Goal: Task Accomplishment & Management: Manage account settings

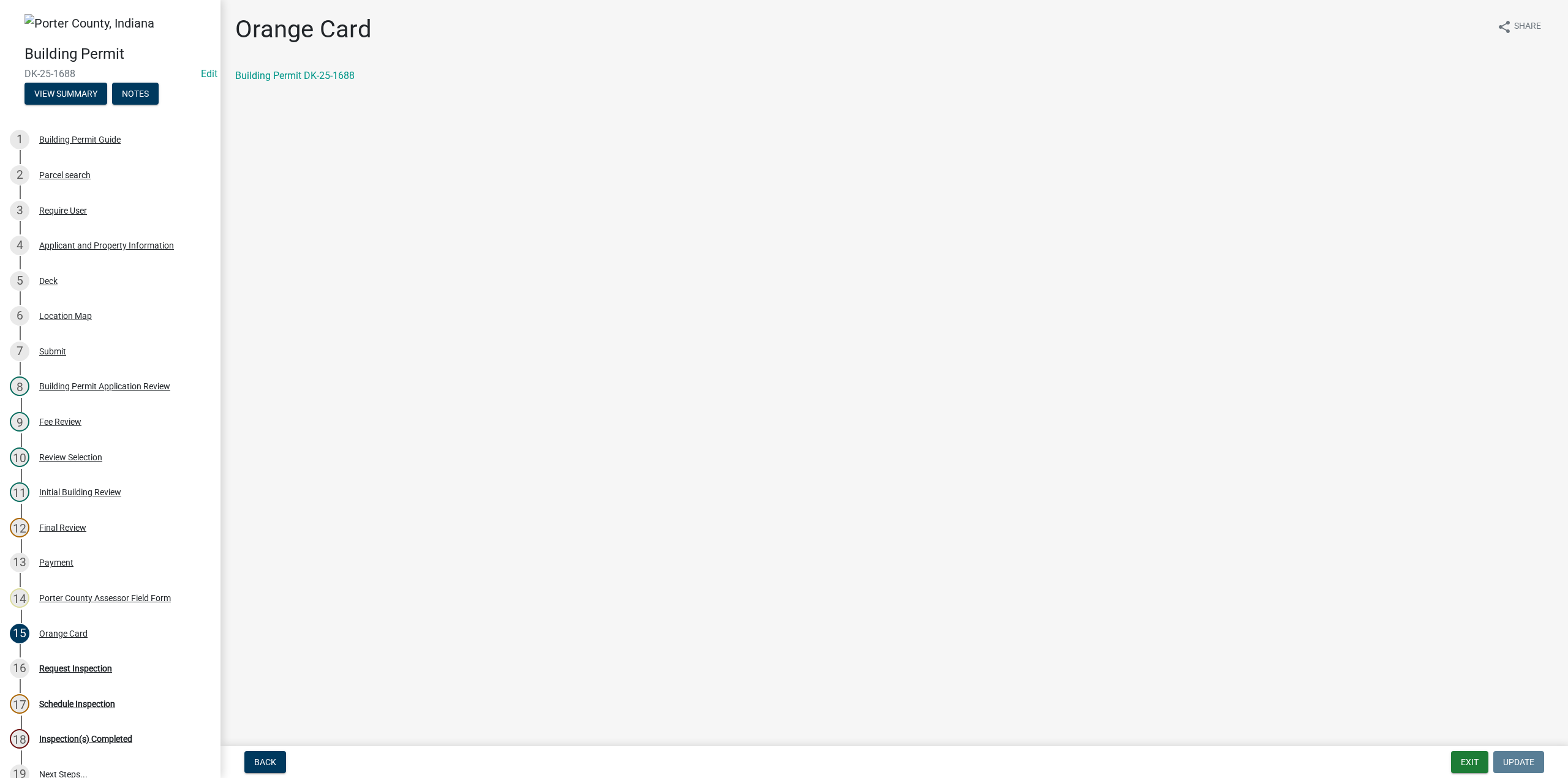
click at [1435, 760] on div "Back Exit Update" at bounding box center [893, 762] width 1328 height 22
click at [1461, 759] on button "Exit" at bounding box center [1470, 762] width 37 height 22
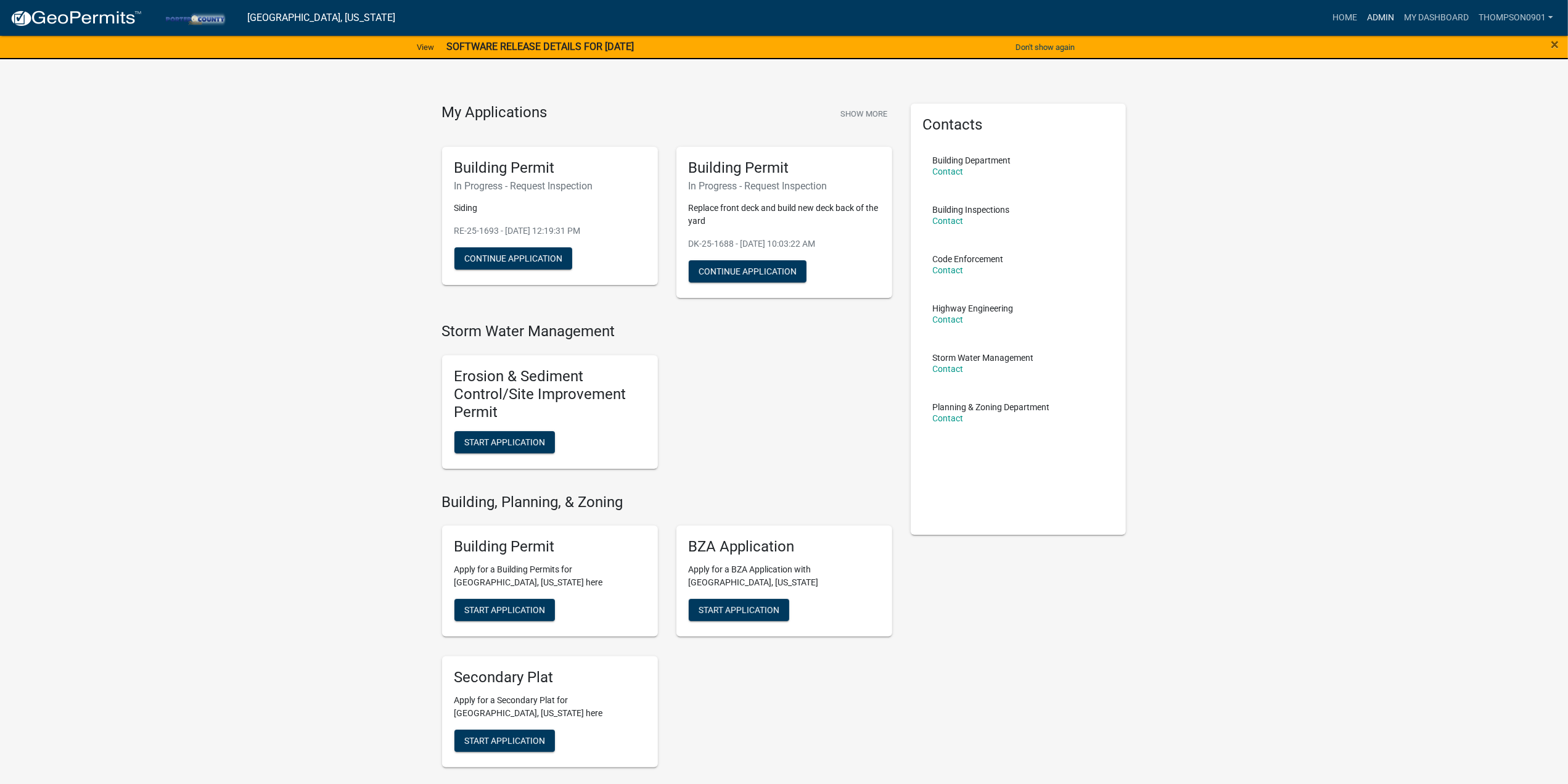
click at [1384, 18] on link "Admin" at bounding box center [1381, 18] width 37 height 23
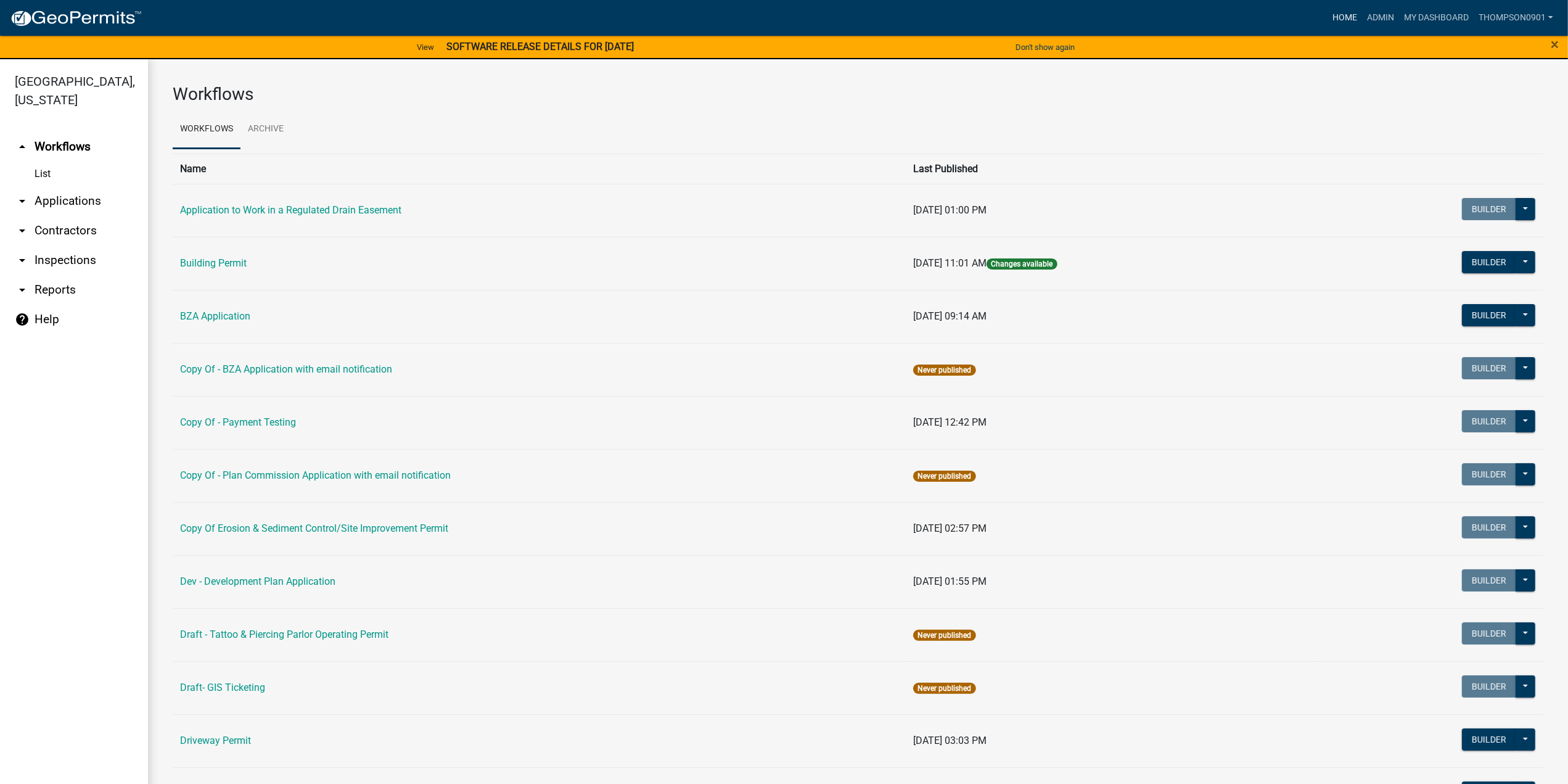
click at [1346, 20] on link "Home" at bounding box center [1345, 18] width 35 height 23
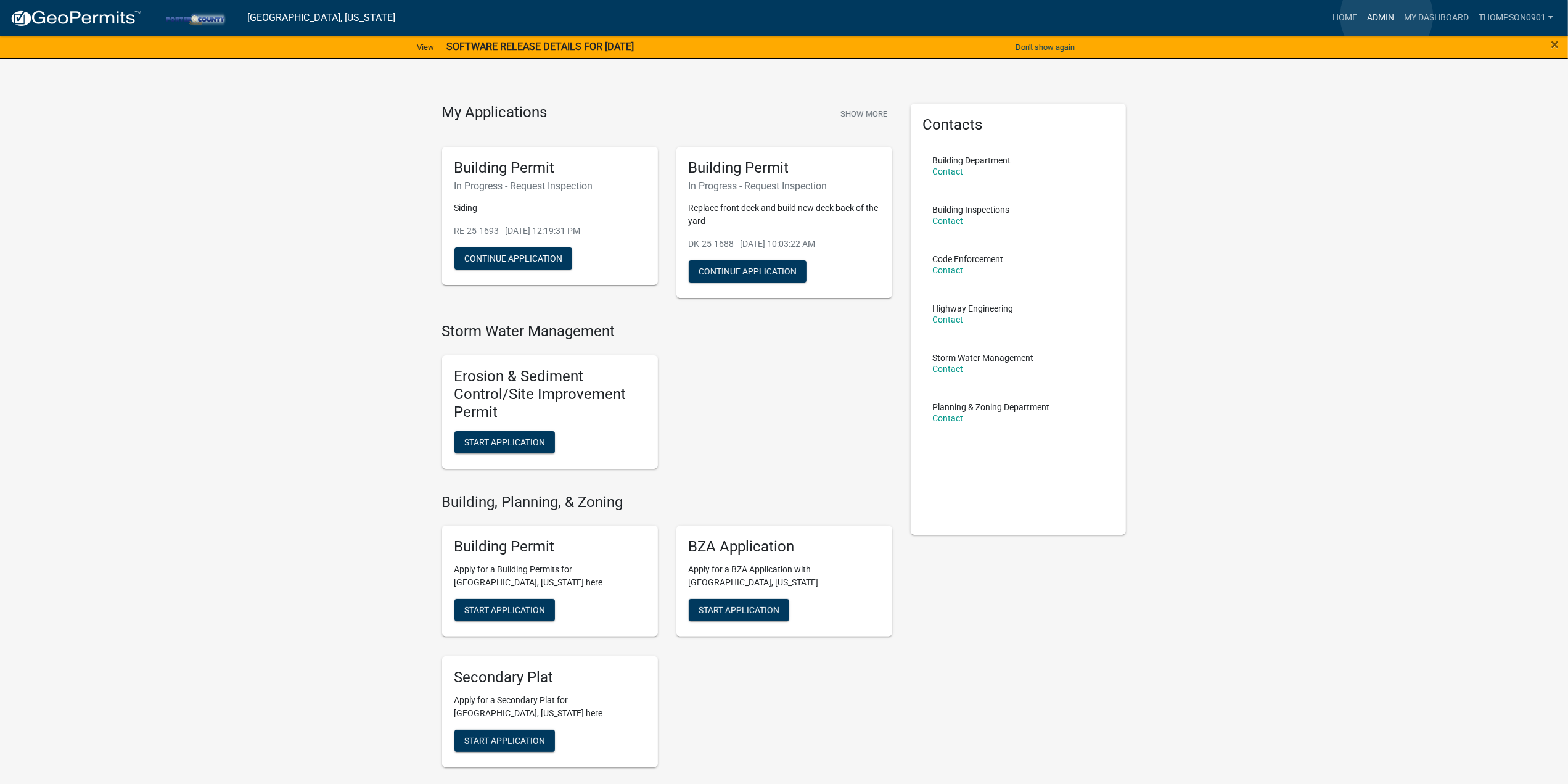
click at [1387, 16] on link "Admin" at bounding box center [1381, 18] width 37 height 23
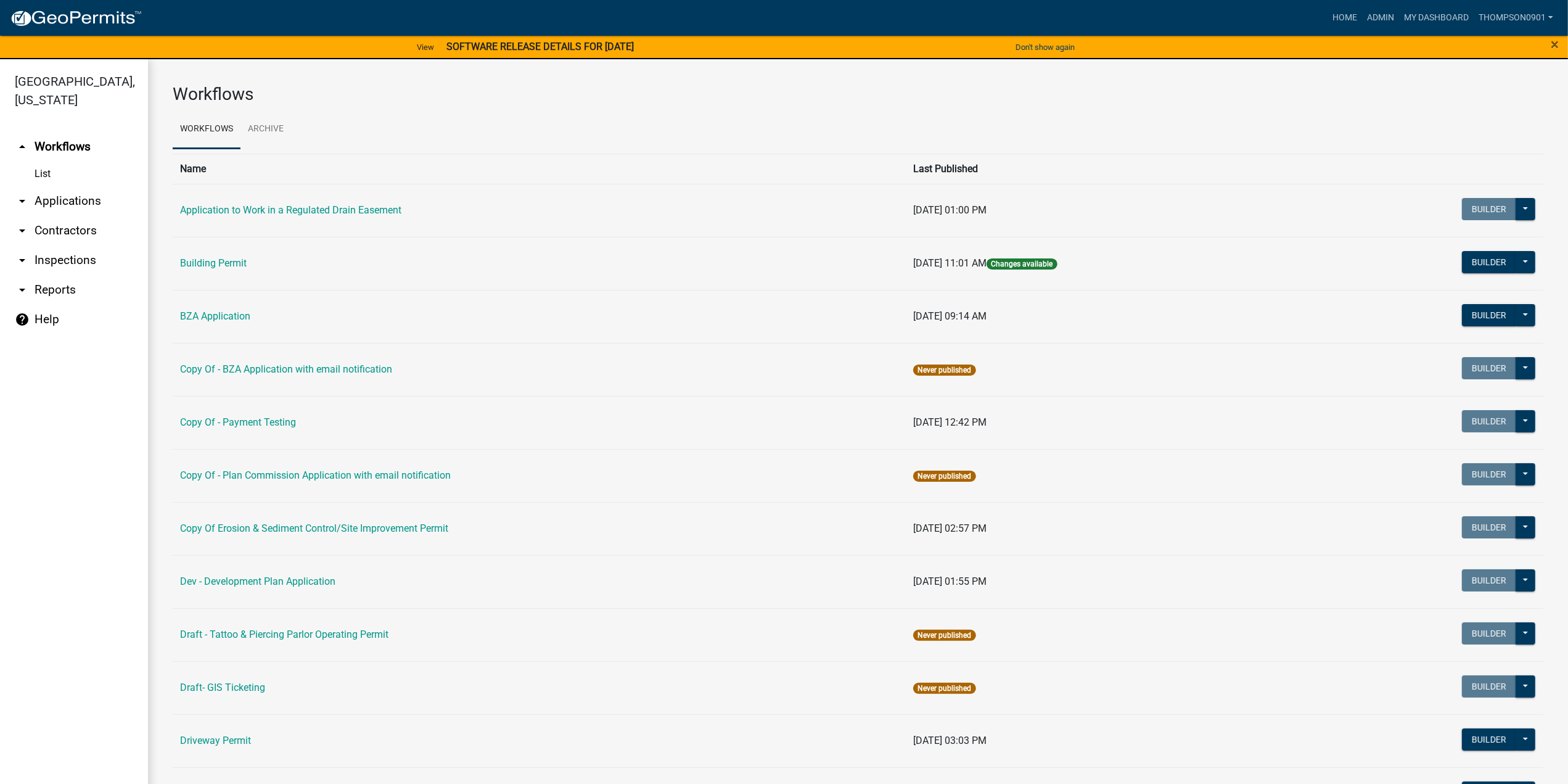
click at [51, 216] on link "arrow_drop_down Contractors" at bounding box center [74, 231] width 148 height 30
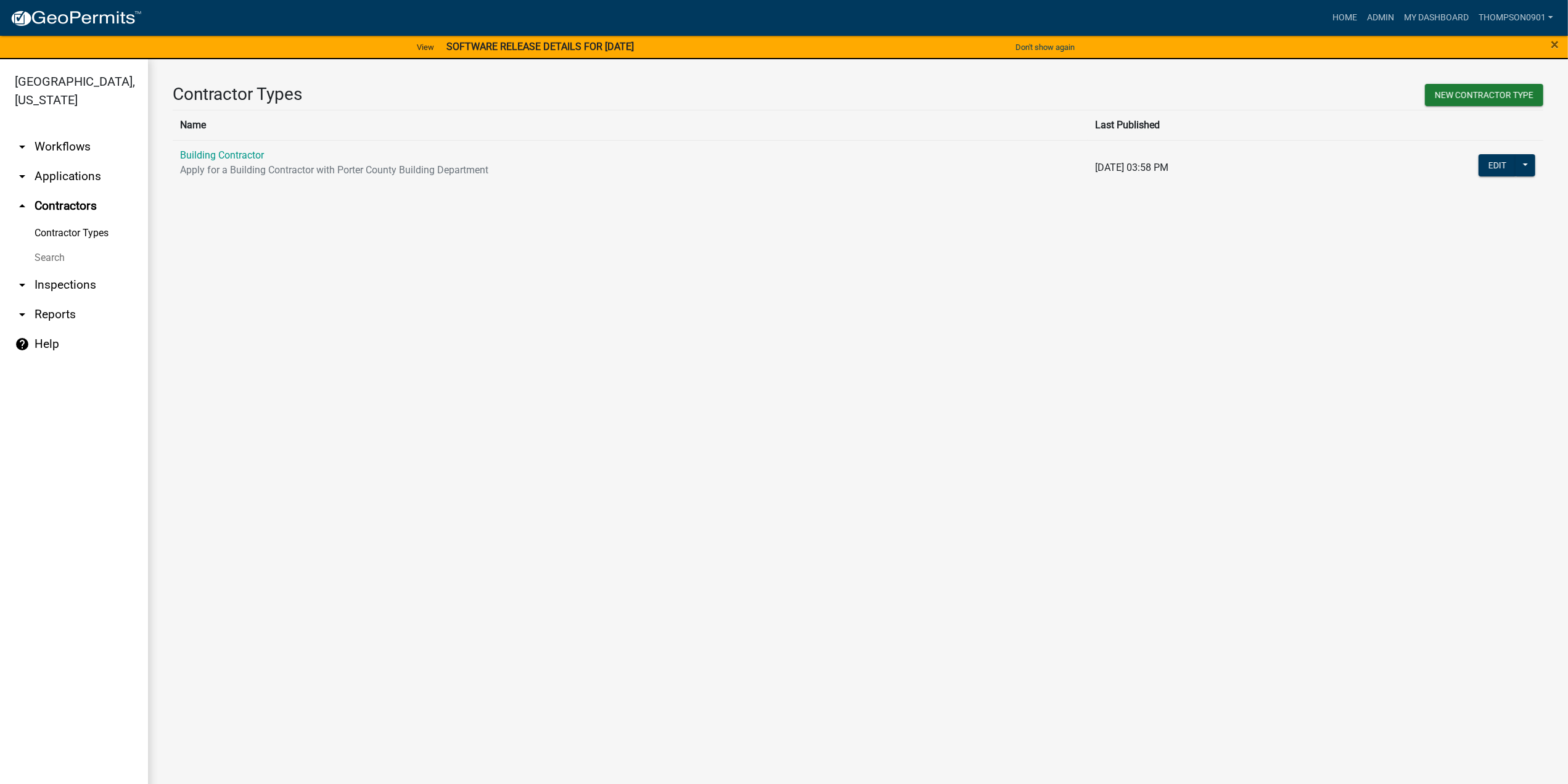
click at [76, 162] on link "arrow_drop_down Applications" at bounding box center [74, 177] width 148 height 30
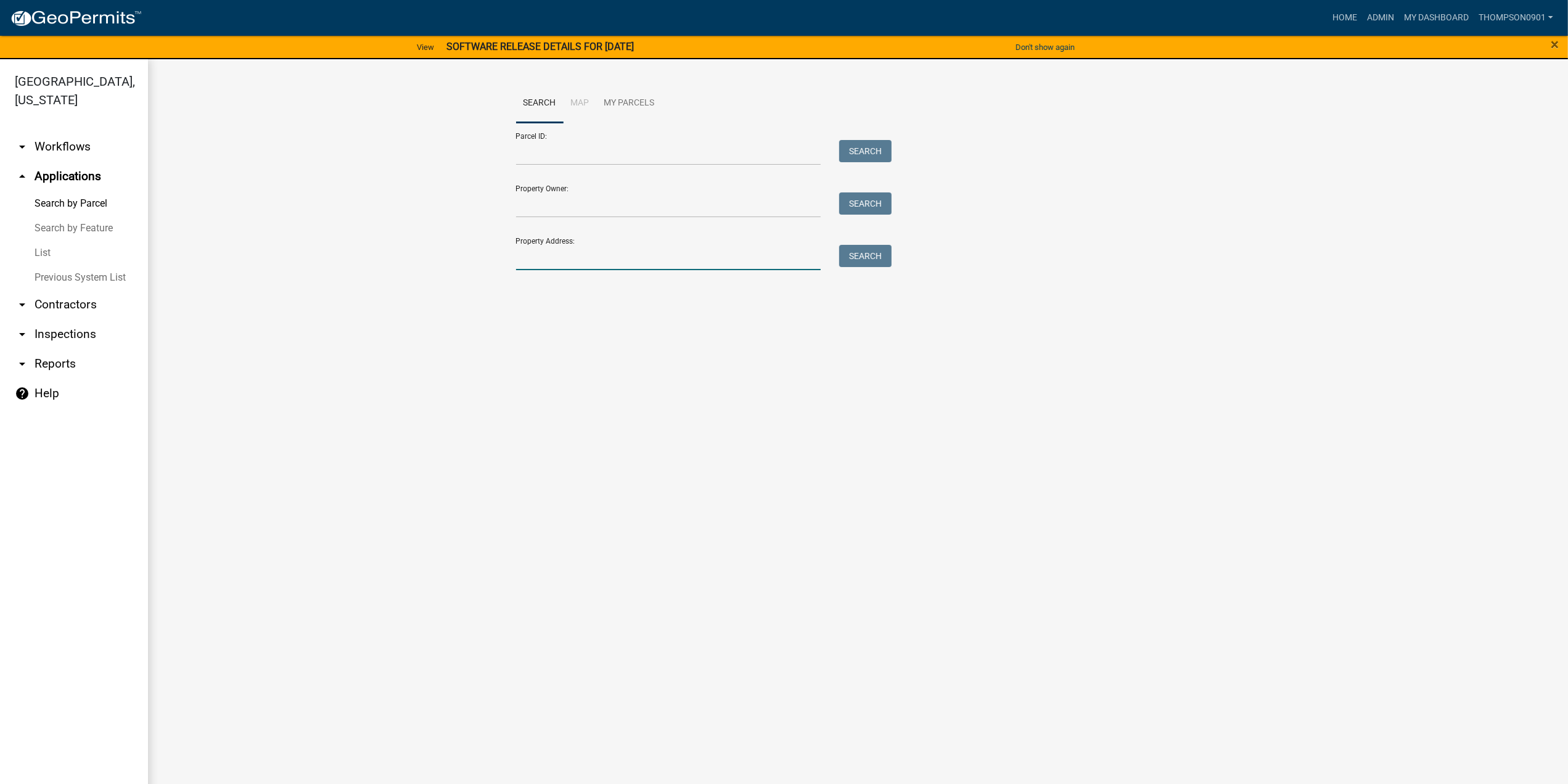
drag, startPoint x: 628, startPoint y: 258, endPoint x: 649, endPoint y: 242, distance: 26.4
click at [628, 258] on input "Property Address:" at bounding box center [668, 257] width 306 height 25
click at [861, 257] on button "Search" at bounding box center [865, 256] width 52 height 22
click at [567, 264] on input "368 300 s" at bounding box center [668, 257] width 306 height 25
click at [583, 253] on input "368 300" at bounding box center [668, 257] width 306 height 25
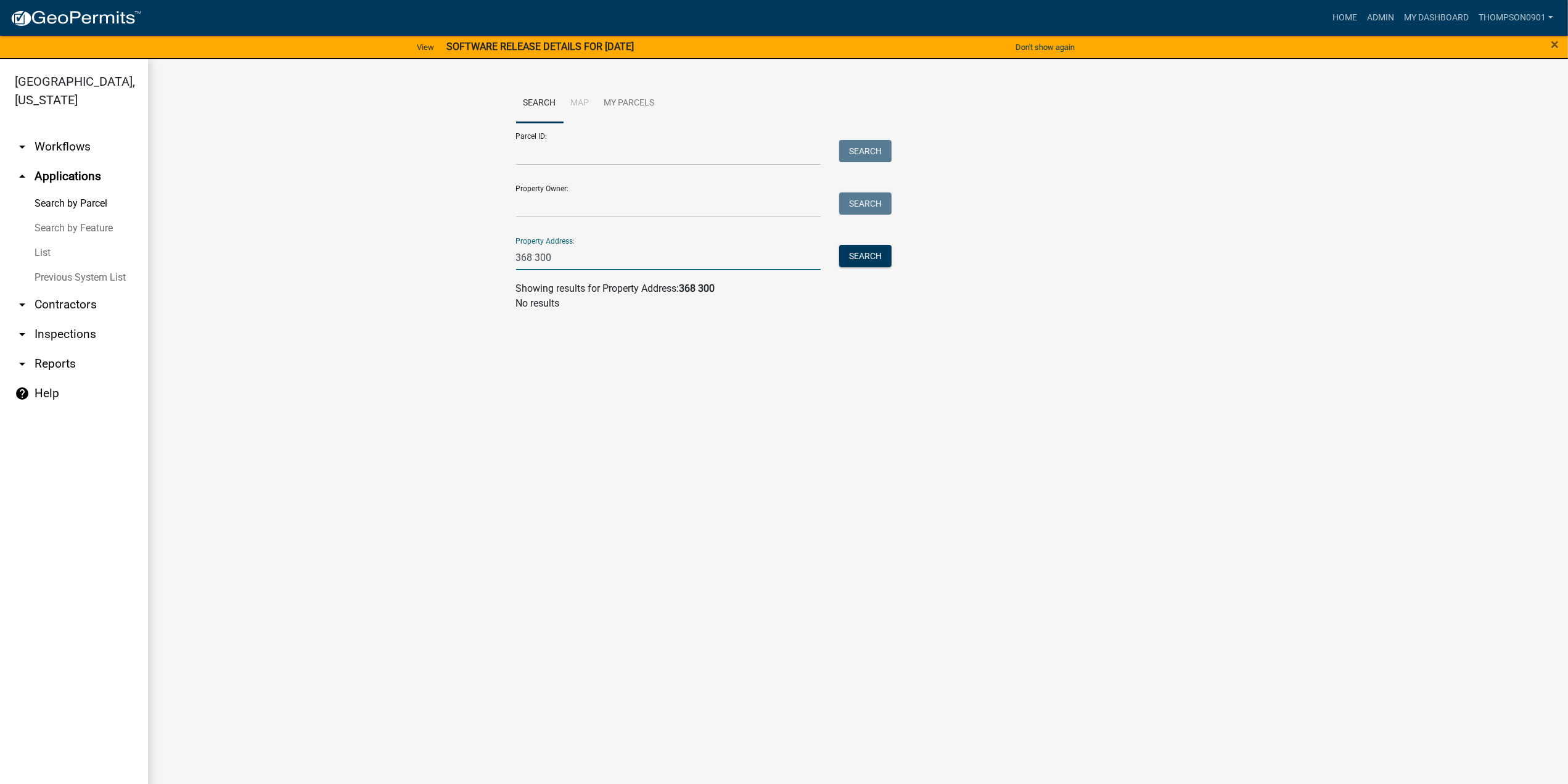
type input "368 300"
click at [50, 240] on link "List" at bounding box center [74, 252] width 148 height 24
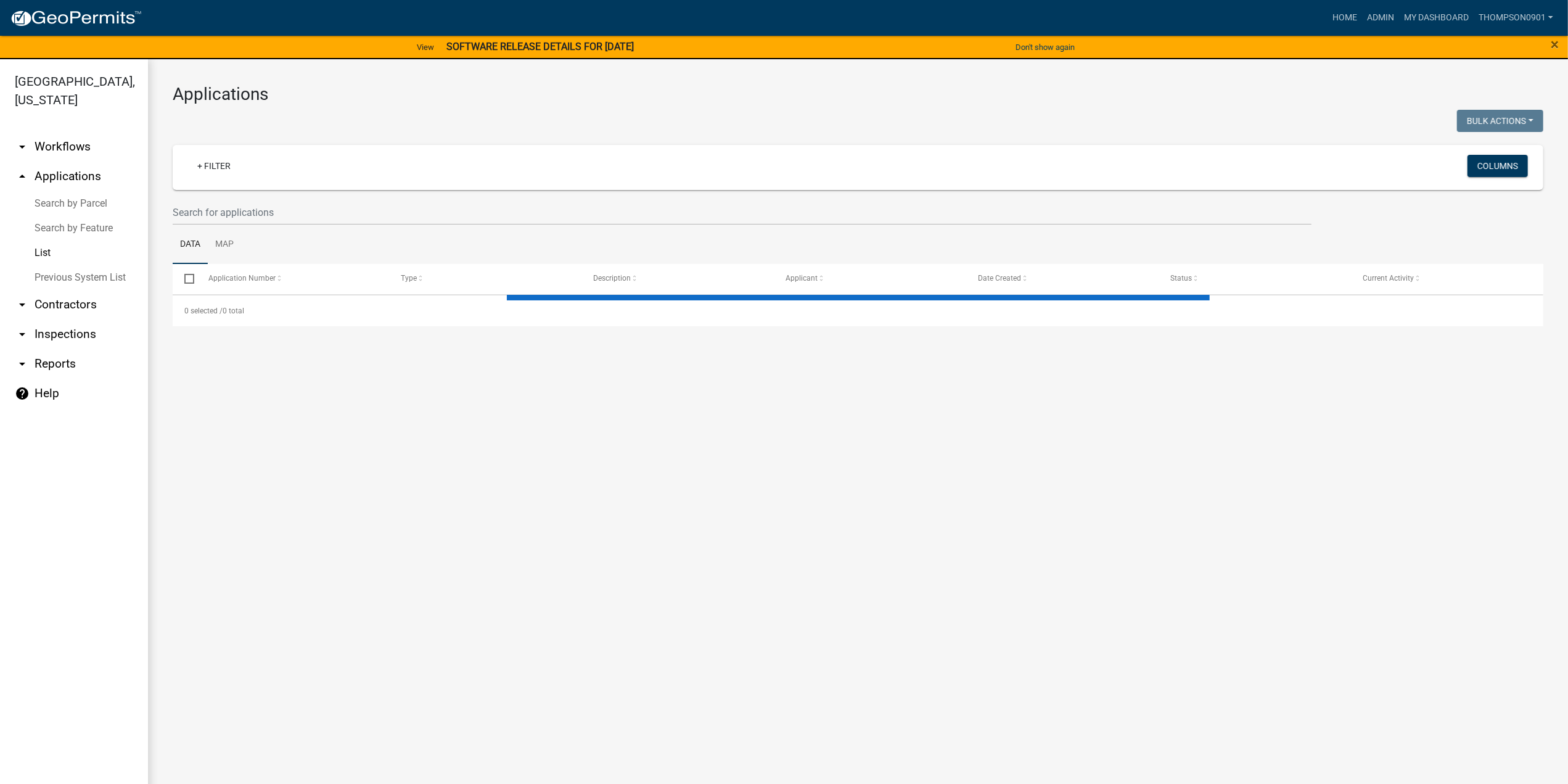
select select "3: 100"
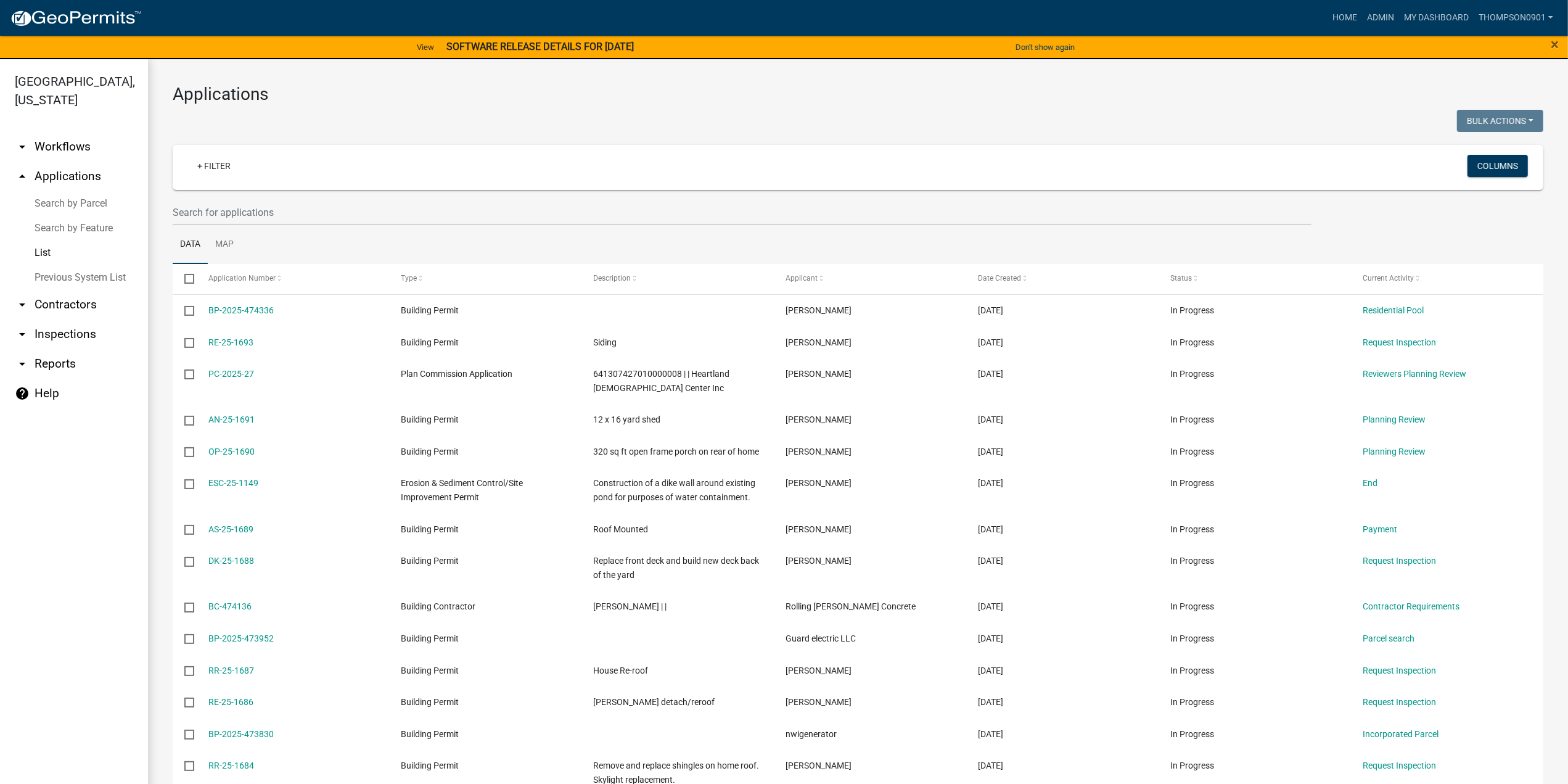
scroll to position [15, 0]
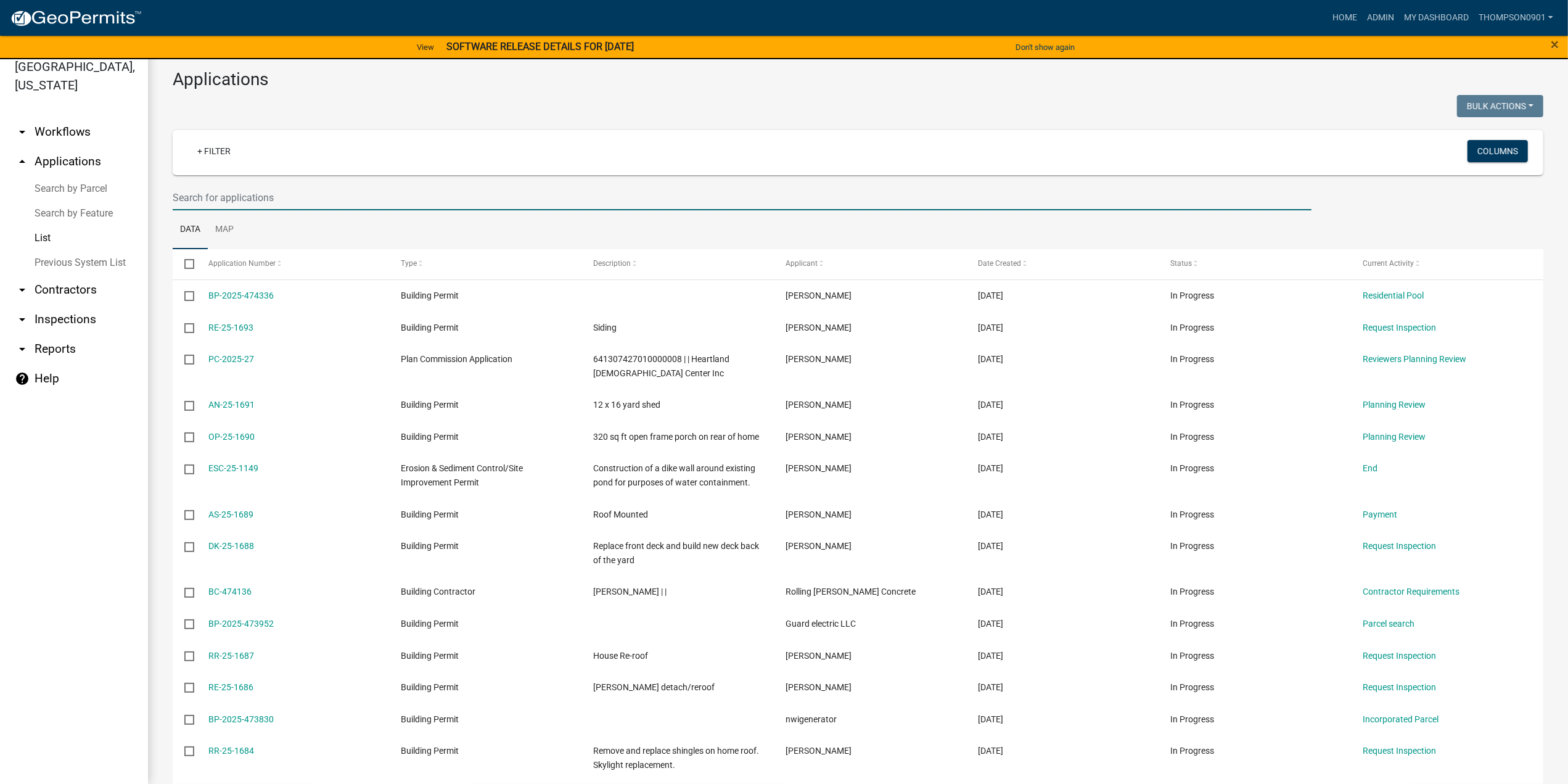
click at [278, 207] on input "text" at bounding box center [742, 197] width 1139 height 25
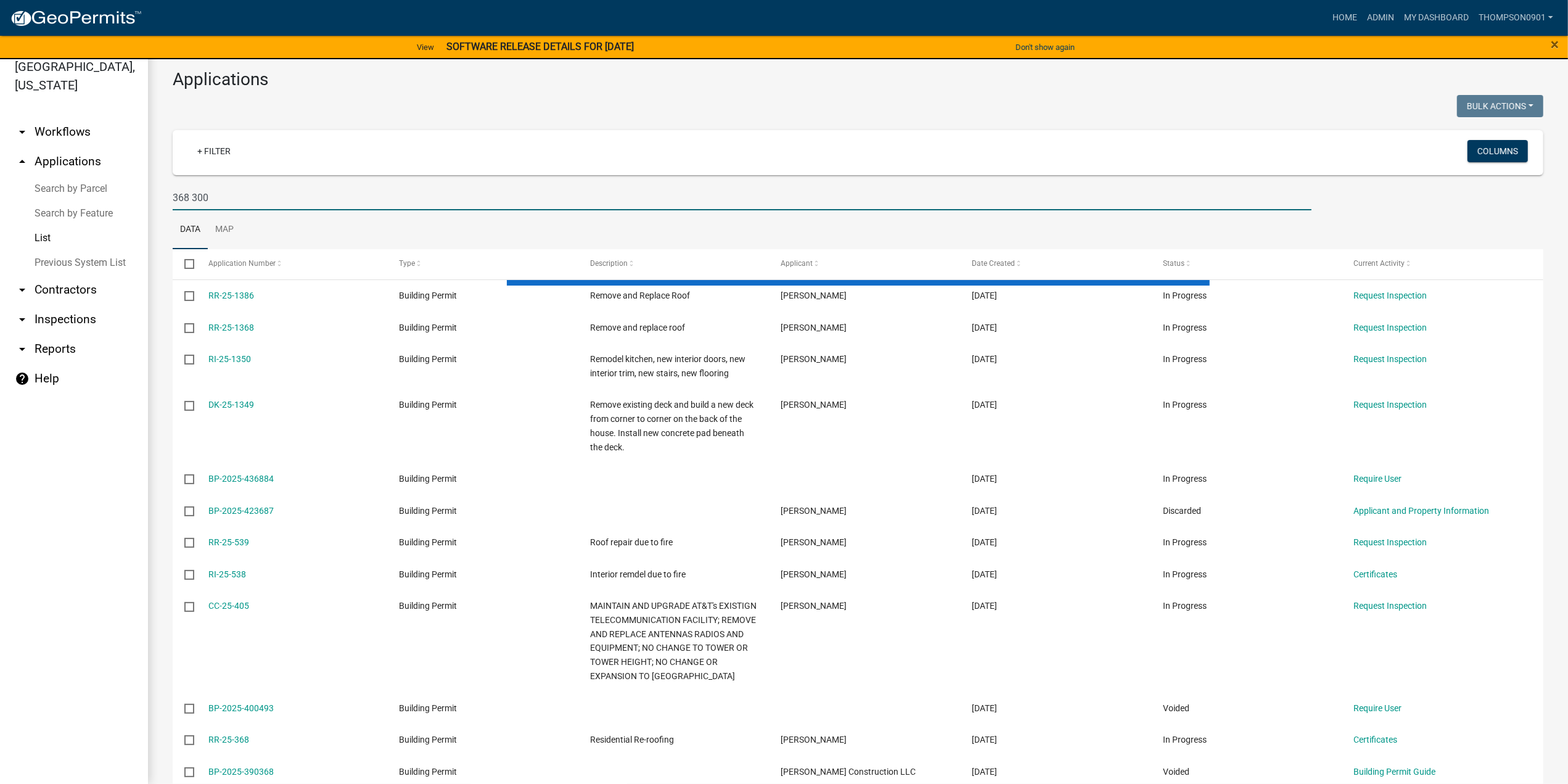
drag, startPoint x: 192, startPoint y: 196, endPoint x: 588, endPoint y: 106, distance: 406.1
click at [192, 195] on input "368 300" at bounding box center [742, 197] width 1139 height 25
click at [215, 199] on input "300" at bounding box center [742, 197] width 1139 height 25
type input "300 s"
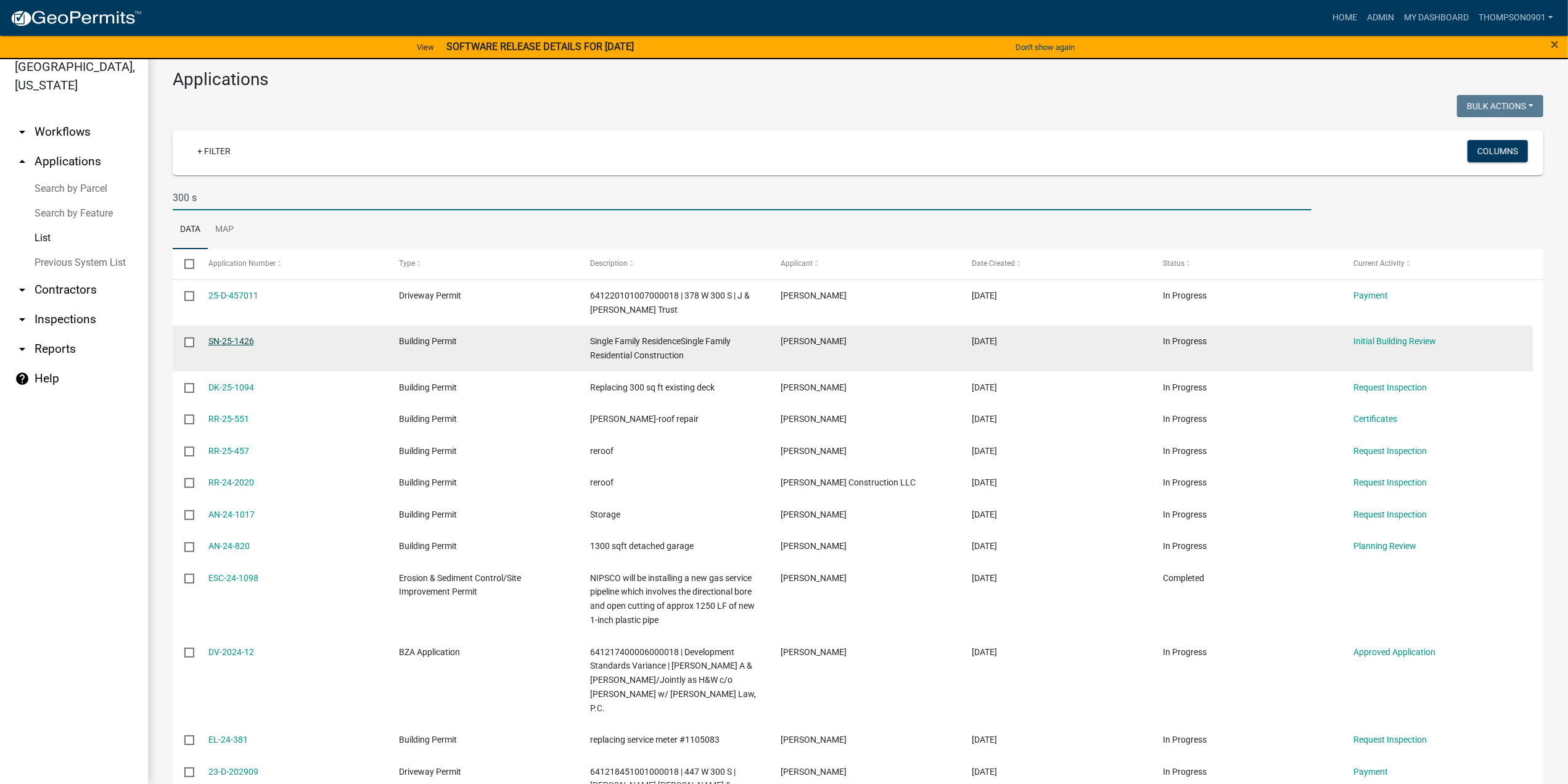
click at [239, 340] on link "SN-25-1426" at bounding box center [231, 341] width 46 height 10
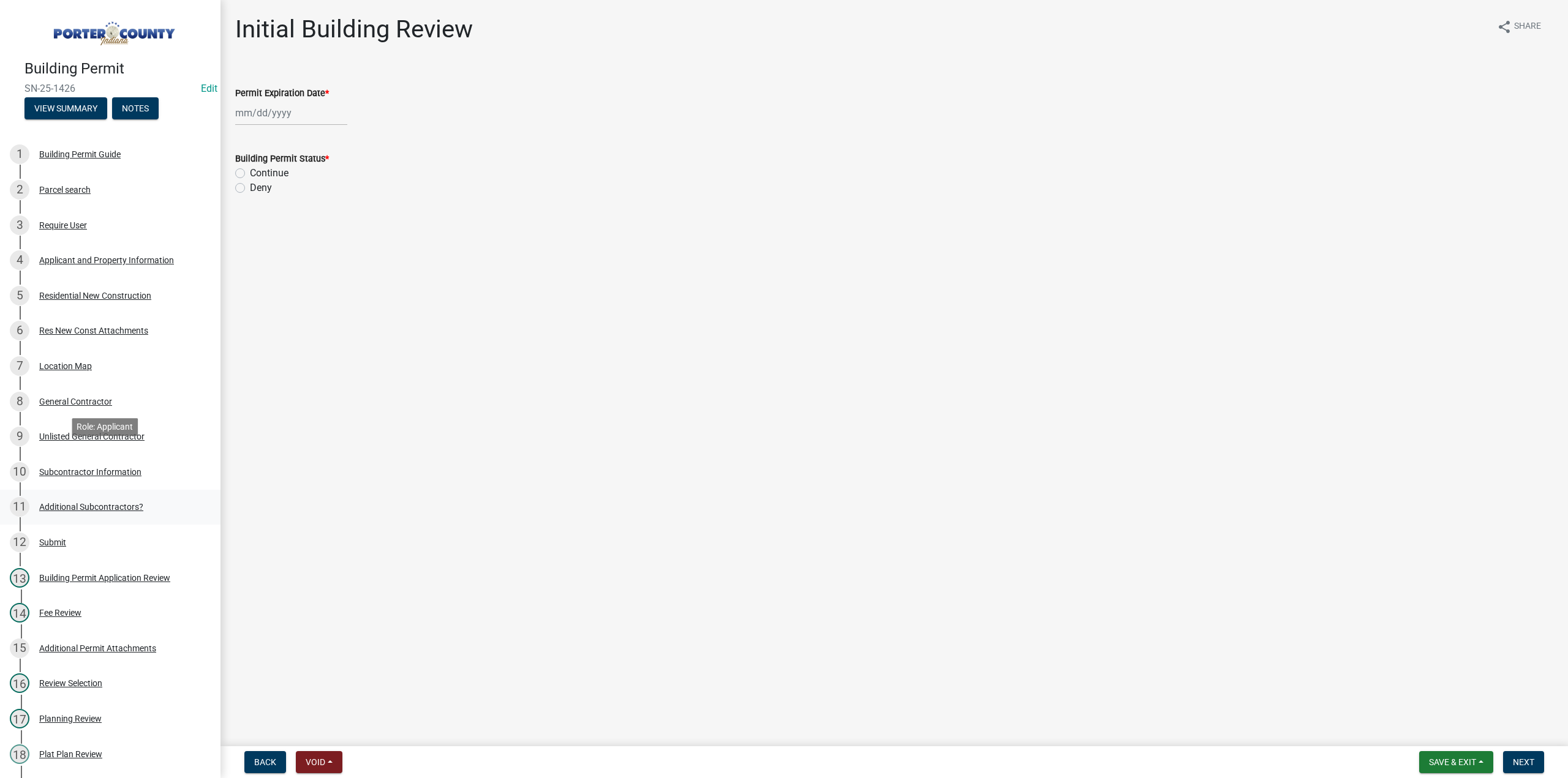
scroll to position [184, 0]
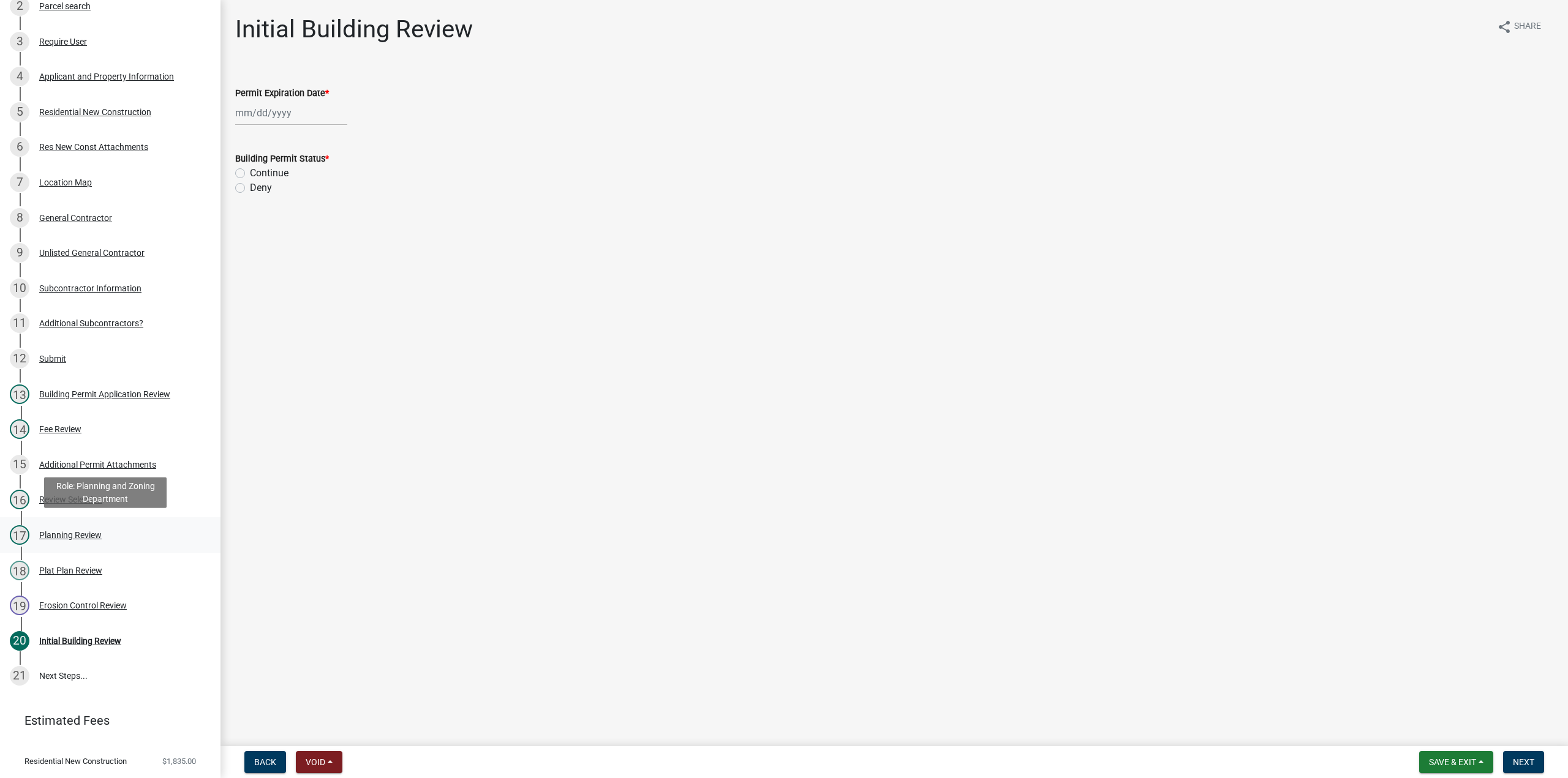
click at [91, 533] on div "Planning Review" at bounding box center [70, 534] width 62 height 8
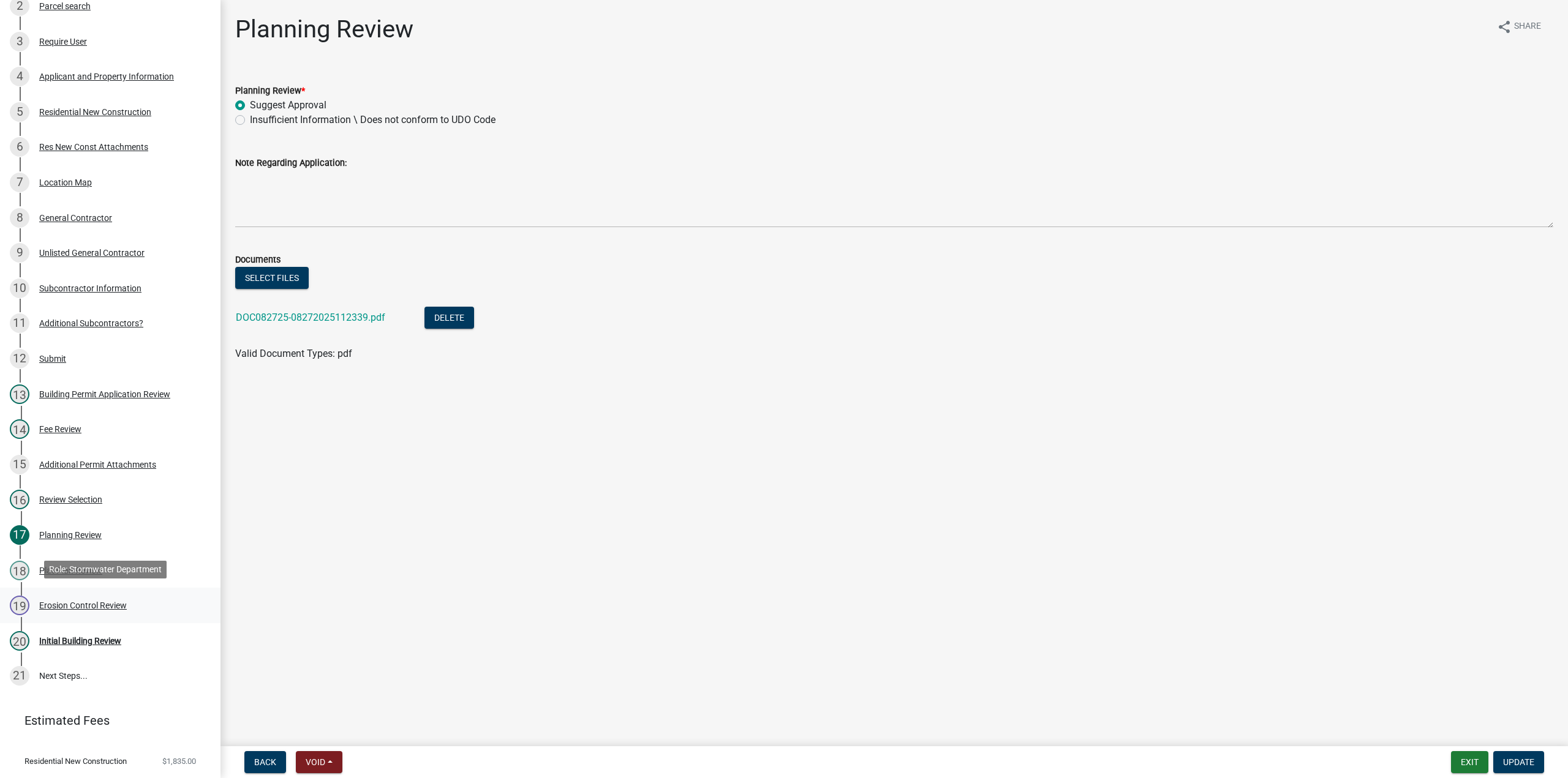
click at [82, 602] on div "Erosion Control Review" at bounding box center [83, 605] width 87 height 8
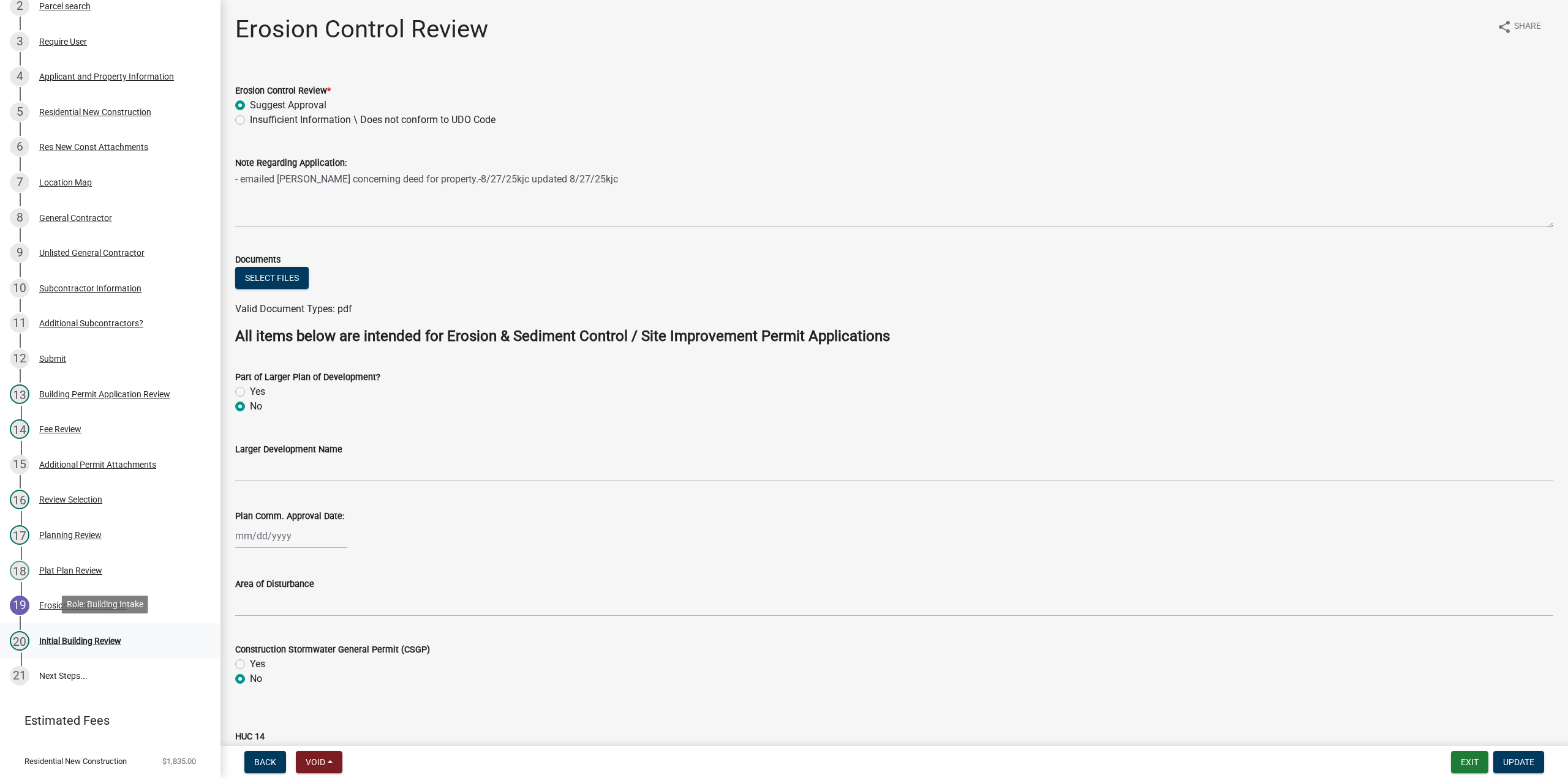
click at [102, 636] on div "Initial Building Review" at bounding box center [80, 640] width 82 height 8
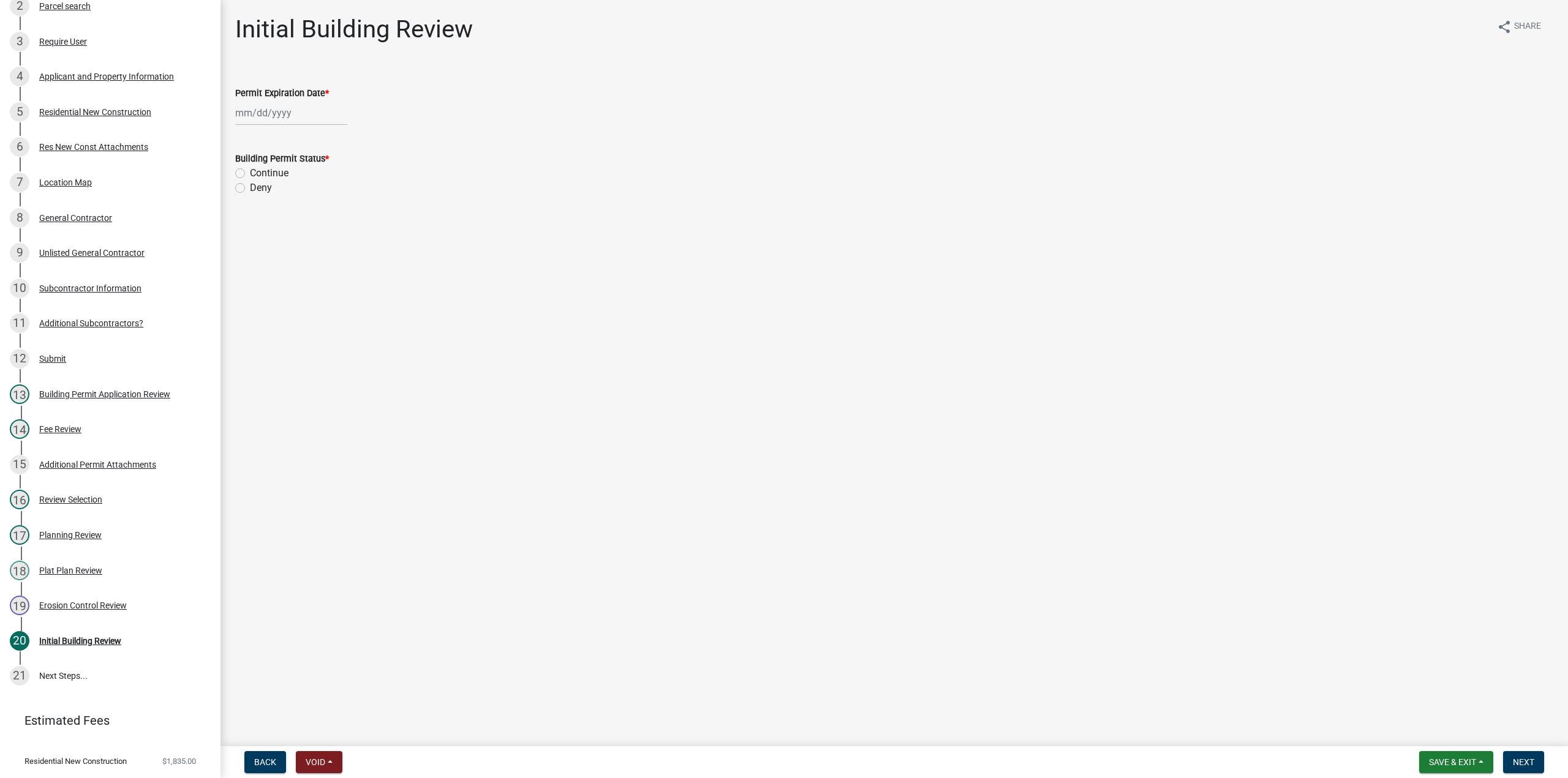
select select "9"
click at [236, 110] on div "[PERSON_NAME] Feb Mar Apr [PERSON_NAME][DATE] Oct Nov [DATE] 1526 1527 1528 152…" at bounding box center [290, 112] width 112 height 25
click at [313, 138] on select "1525 1526 1527 1528 1529 1530 1531 1532 1533 1534 1535 1536 1537 1538 1539 1540…" at bounding box center [331, 140] width 45 height 19
select select "2027"
click at [309, 131] on select "1525 1526 1527 1528 1529 1530 1531 1532 1533 1534 1535 1536 1537 1538 1539 1540…" at bounding box center [331, 140] width 45 height 19
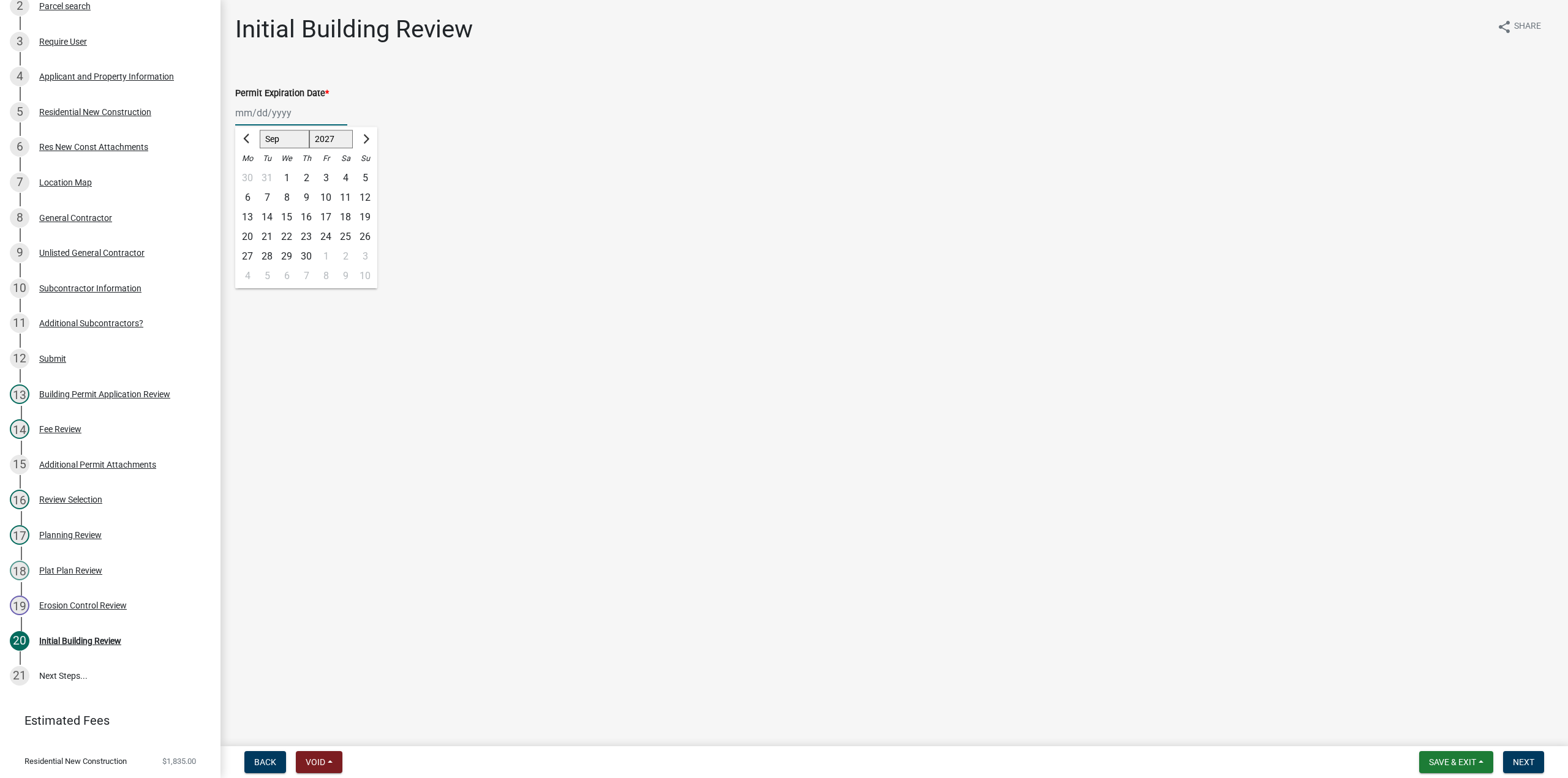
click at [362, 179] on div "5" at bounding box center [365, 178] width 19 height 19
type input "[DATE]"
click at [250, 173] on label "Continue" at bounding box center [269, 173] width 39 height 15
click at [250, 173] on input "Continue" at bounding box center [253, 170] width 8 height 8
radio input "true"
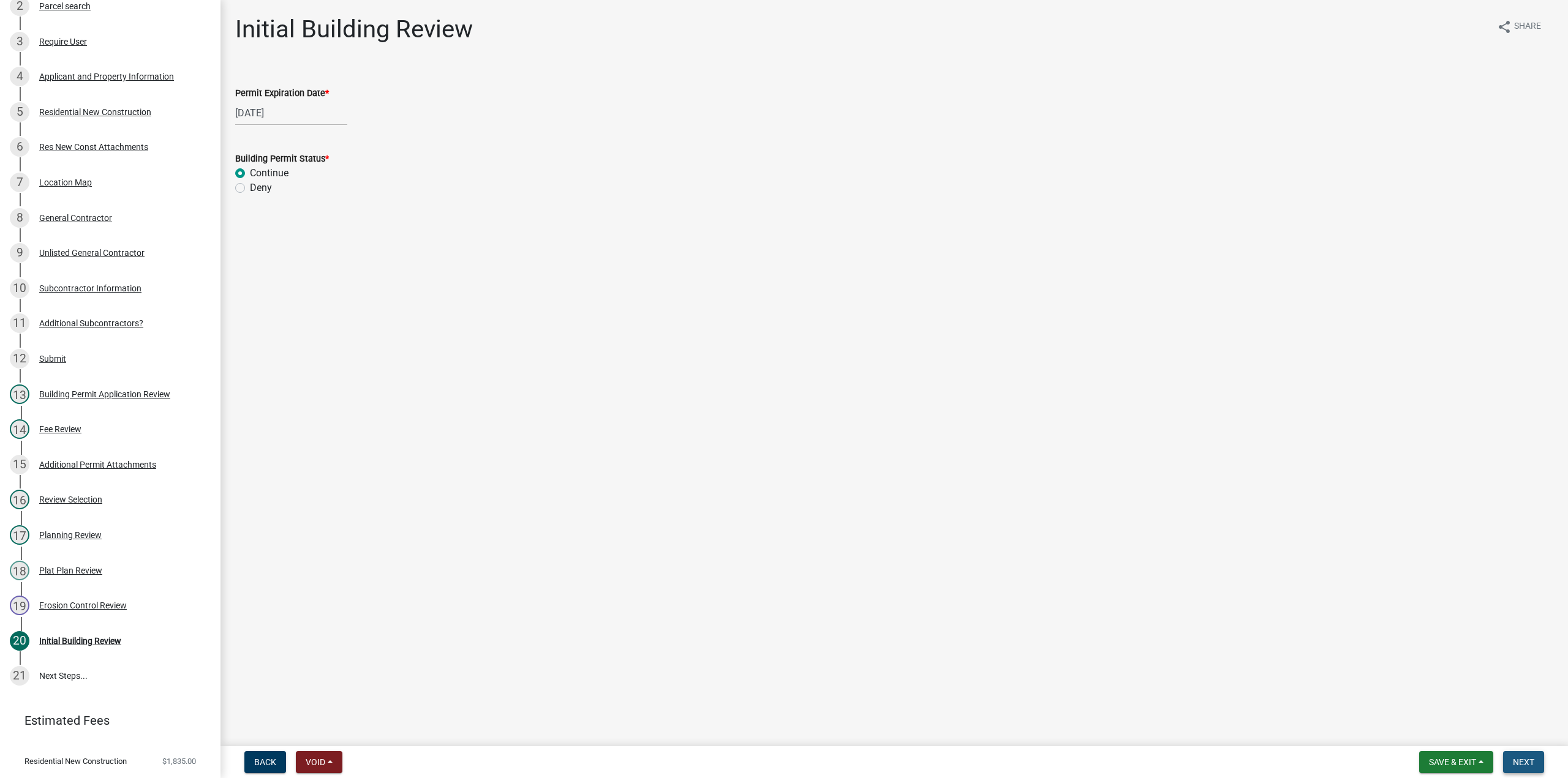
drag, startPoint x: 1535, startPoint y: 759, endPoint x: 1530, endPoint y: 754, distance: 7.1
click at [1534, 759] on button "Next" at bounding box center [1523, 762] width 41 height 22
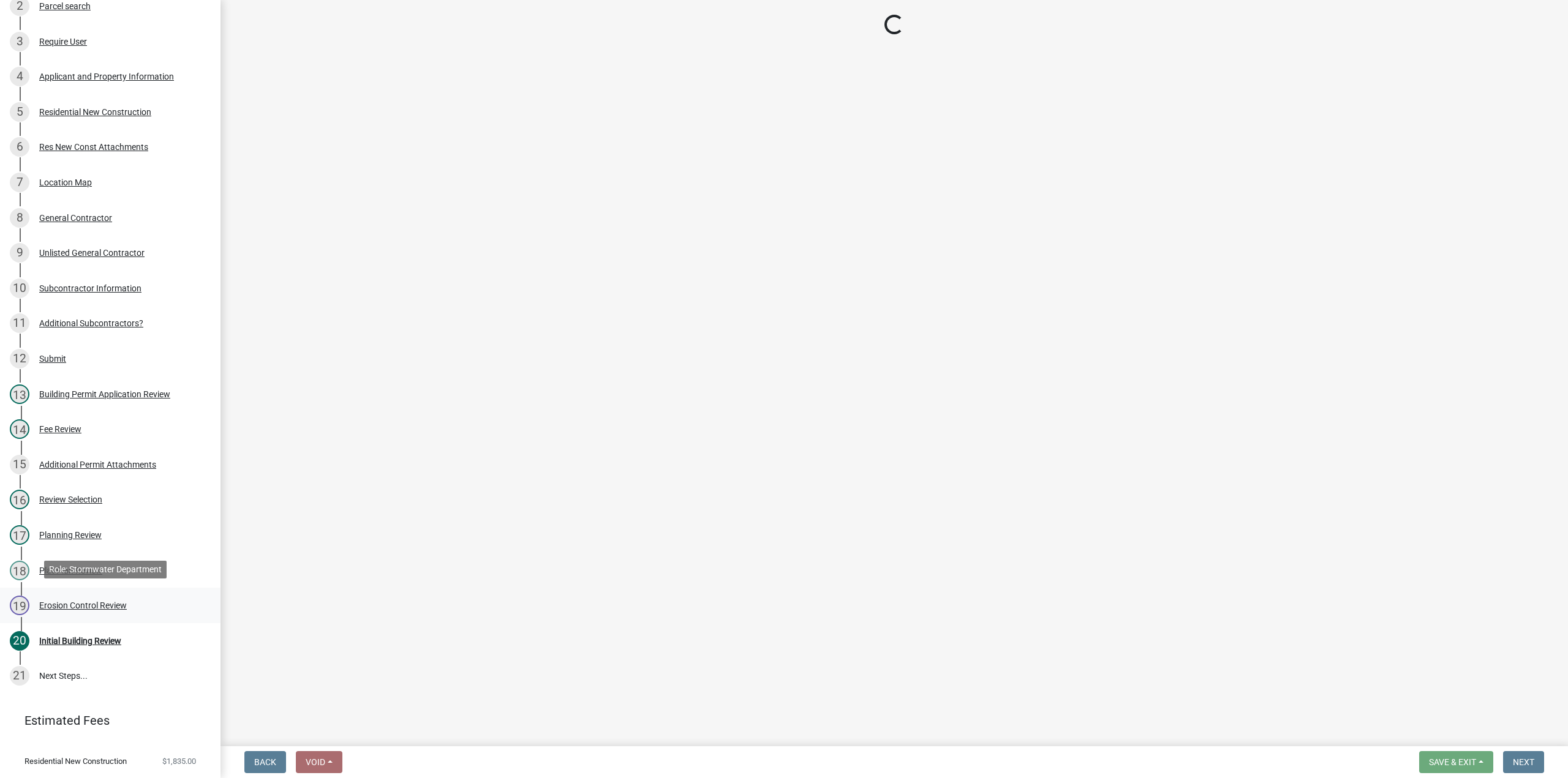
scroll to position [219, 0]
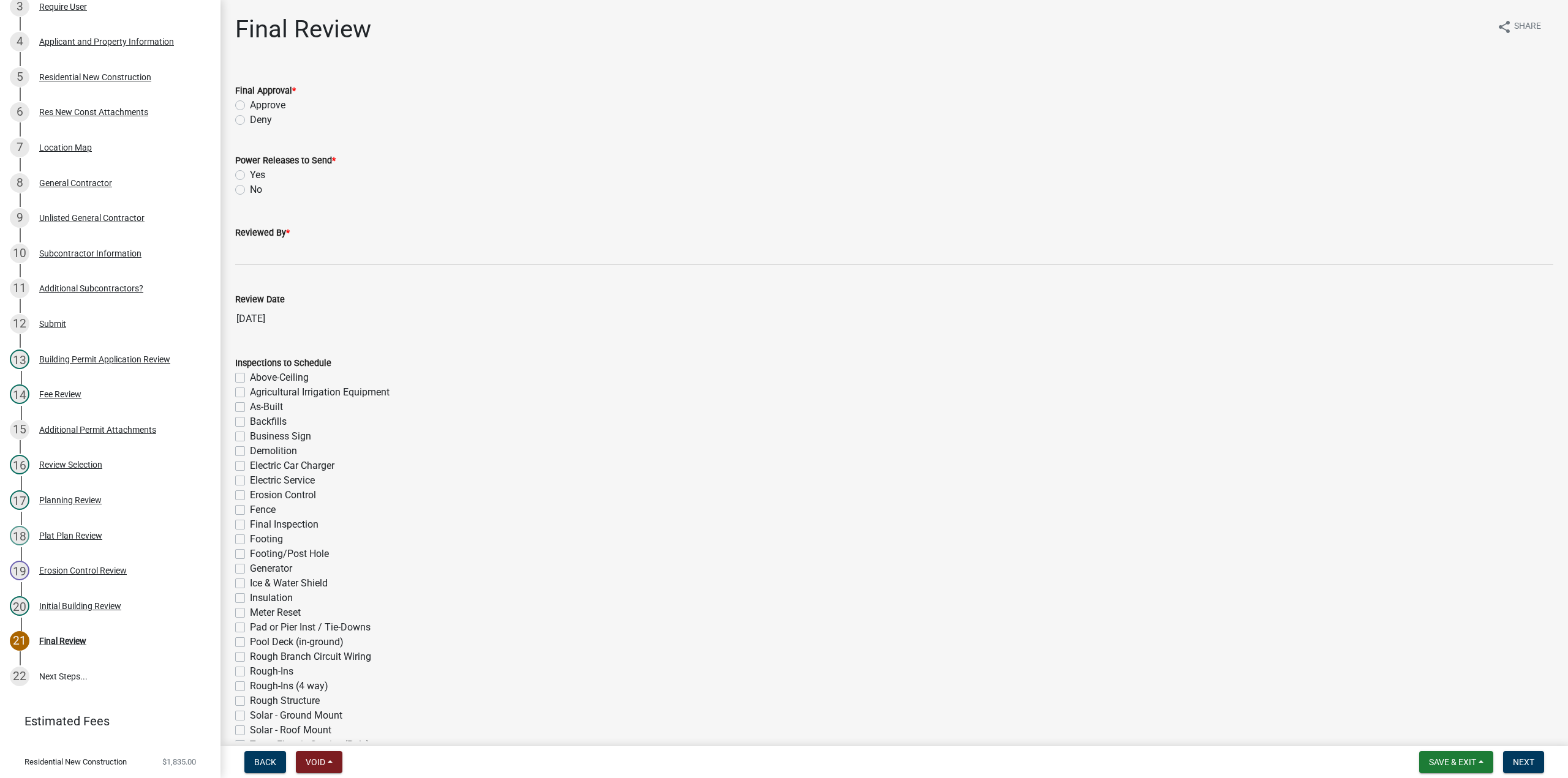
click at [250, 104] on label "Approve" at bounding box center [267, 106] width 35 height 15
click at [250, 104] on input "Approve" at bounding box center [253, 102] width 8 height 8
radio input "true"
click at [250, 188] on label "No" at bounding box center [255, 190] width 12 height 15
click at [250, 188] on input "No" at bounding box center [253, 186] width 8 height 8
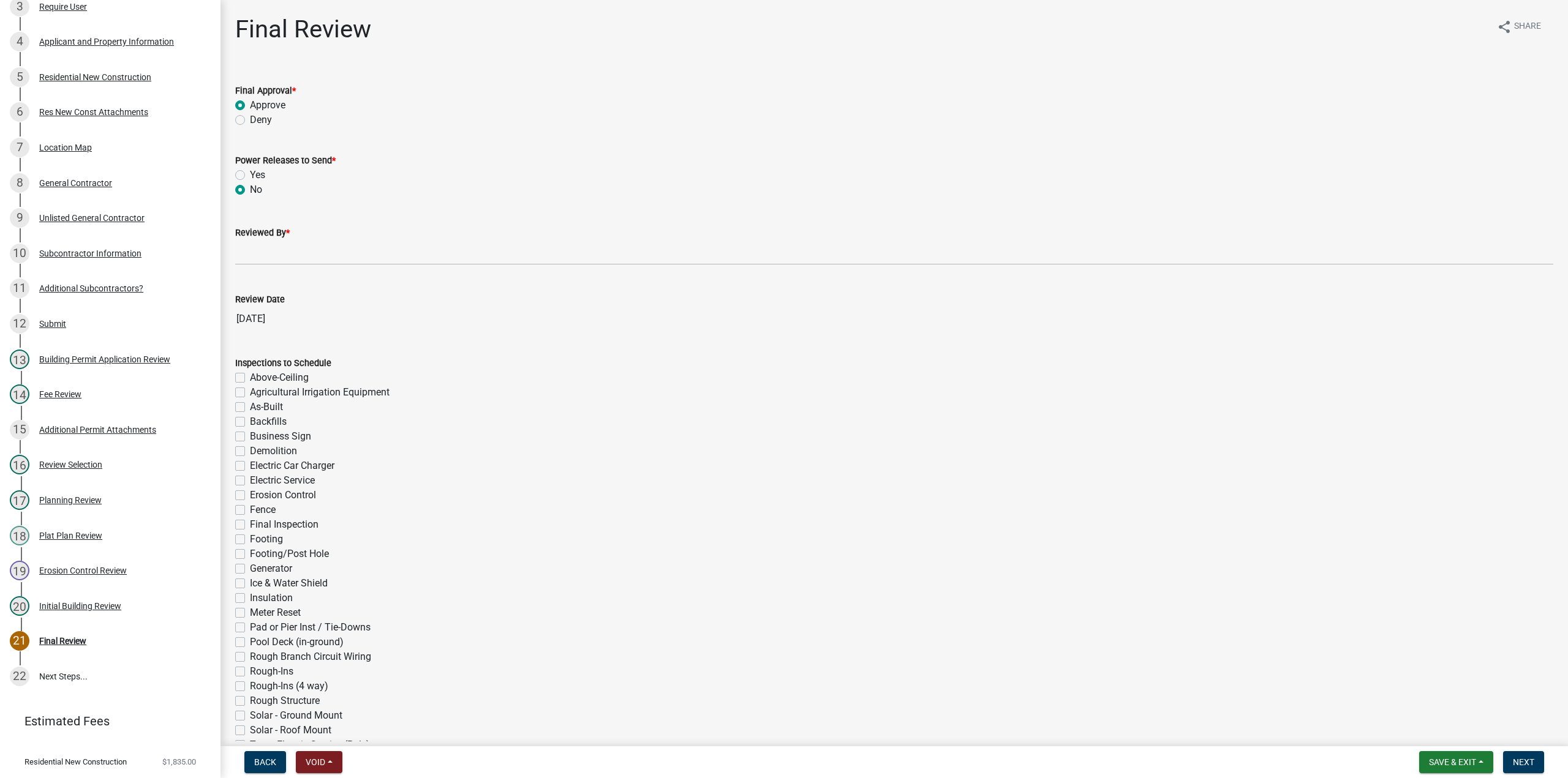
radio input "true"
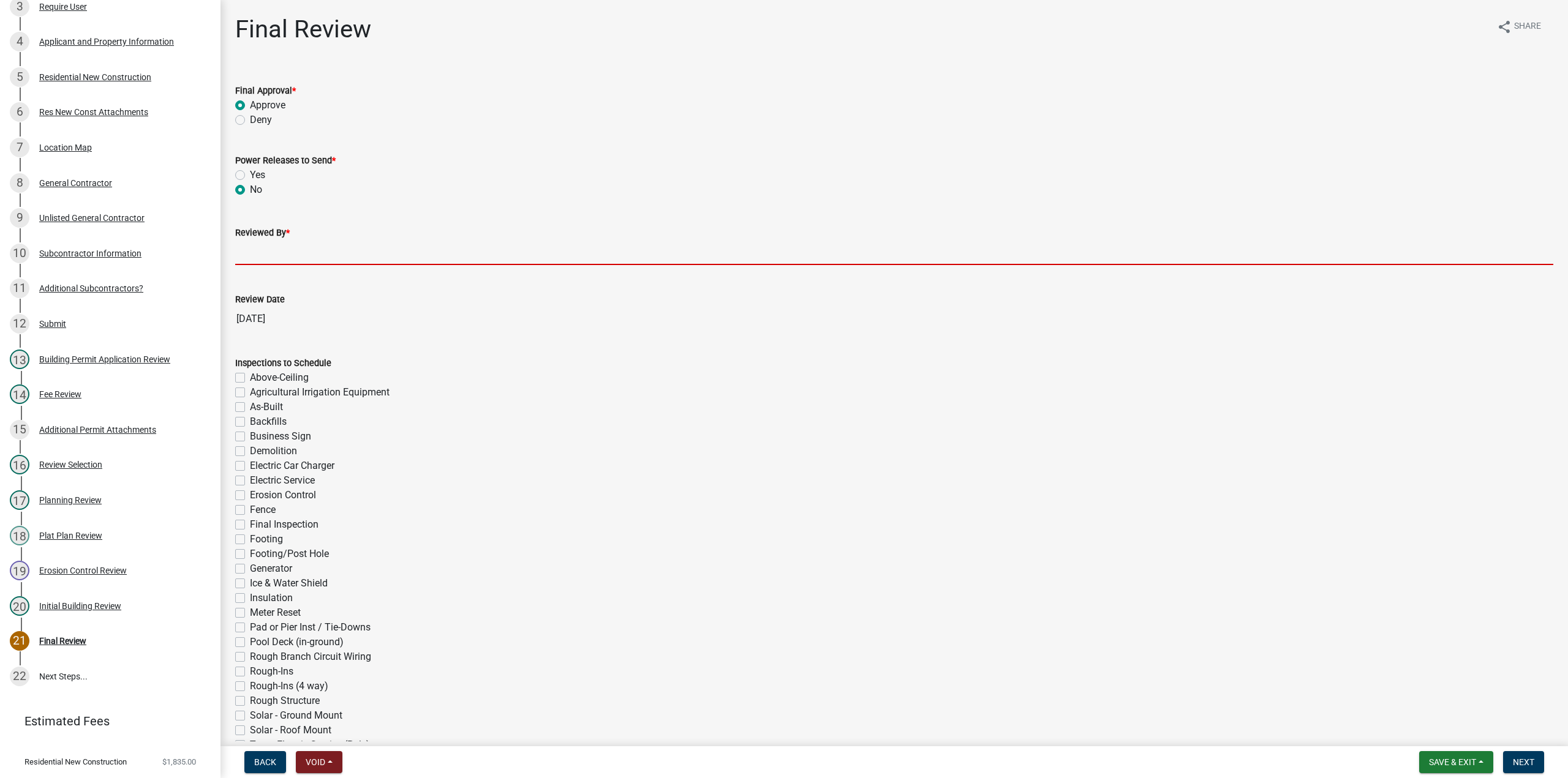
click at [251, 253] on input "Reviewed By *" at bounding box center [893, 252] width 1317 height 25
type input "TT"
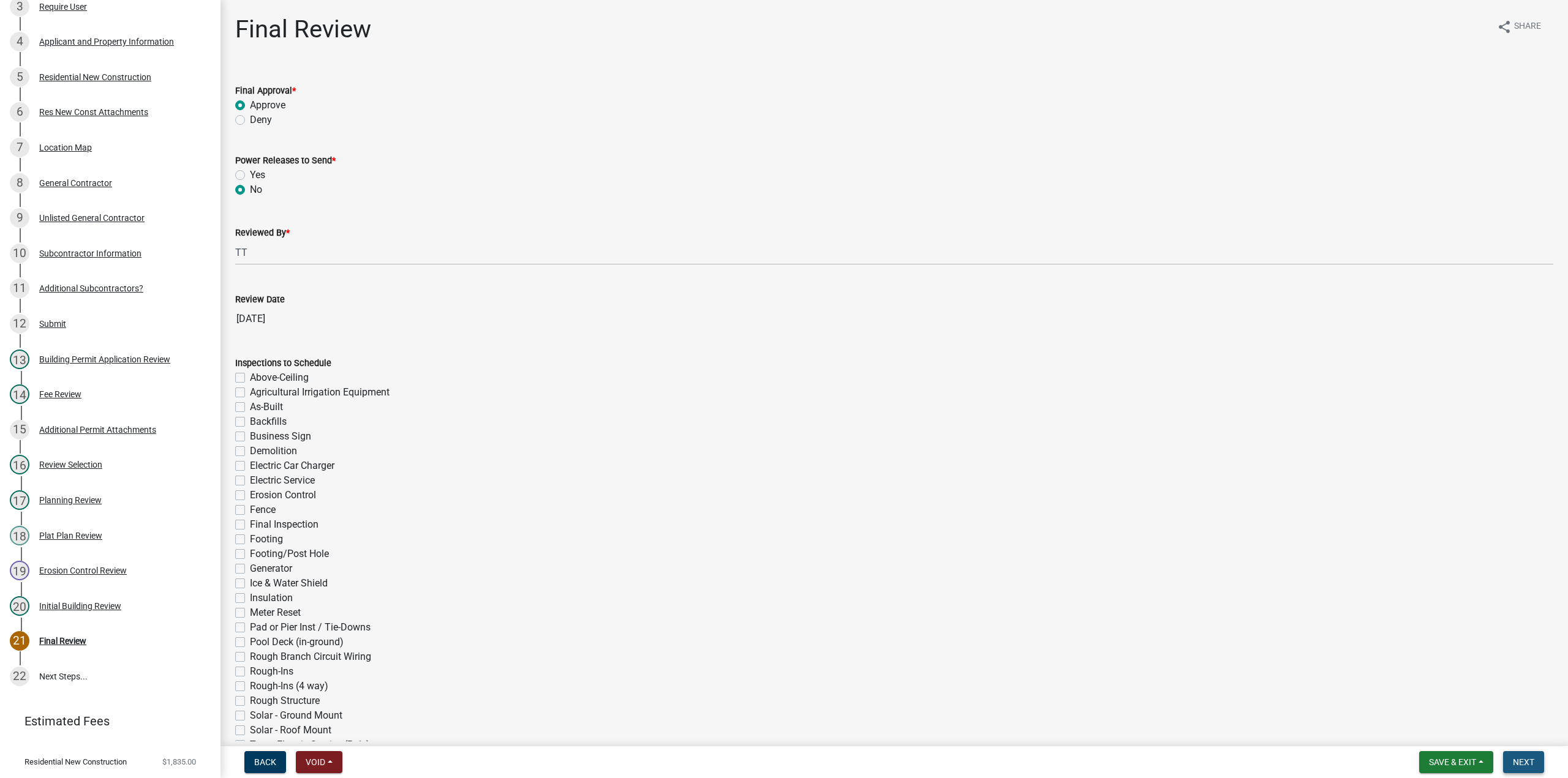
drag, startPoint x: 1528, startPoint y: 763, endPoint x: 250, endPoint y: 712, distance: 1279.0
click at [1522, 760] on span "Next" at bounding box center [1523, 761] width 21 height 10
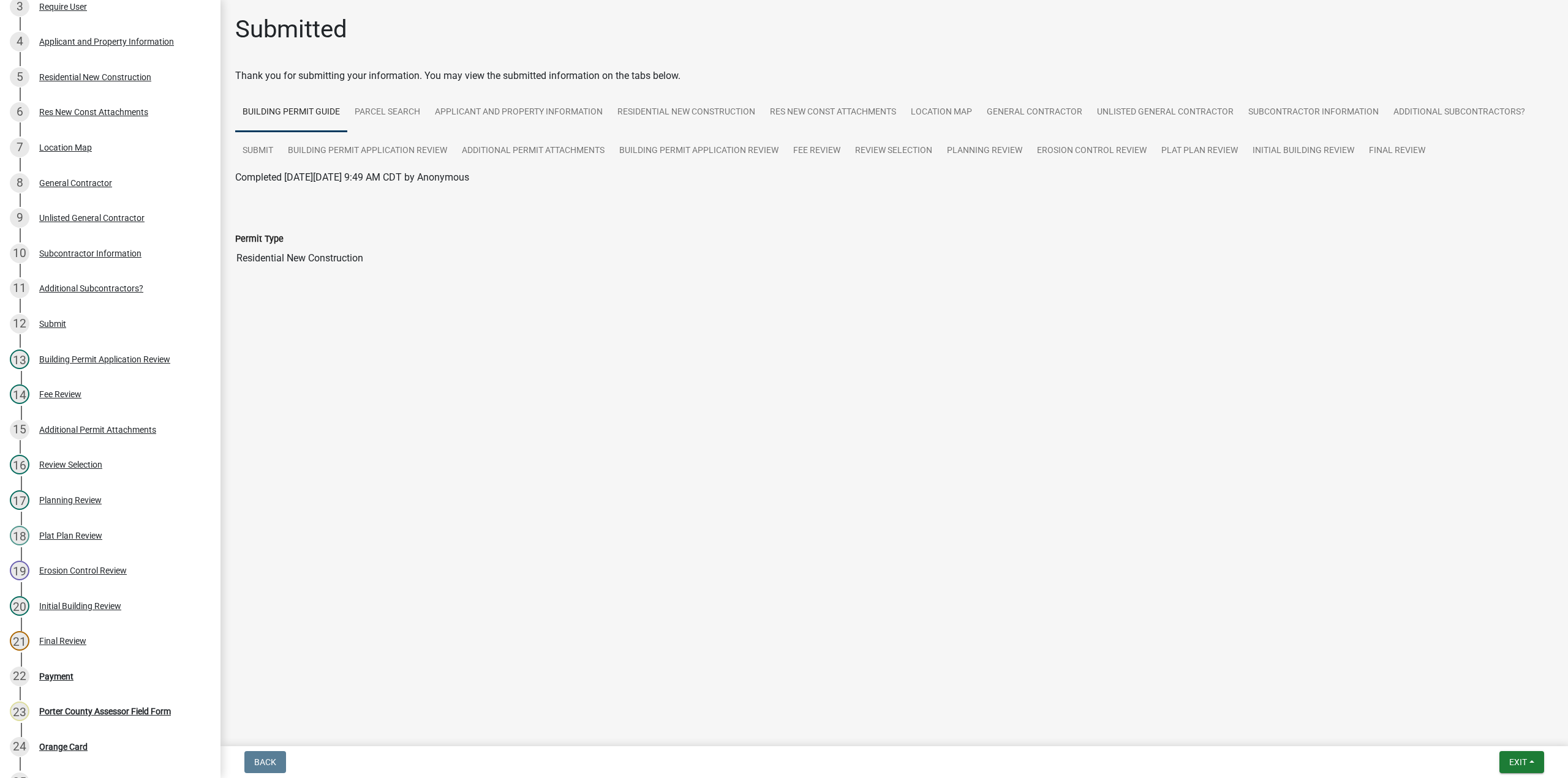
scroll to position [430, 0]
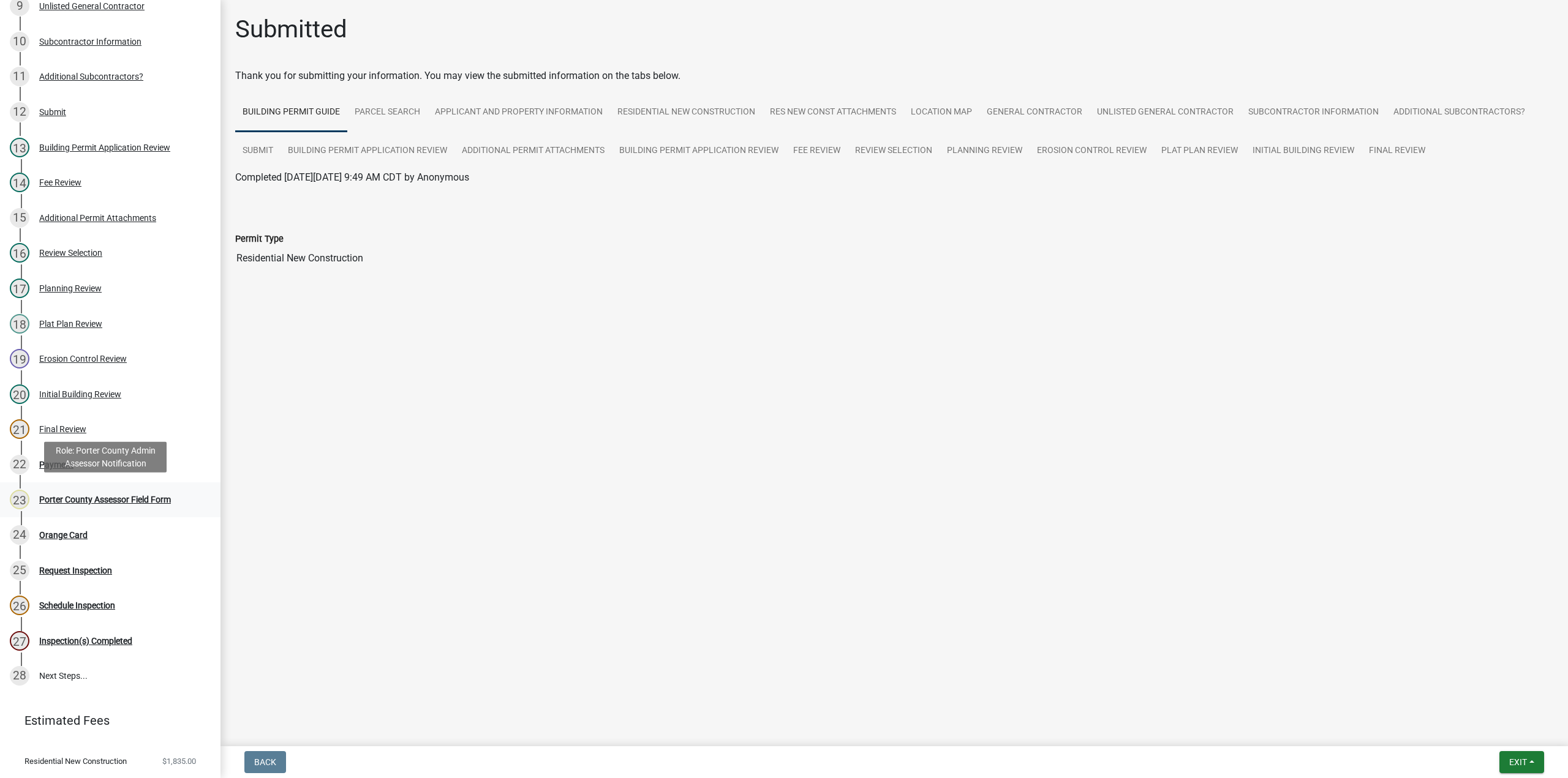
click at [50, 482] on link "23 Porter County Assessor Field Form" at bounding box center [110, 500] width 221 height 35
click at [57, 466] on div "Payment" at bounding box center [56, 464] width 34 height 8
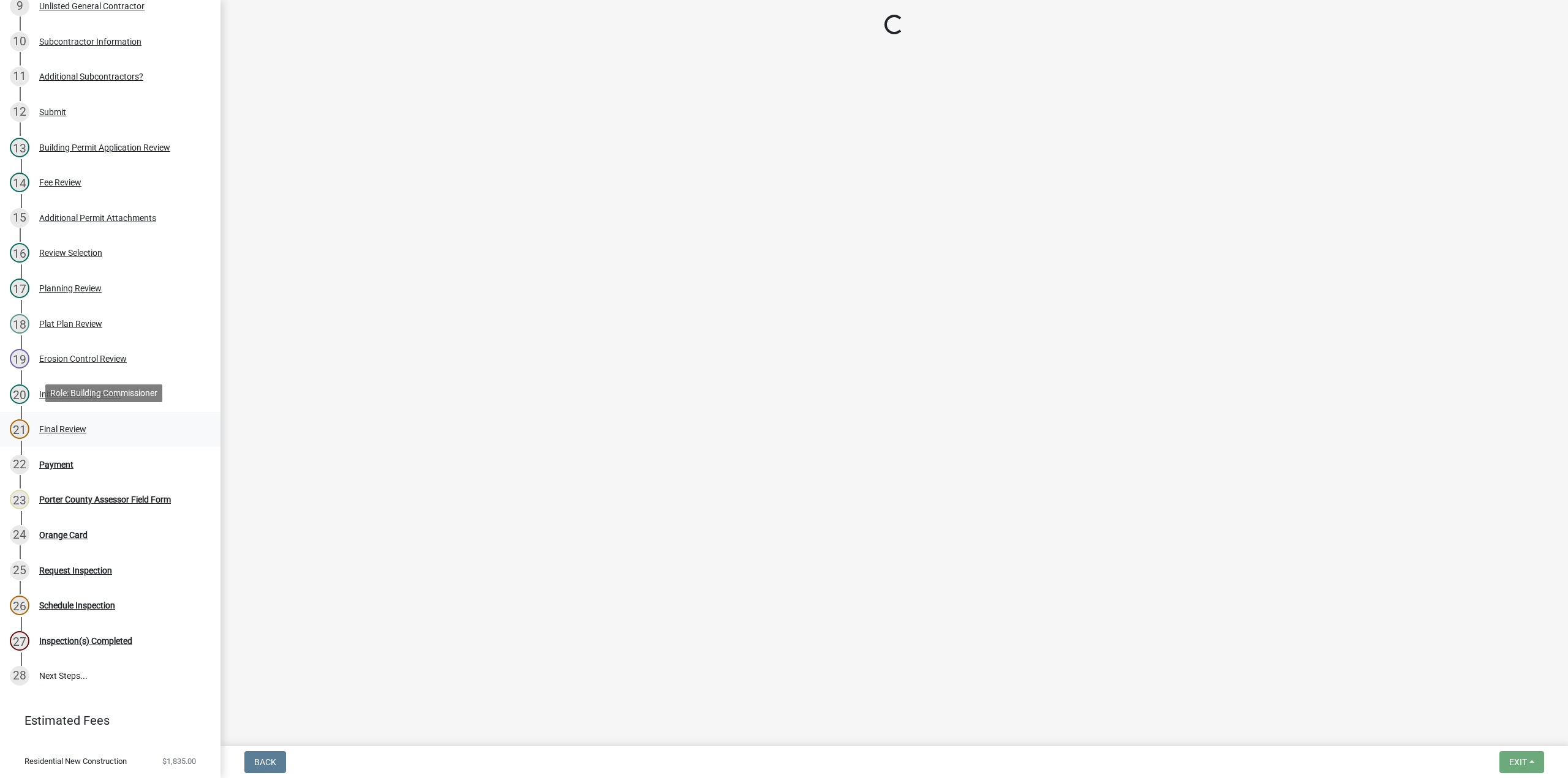
select select "3: 3"
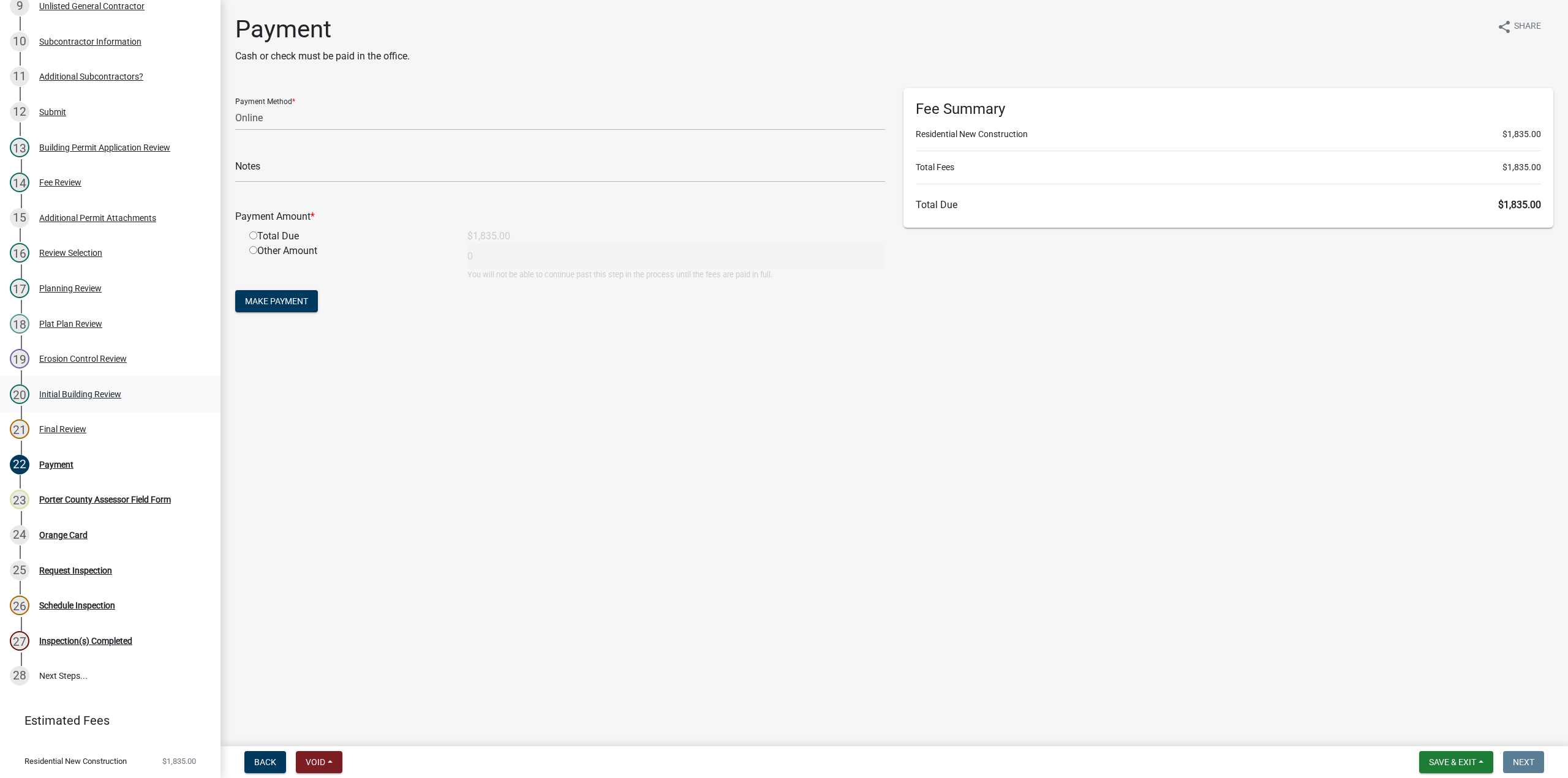
click at [74, 389] on div "Initial Building Review" at bounding box center [80, 393] width 82 height 8
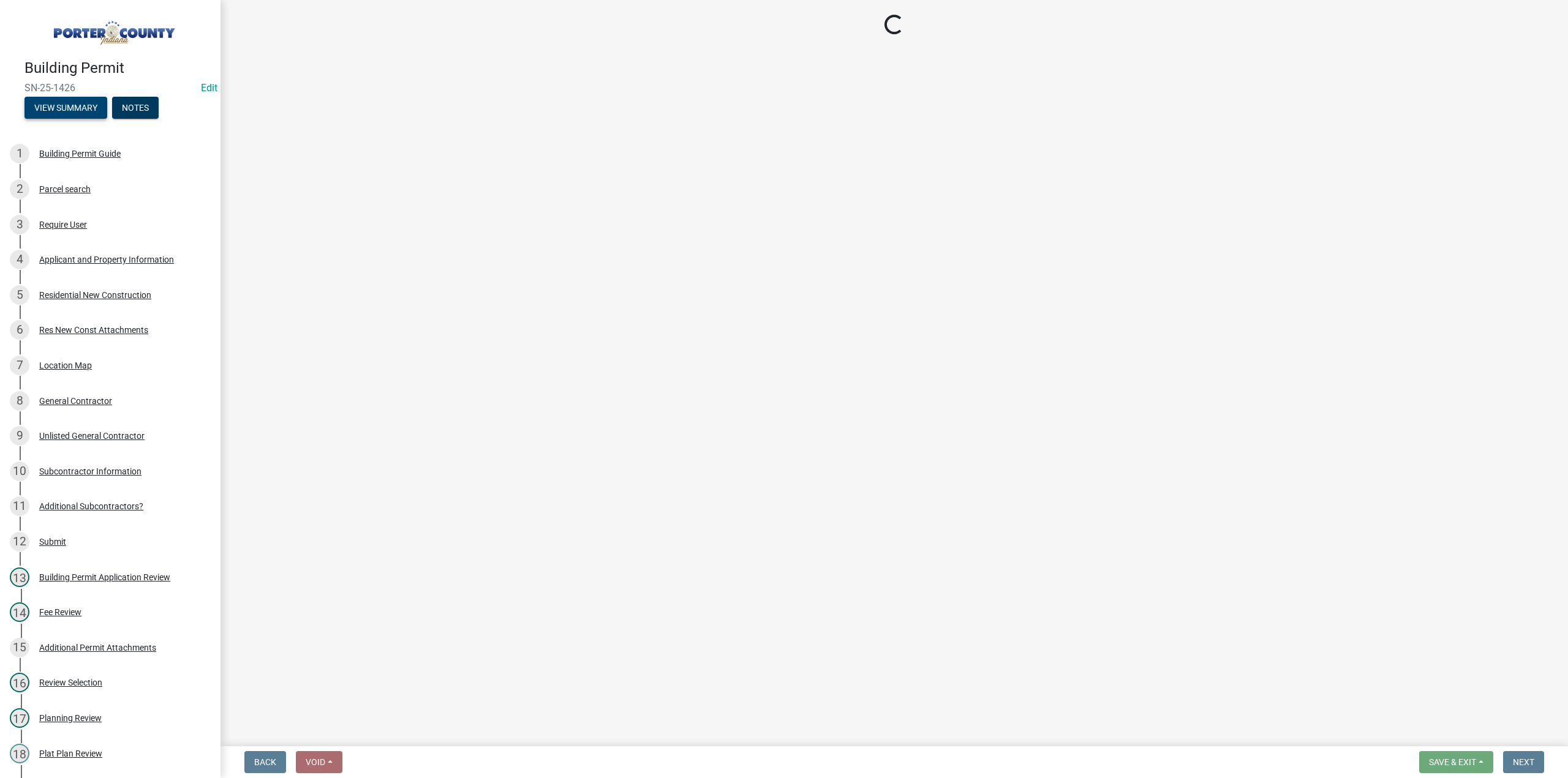
scroll to position [0, 0]
click at [51, 109] on button "View Summary" at bounding box center [65, 108] width 83 height 22
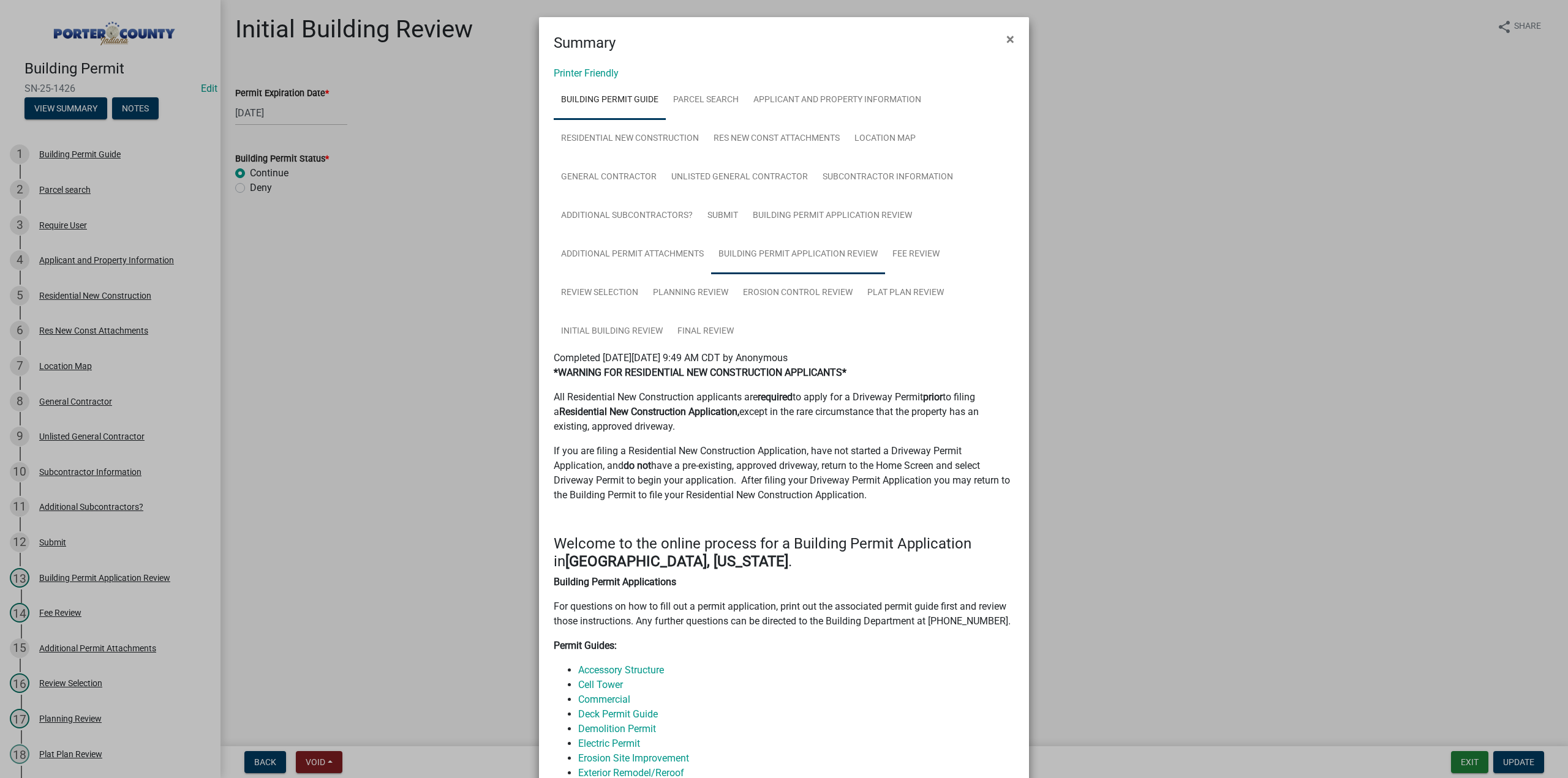
click at [765, 261] on link "Building Permit Application Review" at bounding box center [797, 254] width 174 height 39
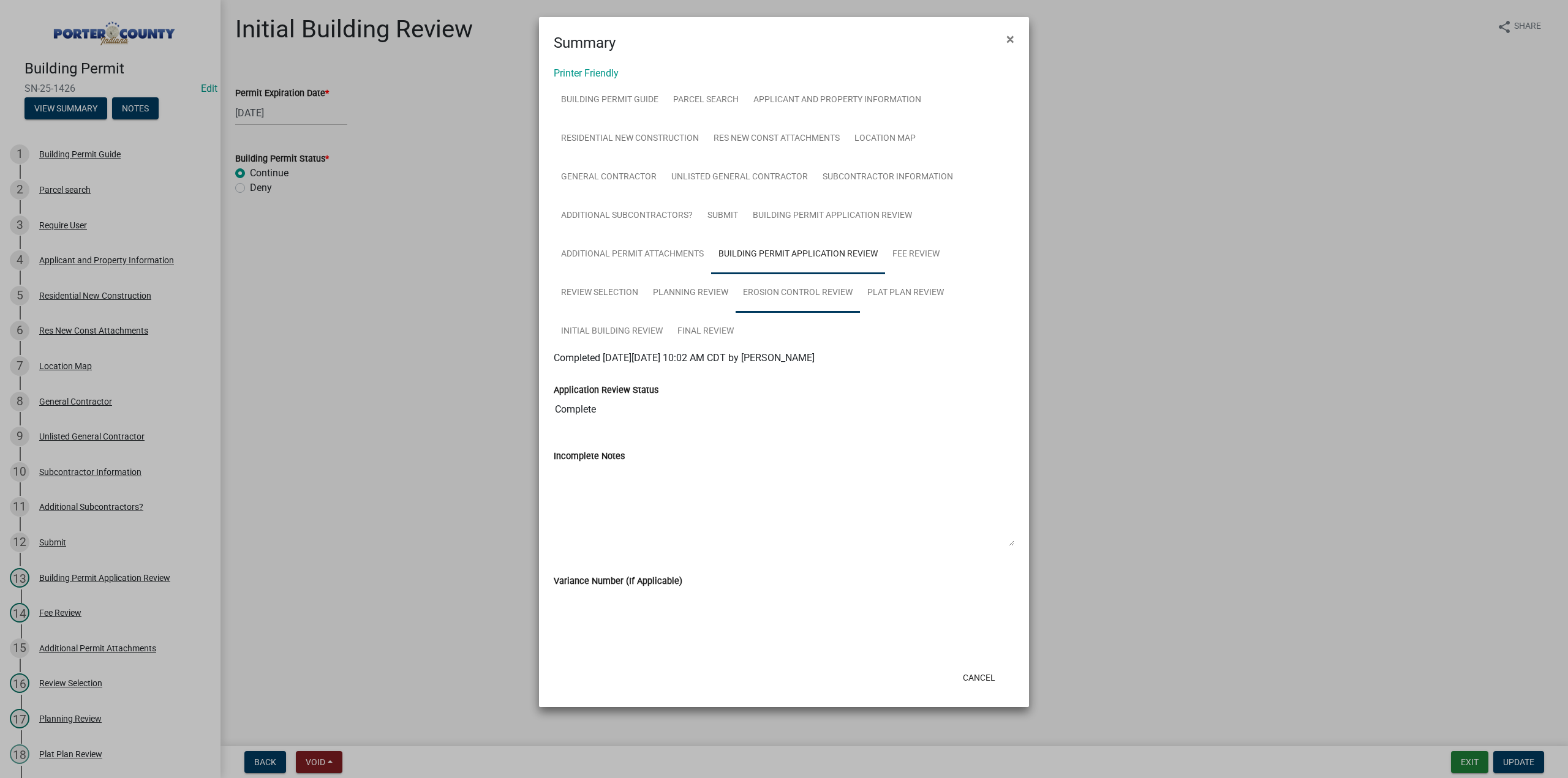
click at [785, 292] on link "Erosion Control Review" at bounding box center [798, 293] width 124 height 39
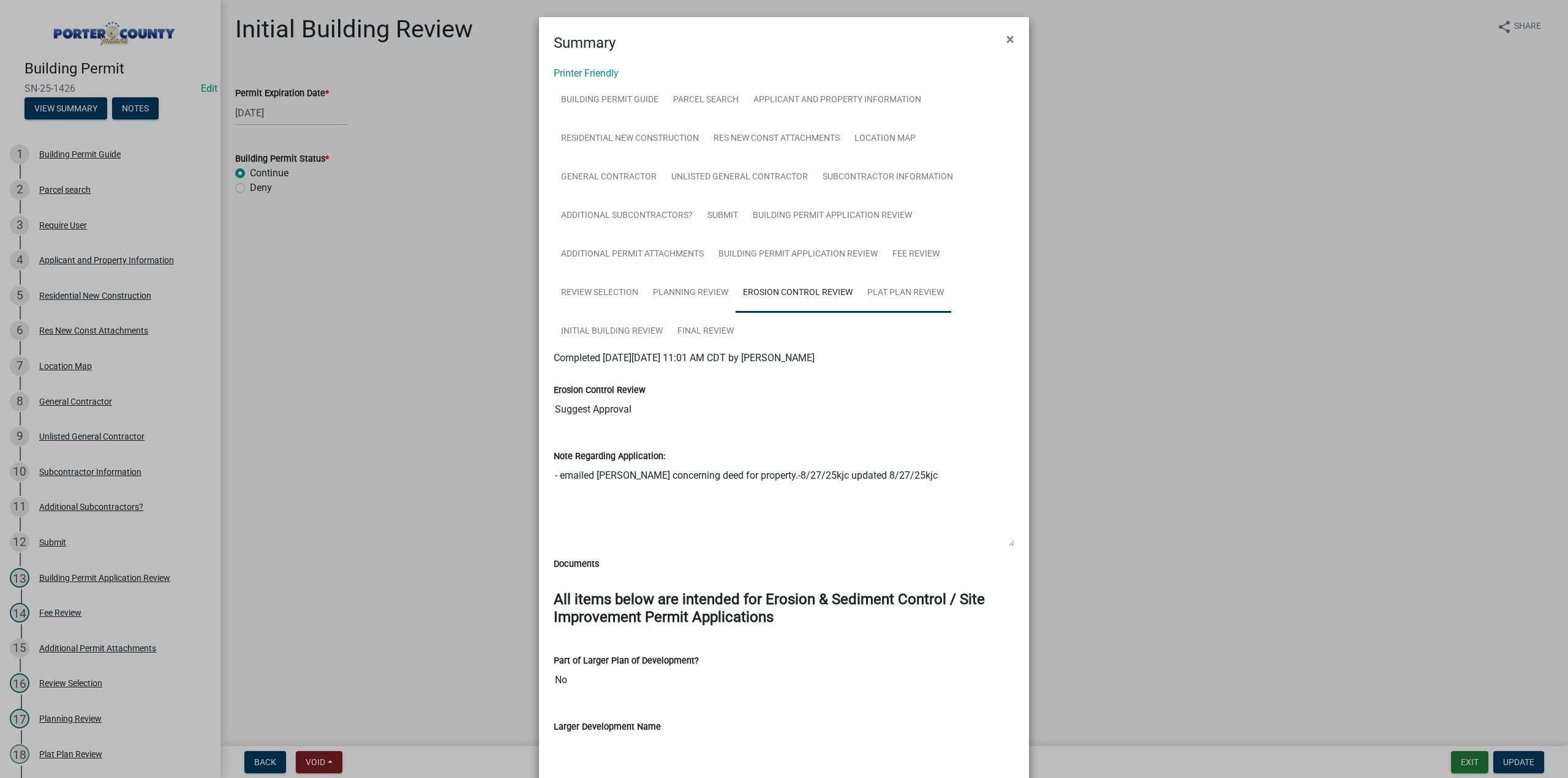
click at [889, 290] on link "Plat Plan Review" at bounding box center [906, 293] width 91 height 39
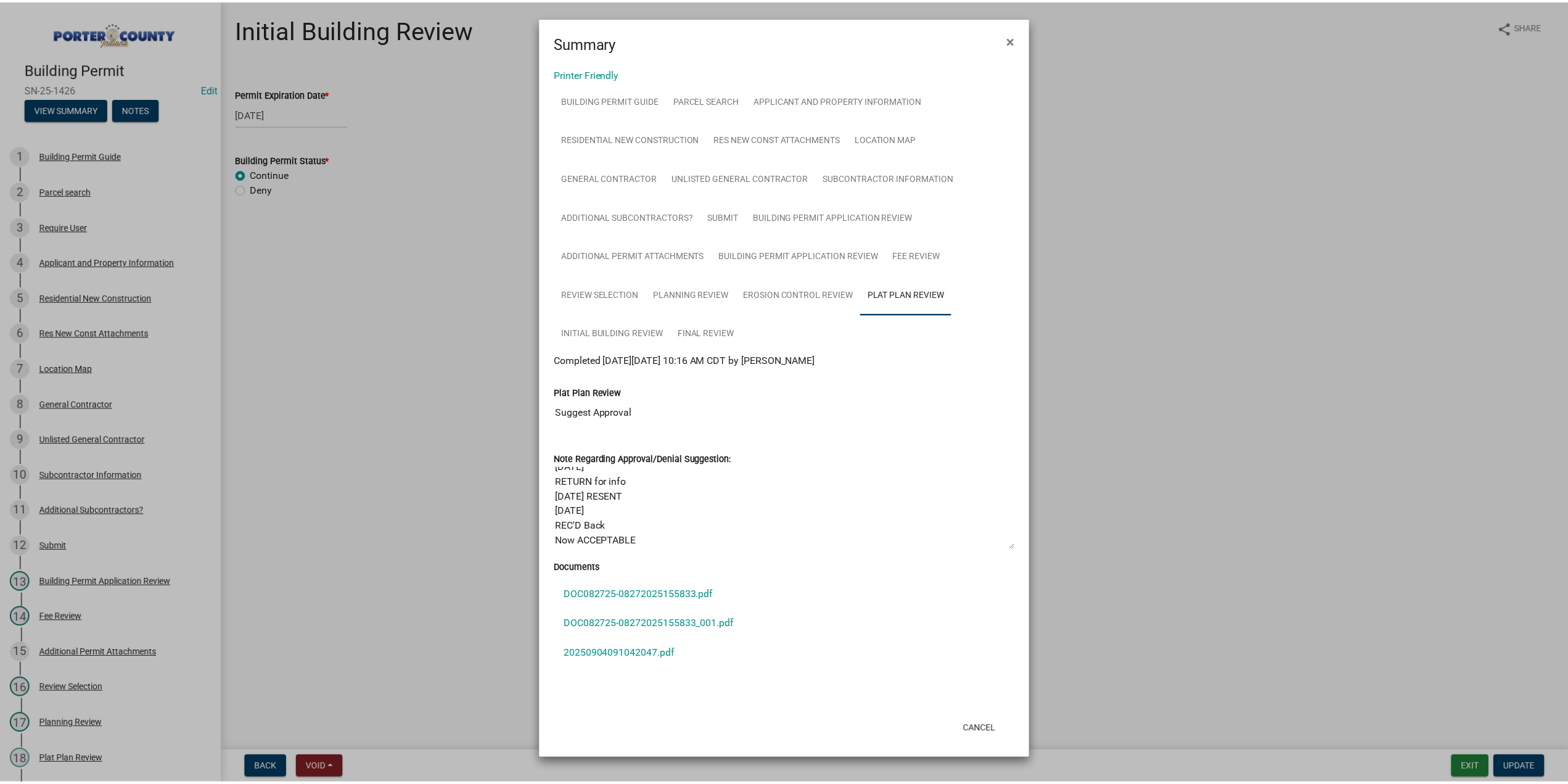
scroll to position [15, 0]
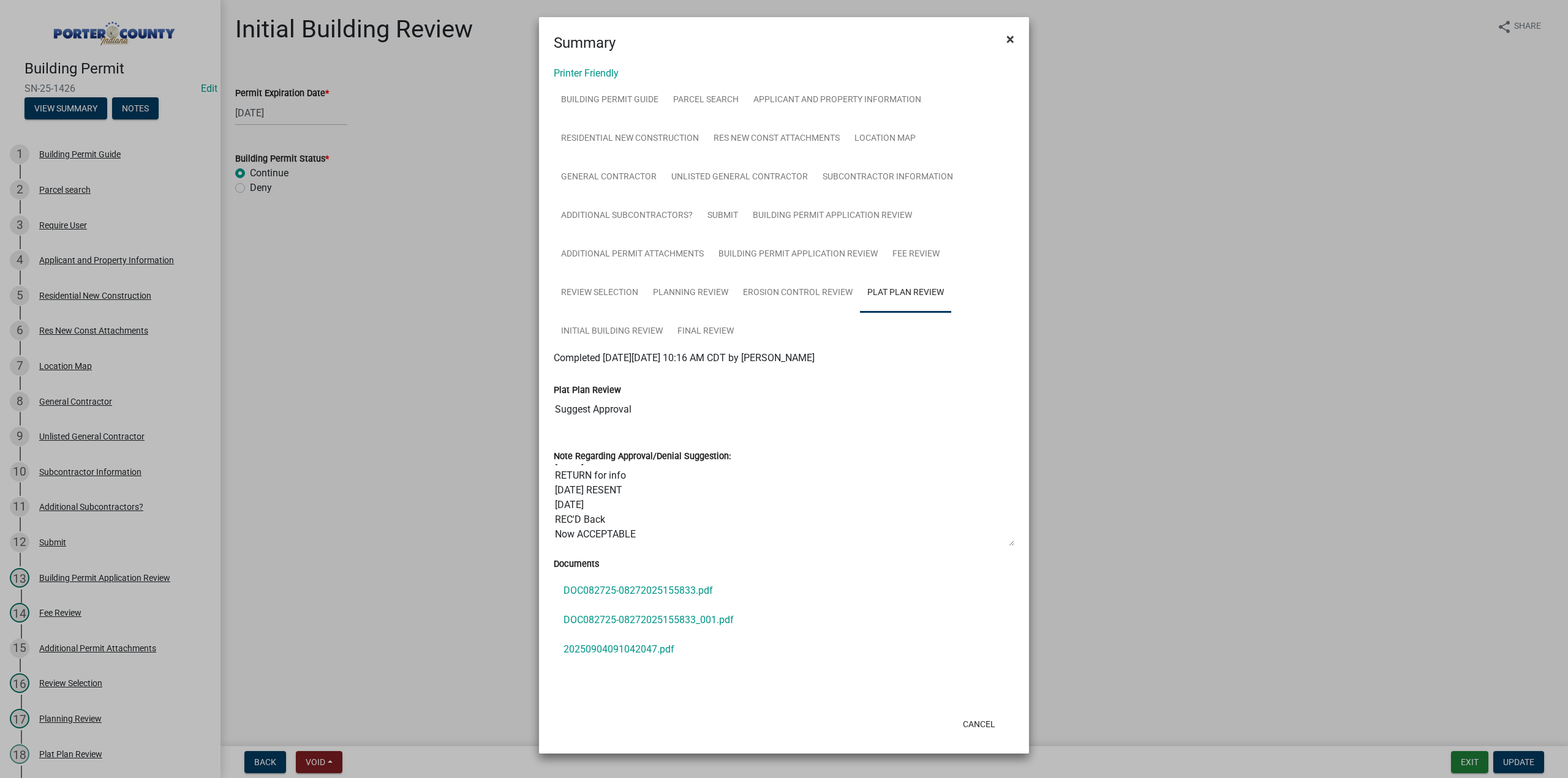
drag, startPoint x: 1009, startPoint y: 38, endPoint x: 1033, endPoint y: 96, distance: 62.8
click at [1009, 38] on span "×" at bounding box center [1009, 39] width 8 height 17
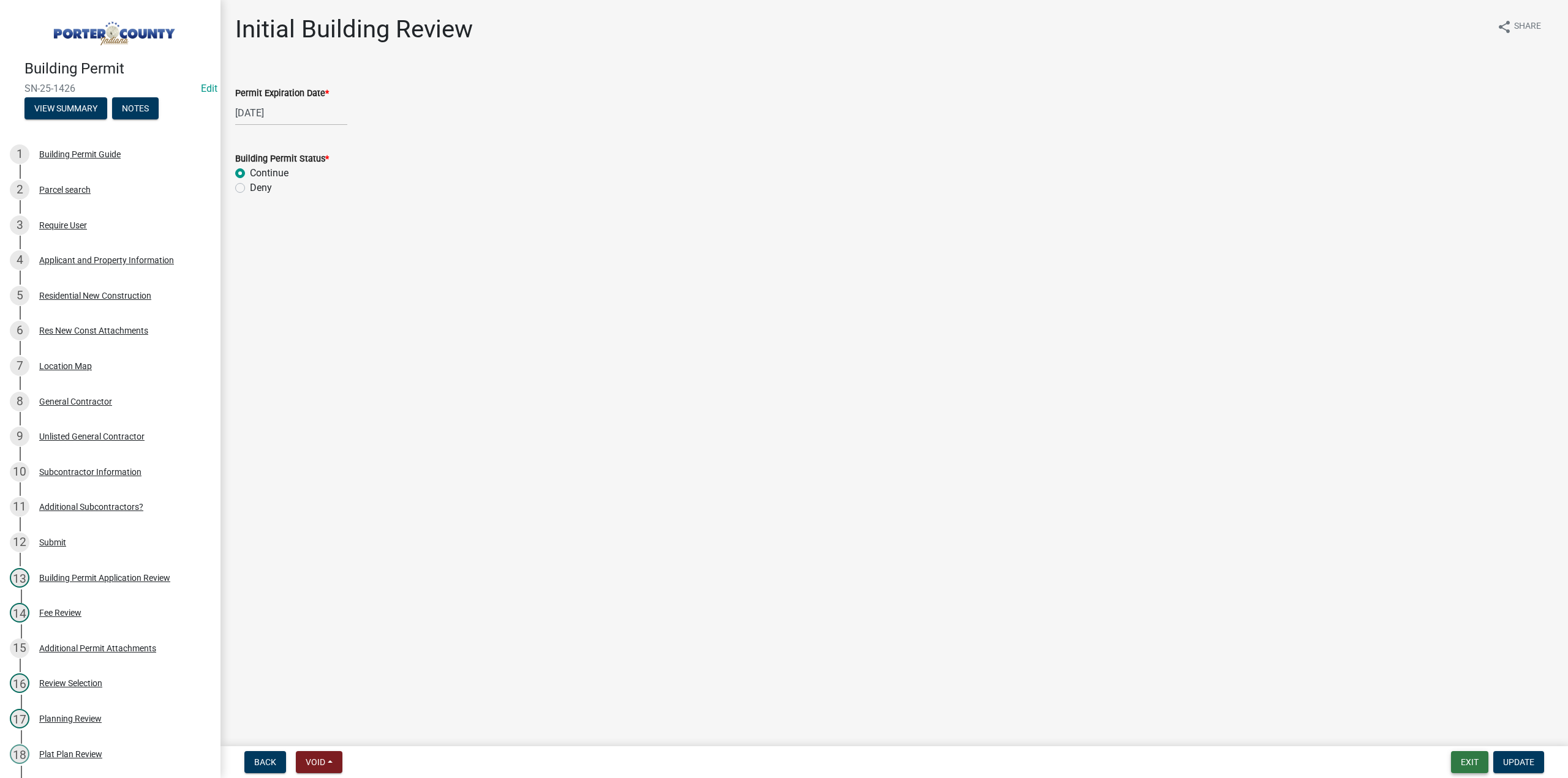
click at [1458, 760] on button "Exit" at bounding box center [1470, 762] width 37 height 22
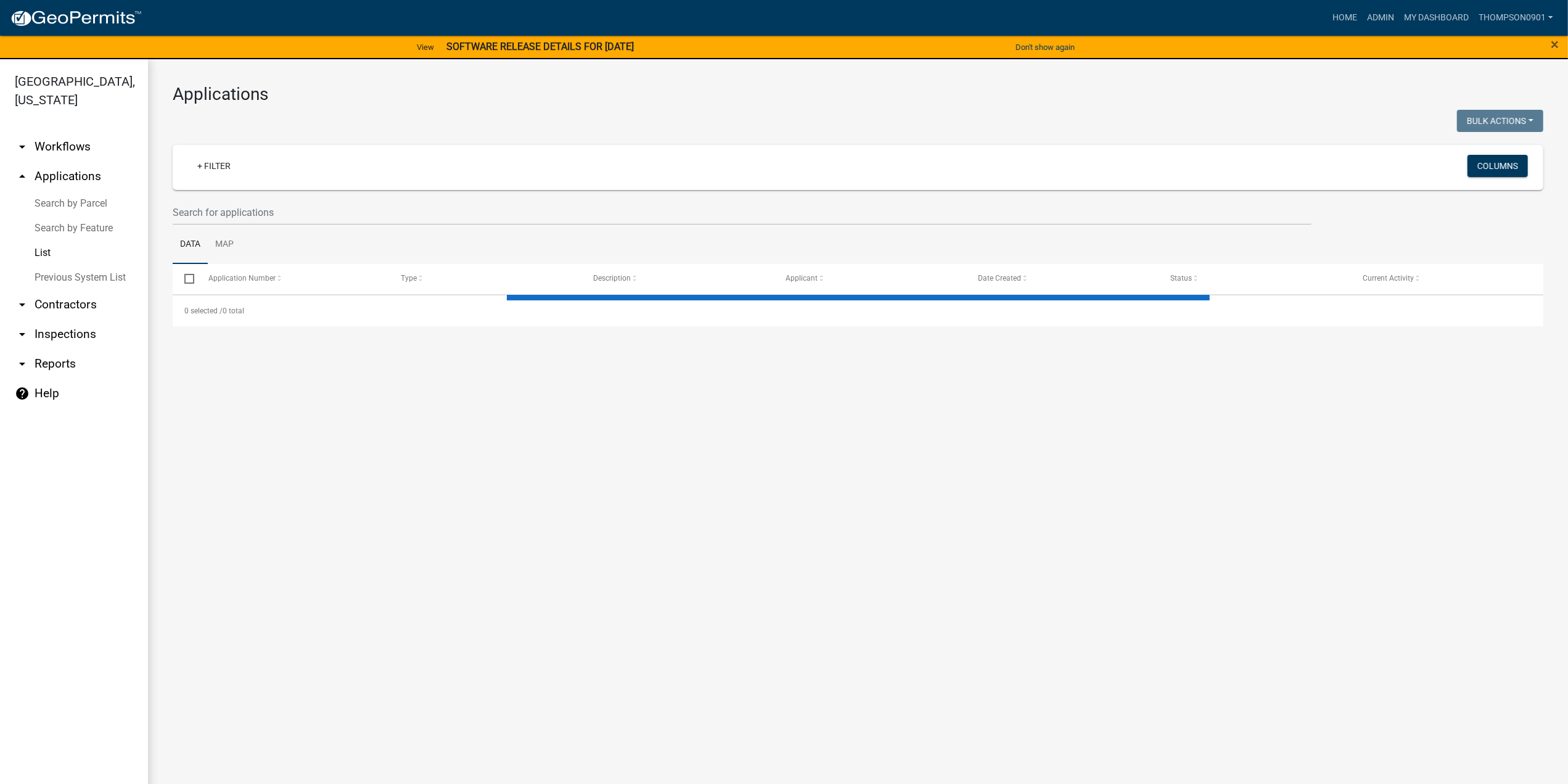
select select "3: 100"
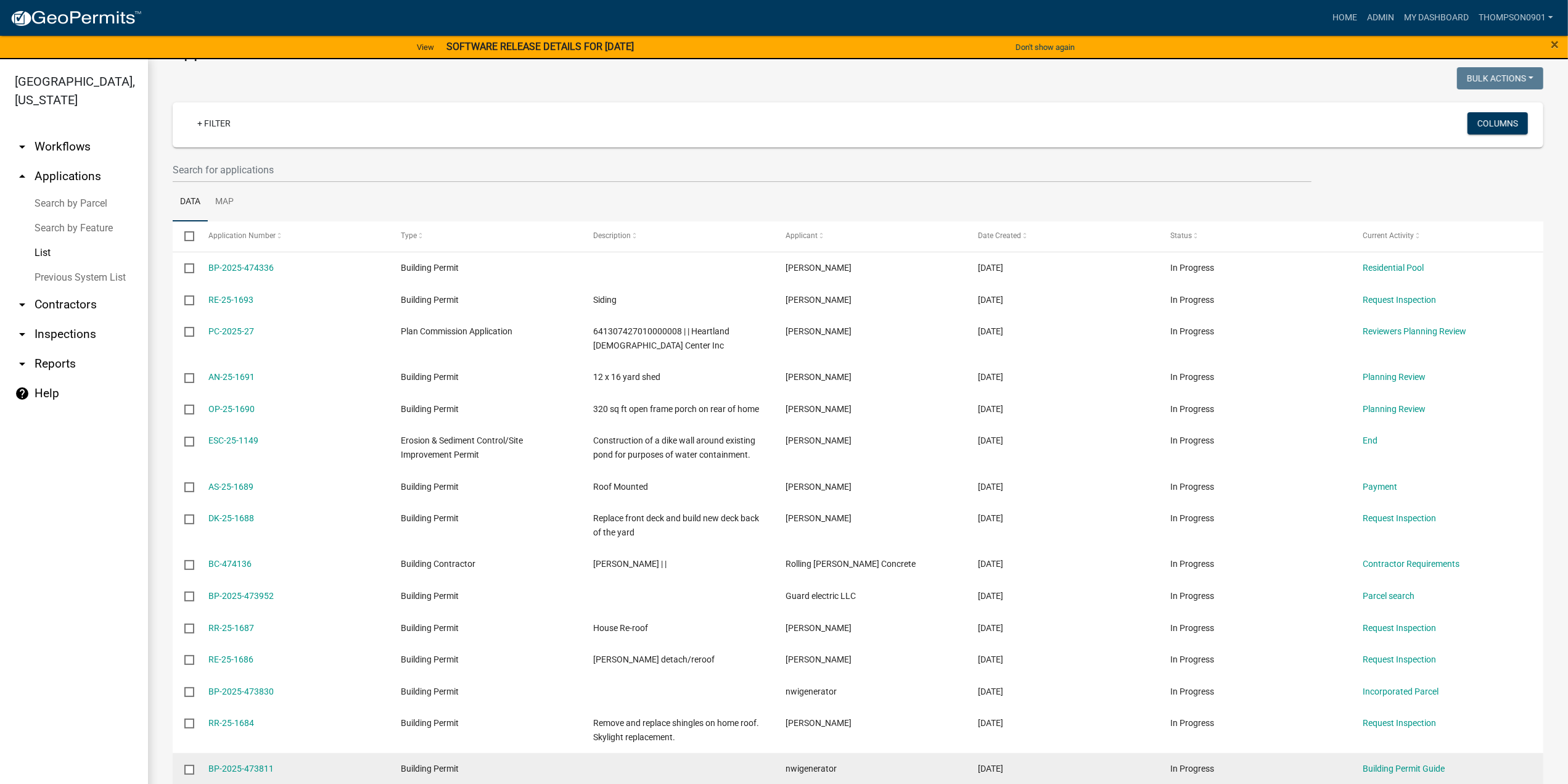
scroll to position [62, 0]
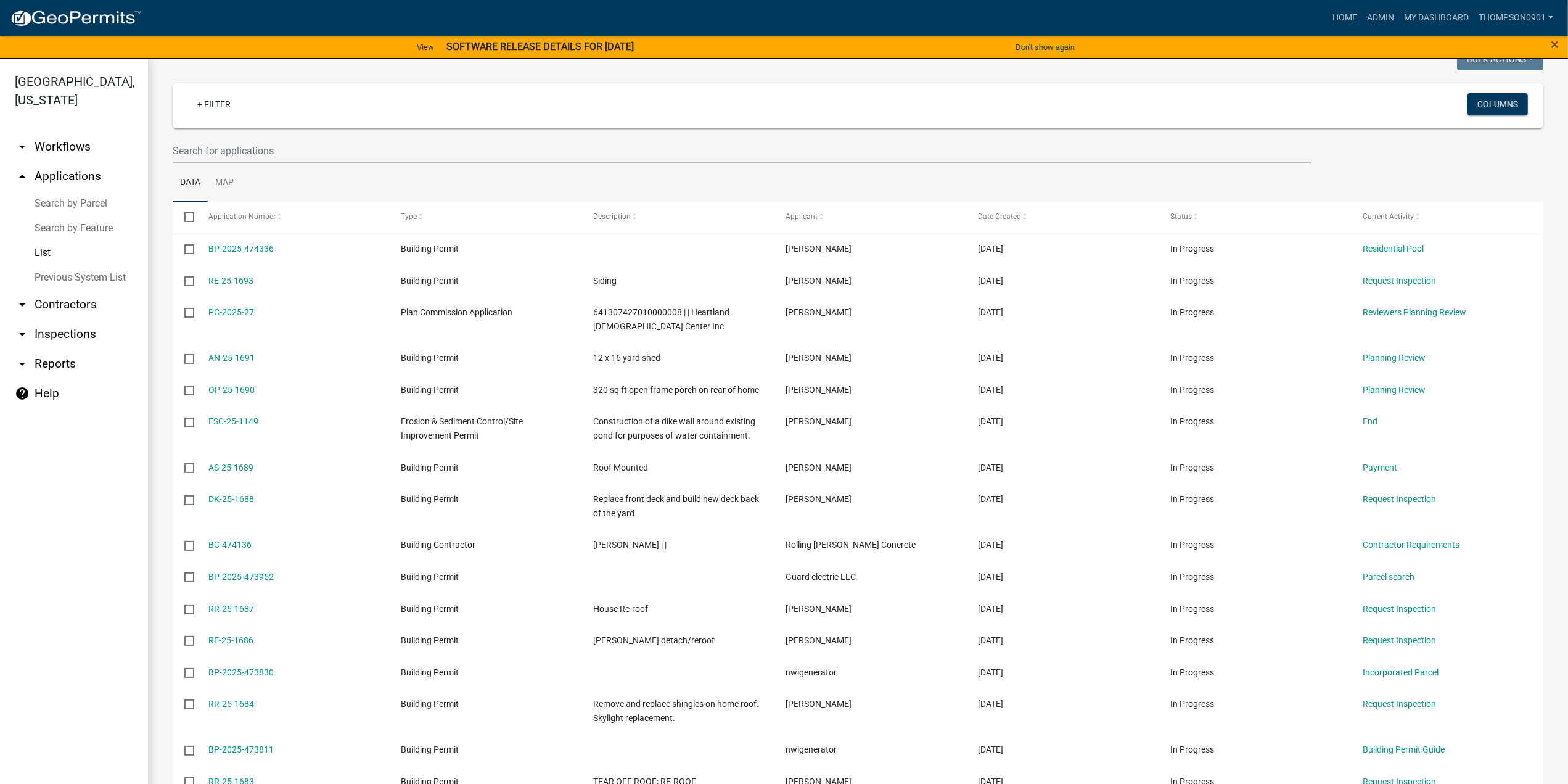
click at [82, 290] on link "arrow_drop_down Contractors" at bounding box center [74, 305] width 148 height 30
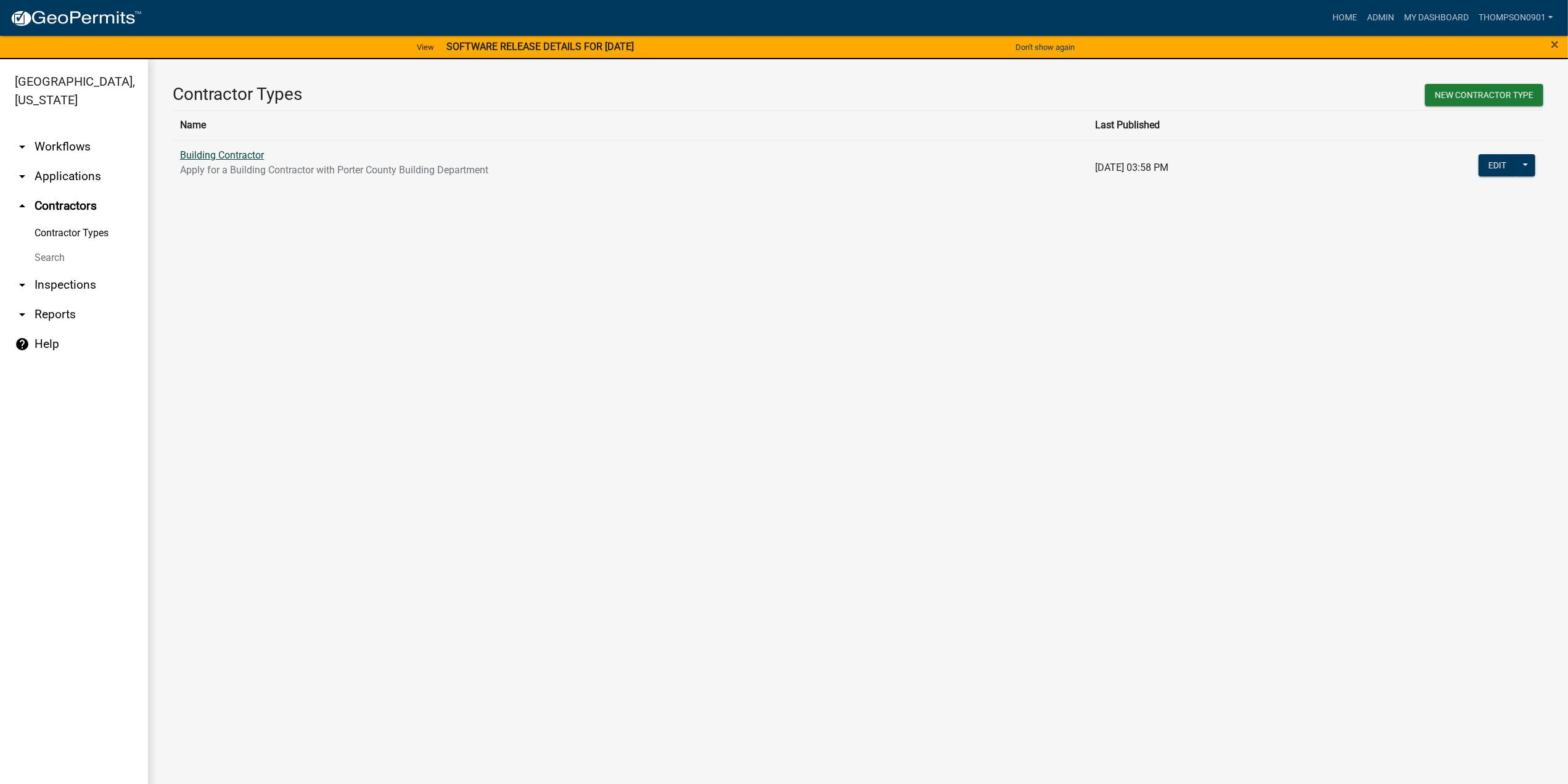
click at [204, 150] on link "Building Contractor" at bounding box center [222, 155] width 84 height 12
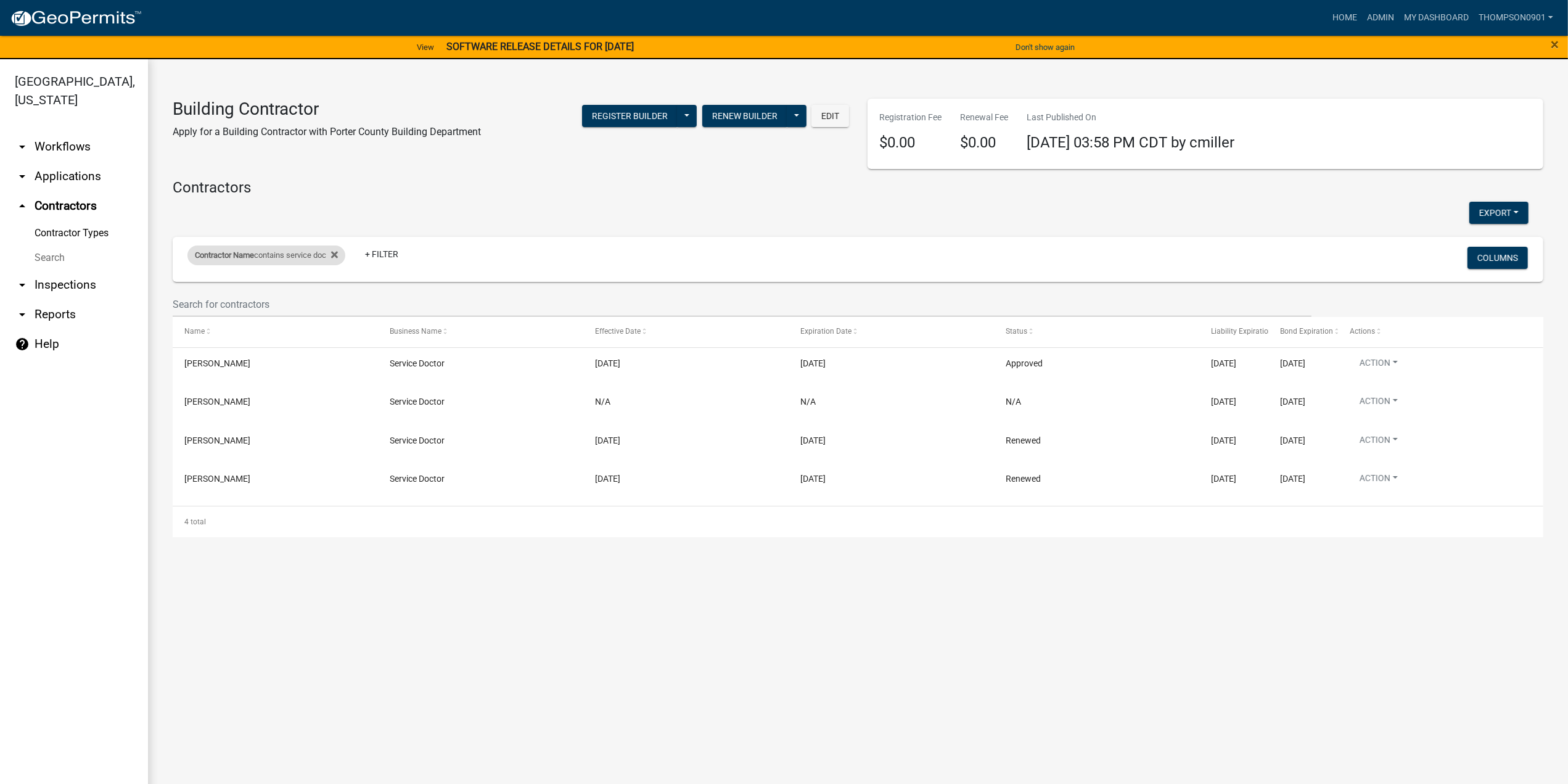
click at [314, 257] on div "Contractor Name contains service doc" at bounding box center [266, 255] width 158 height 20
drag, startPoint x: 305, startPoint y: 306, endPoint x: 0, endPoint y: 299, distance: 305.1
click at [0, 303] on body "Internet Explorer does NOT work with GeoPermits. Get a new browser for more sec…" at bounding box center [784, 392] width 1568 height 784
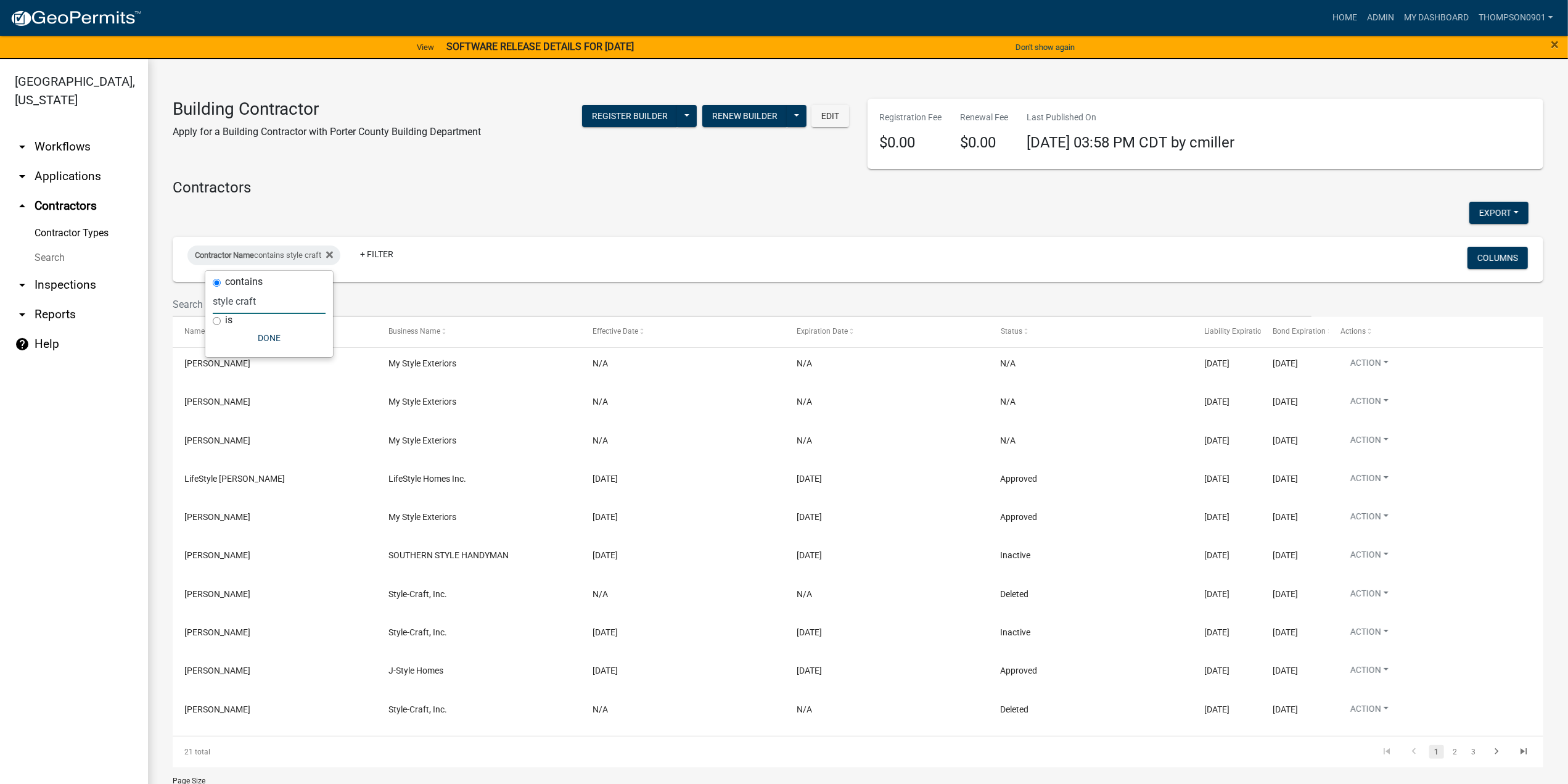
type input "style craft"
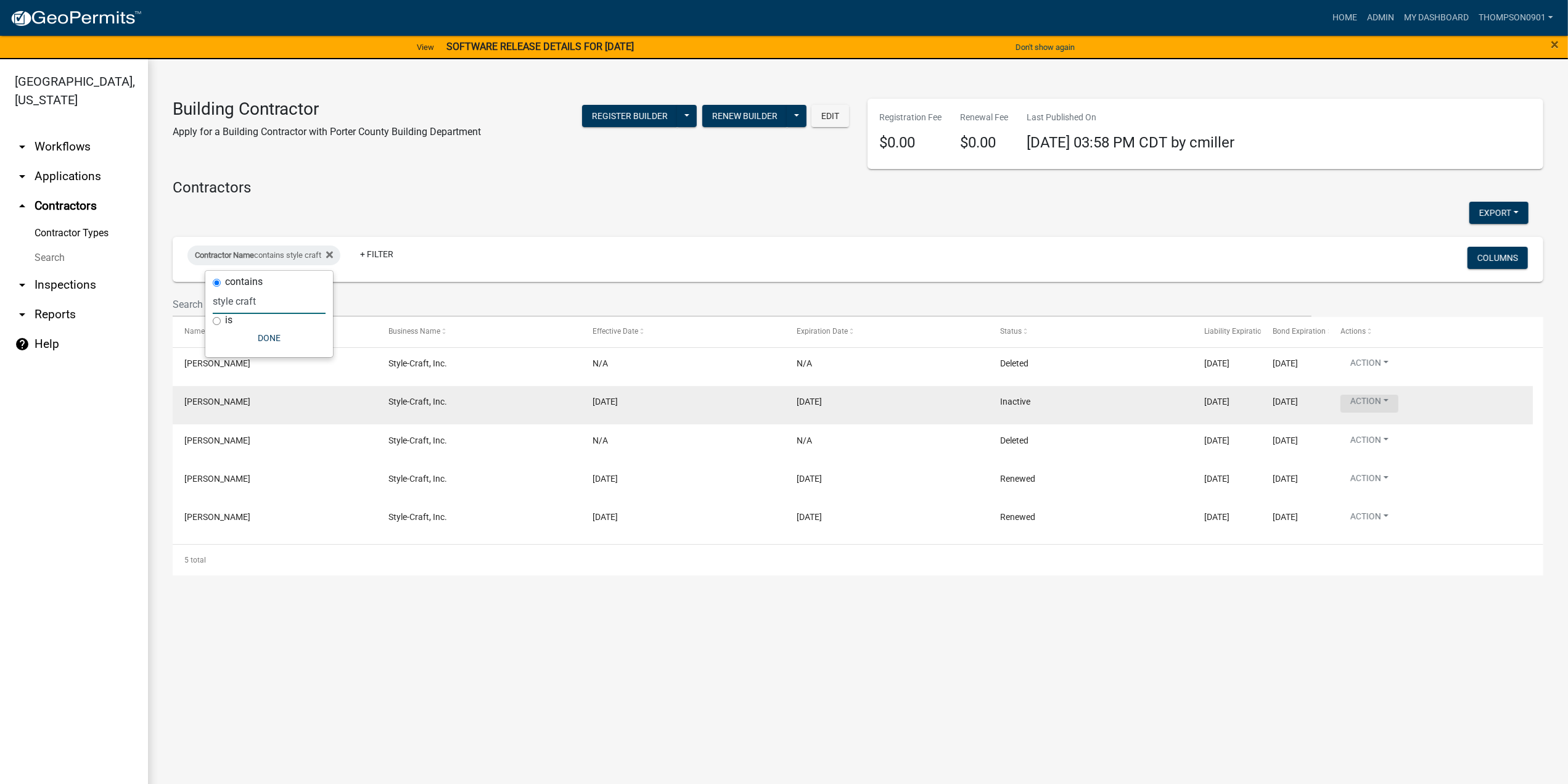
click at [1389, 399] on button "Action" at bounding box center [1370, 403] width 58 height 18
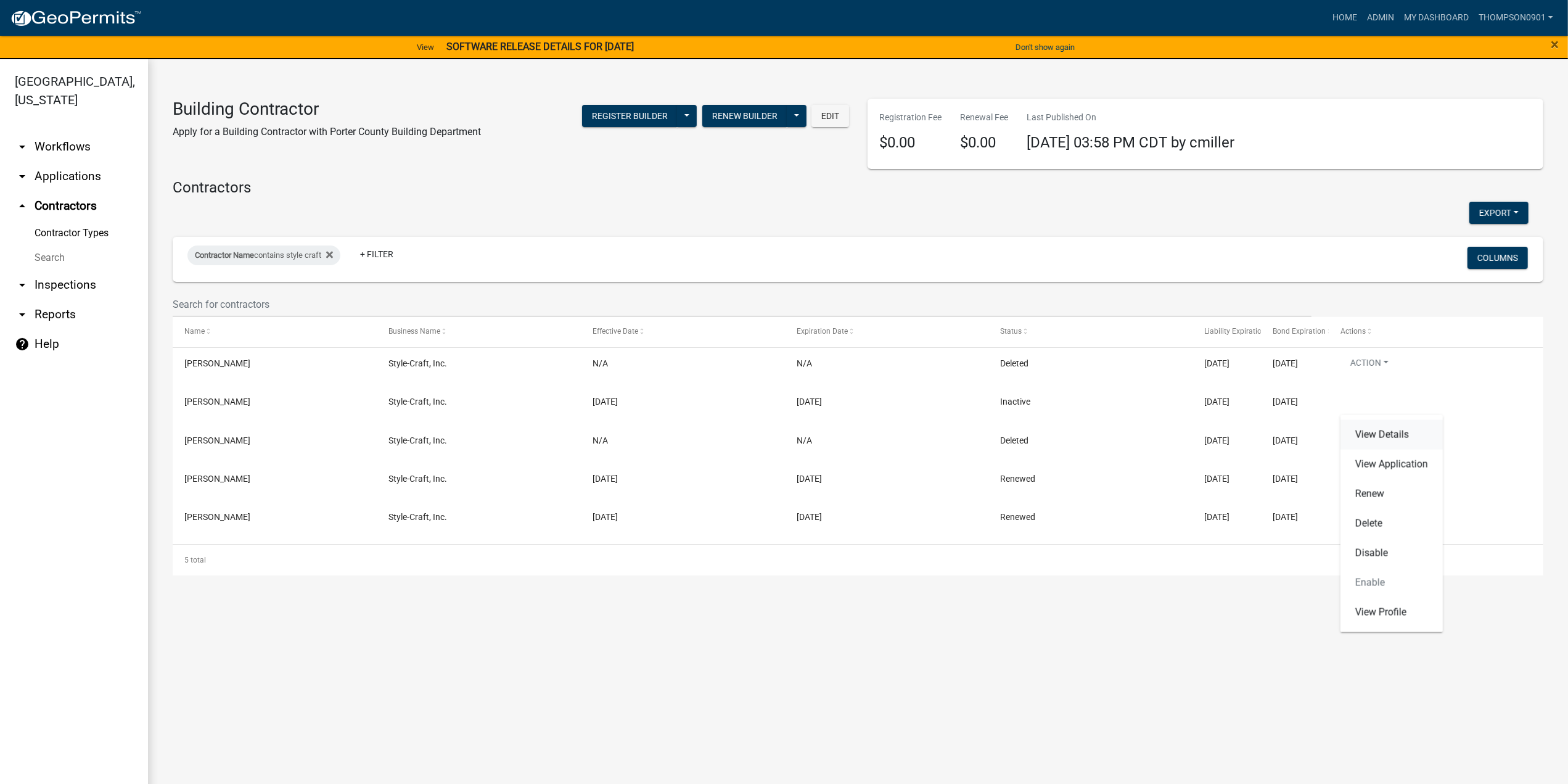
click at [1394, 433] on link "View Details" at bounding box center [1392, 435] width 103 height 30
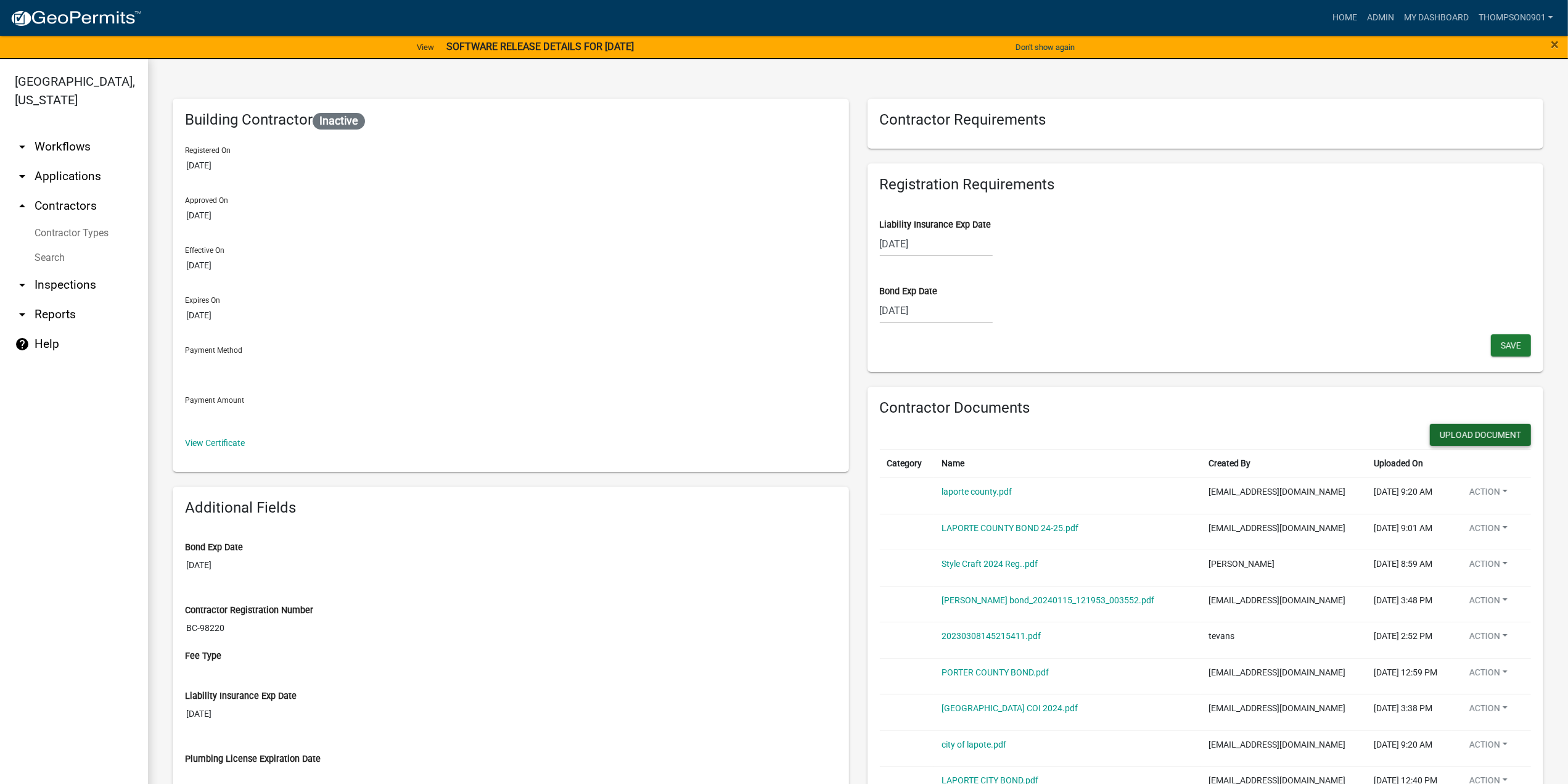
click at [1480, 434] on button "Upload Document" at bounding box center [1481, 435] width 101 height 22
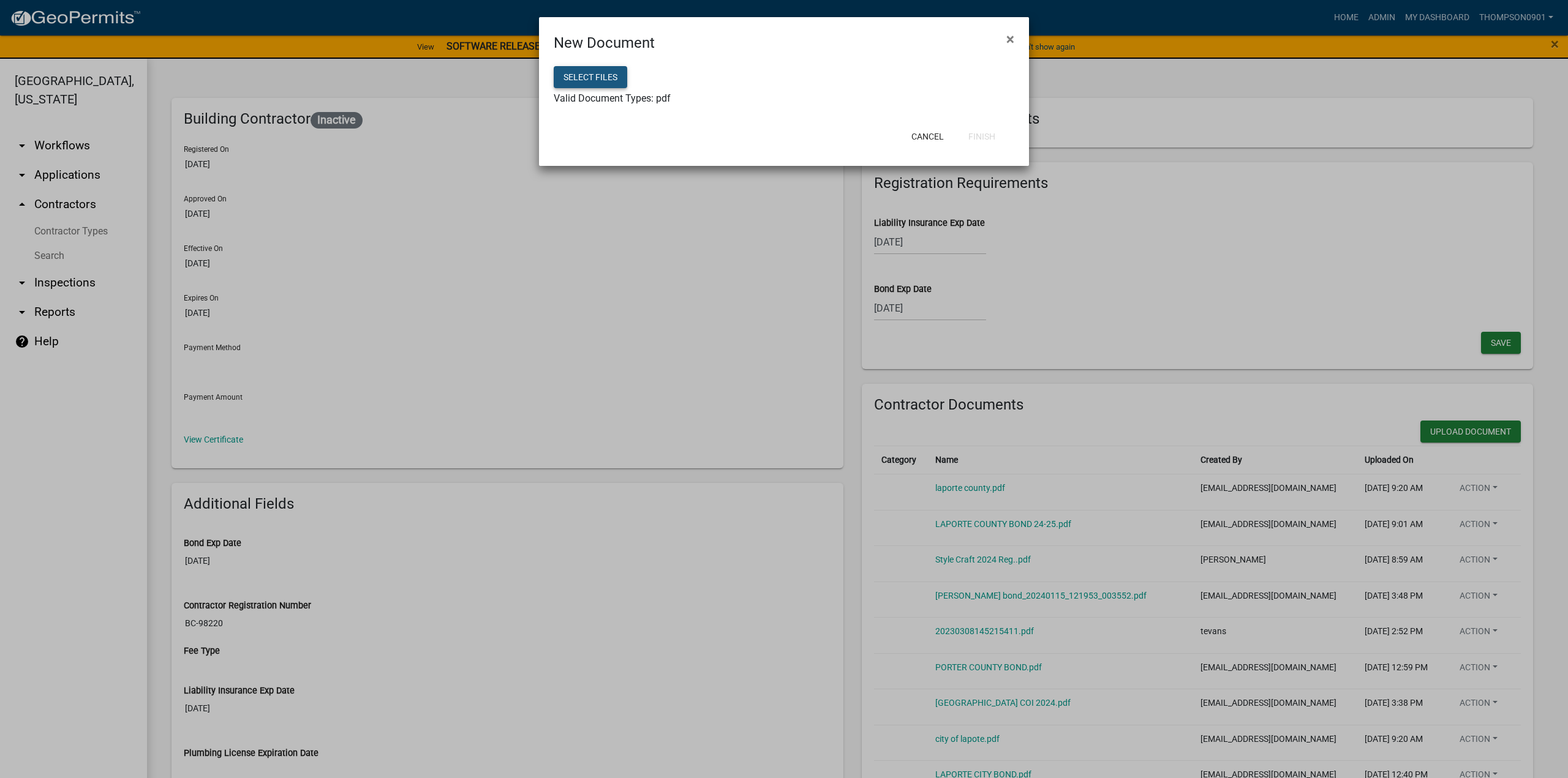
click at [575, 73] on button "Select files" at bounding box center [590, 77] width 73 height 22
click at [988, 139] on button "Finish" at bounding box center [982, 136] width 46 height 22
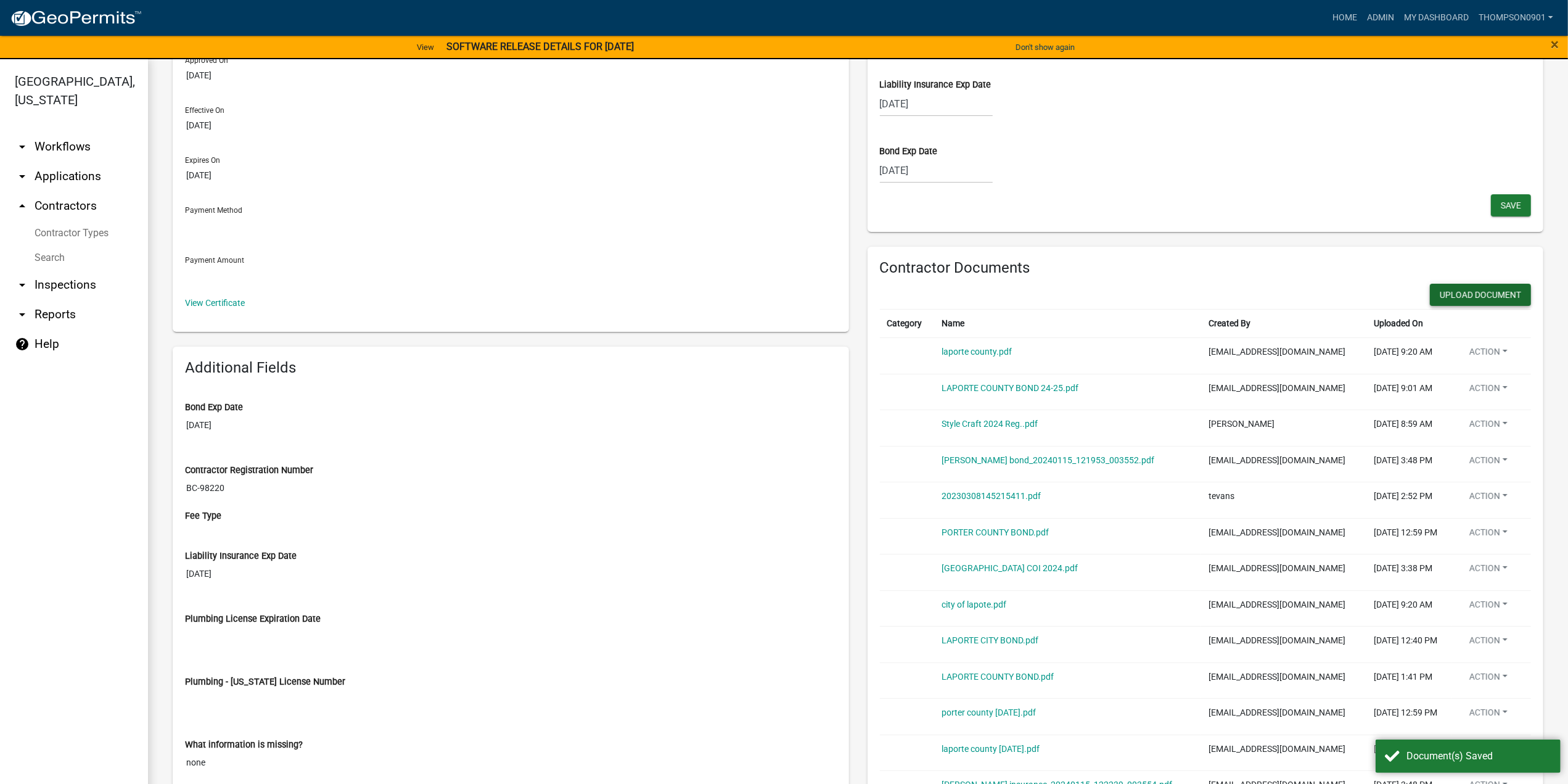
scroll to position [659, 0]
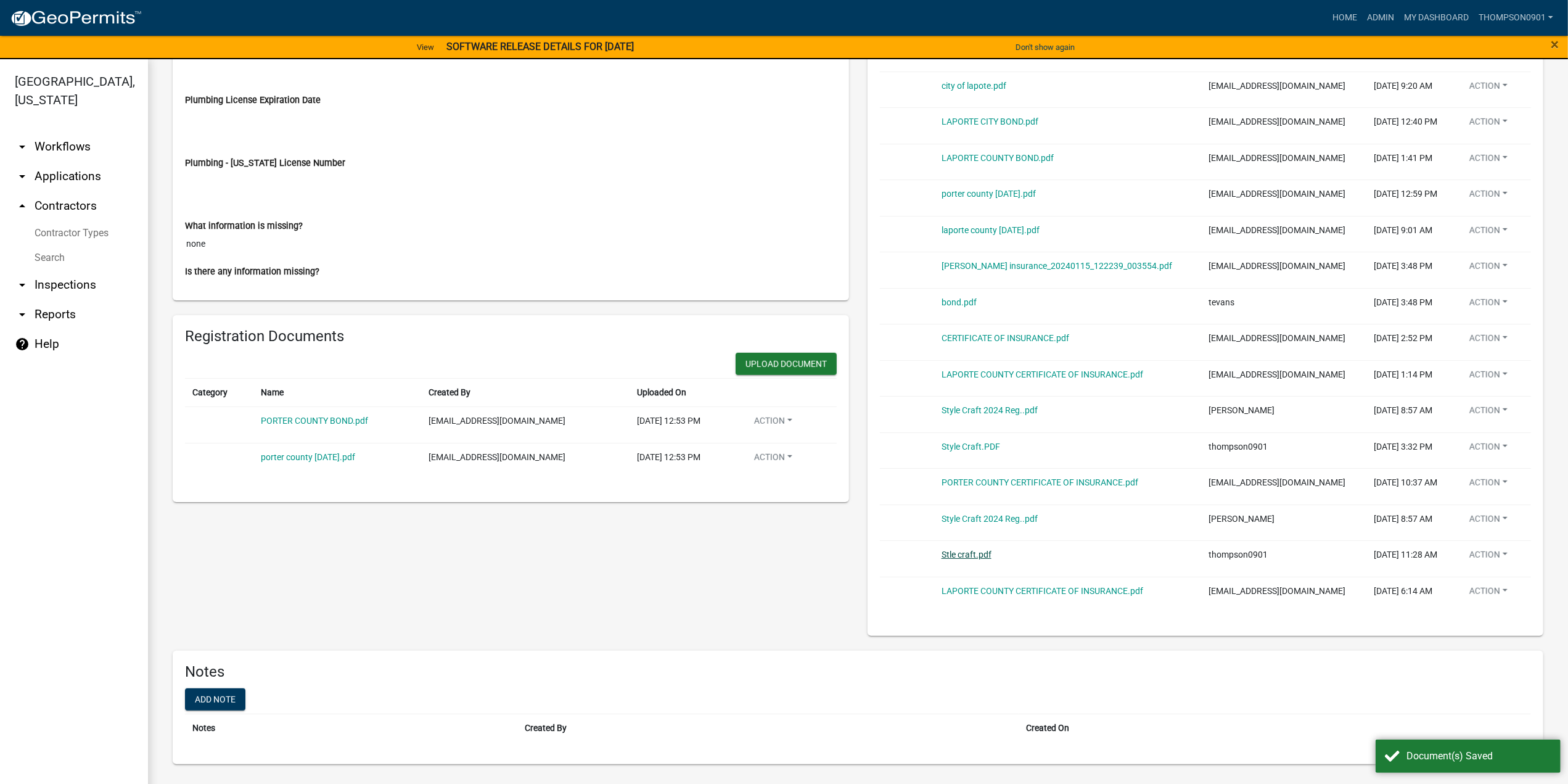
click at [971, 549] on link "Stle craft.pdf" at bounding box center [966, 554] width 50 height 10
click at [976, 446] on link "Style Craft.PDF" at bounding box center [971, 447] width 59 height 10
click at [982, 442] on link "Style Craft.PDF" at bounding box center [971, 447] width 59 height 10
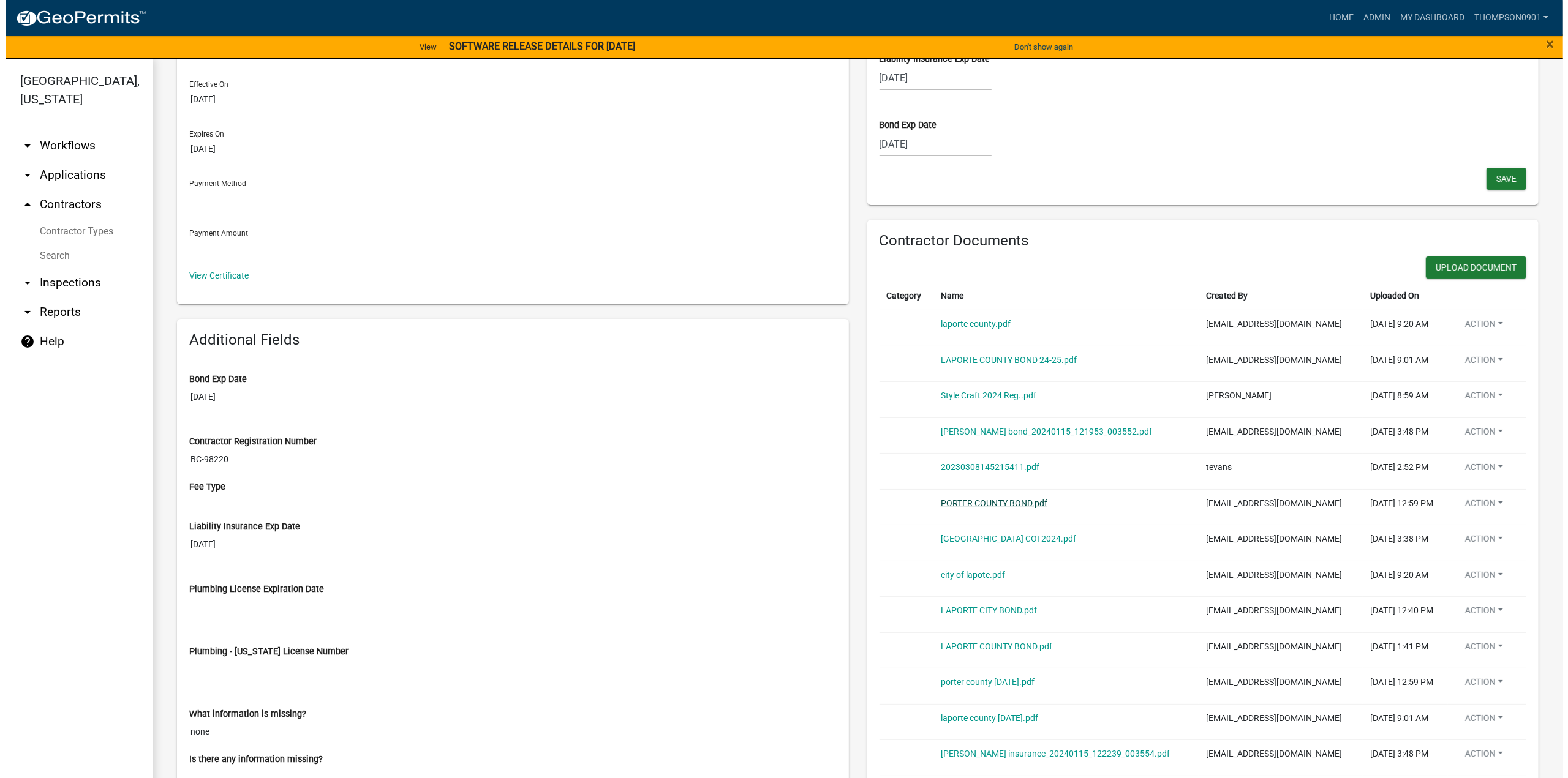
scroll to position [0, 0]
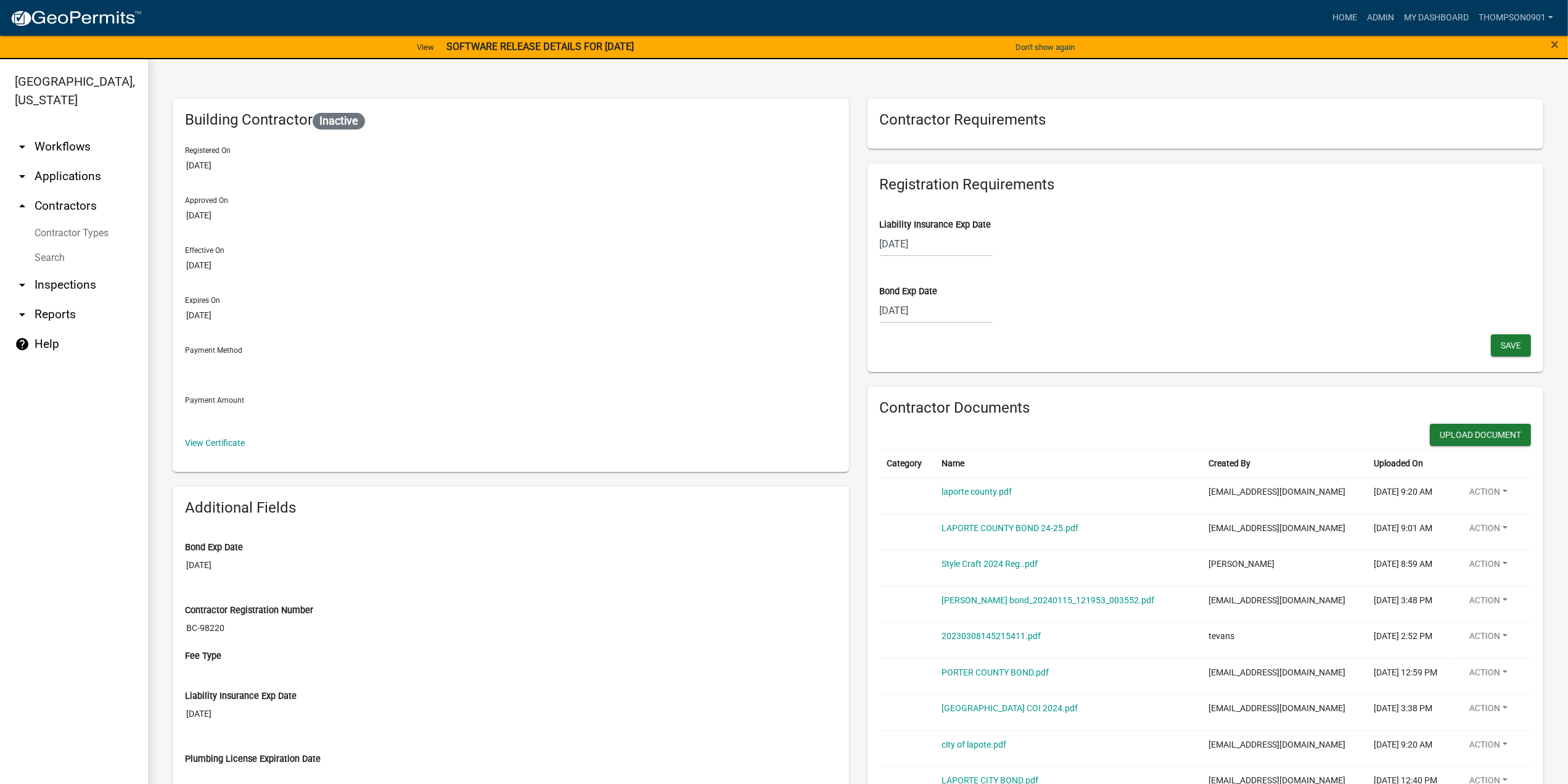
click at [932, 237] on div "[DATE]" at bounding box center [936, 244] width 113 height 25
click at [968, 269] on select "2025 2026 2027 2028 2029 2030 2031 2032 2033 2034 2035 2036 2037 2038 2039 2040…" at bounding box center [974, 270] width 50 height 19
select select "2026"
click at [949, 261] on select "2025 2026 2027 2028 2029 2030 2031 2032 2033 2034 2035 2036 2037 2038 2039 2040…" at bounding box center [974, 270] width 50 height 19
click at [947, 306] on div "3" at bounding box center [951, 309] width 20 height 20
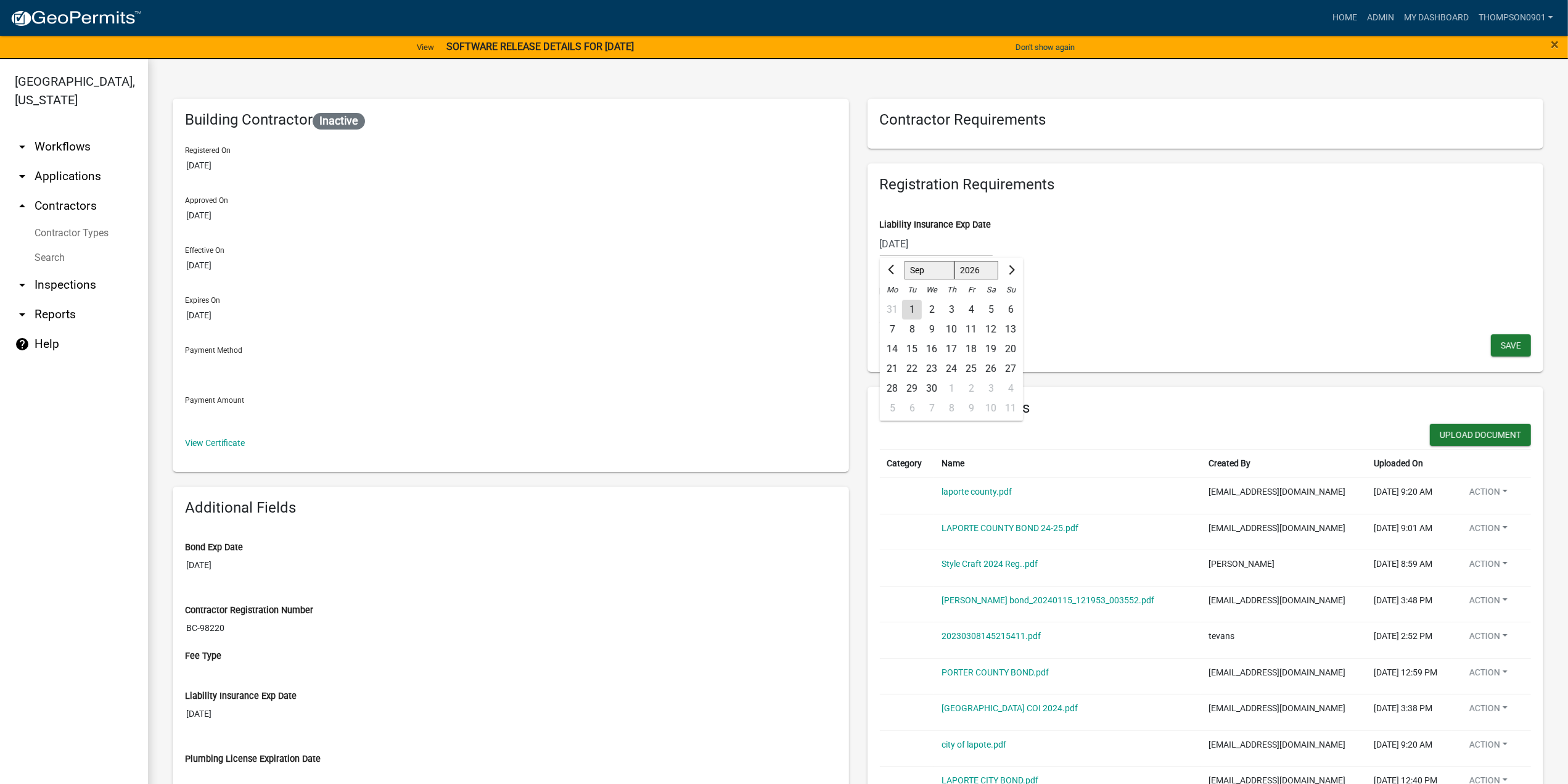
type input "[DATE]"
click at [1503, 349] on span "Save" at bounding box center [1512, 345] width 21 height 10
click at [99, 162] on link "arrow_drop_down Applications" at bounding box center [74, 177] width 148 height 30
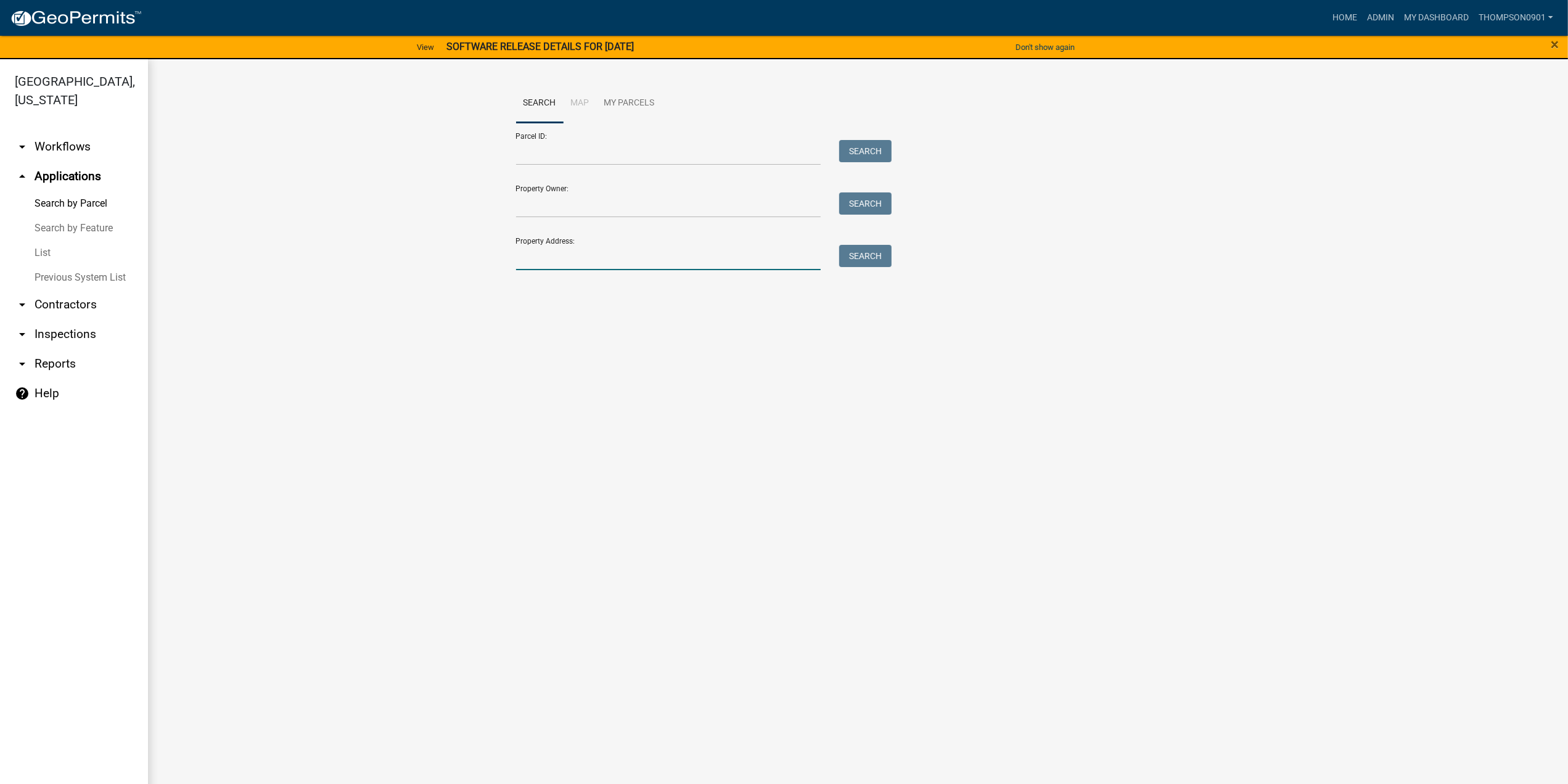
click at [756, 247] on input "Property Address:" at bounding box center [668, 257] width 306 height 25
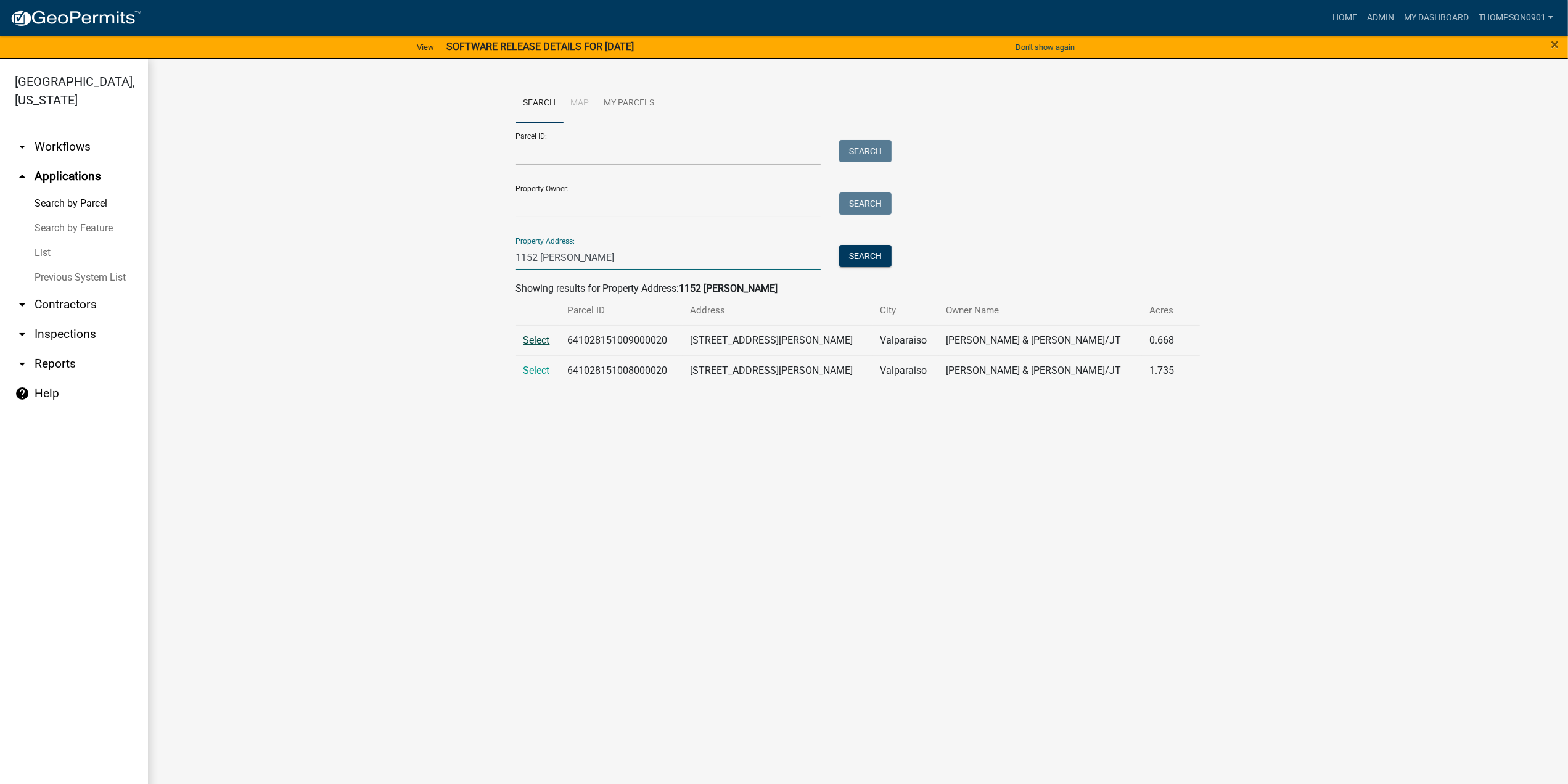
type input "1152 [PERSON_NAME]"
click at [532, 338] on span "Select" at bounding box center [536, 340] width 26 height 12
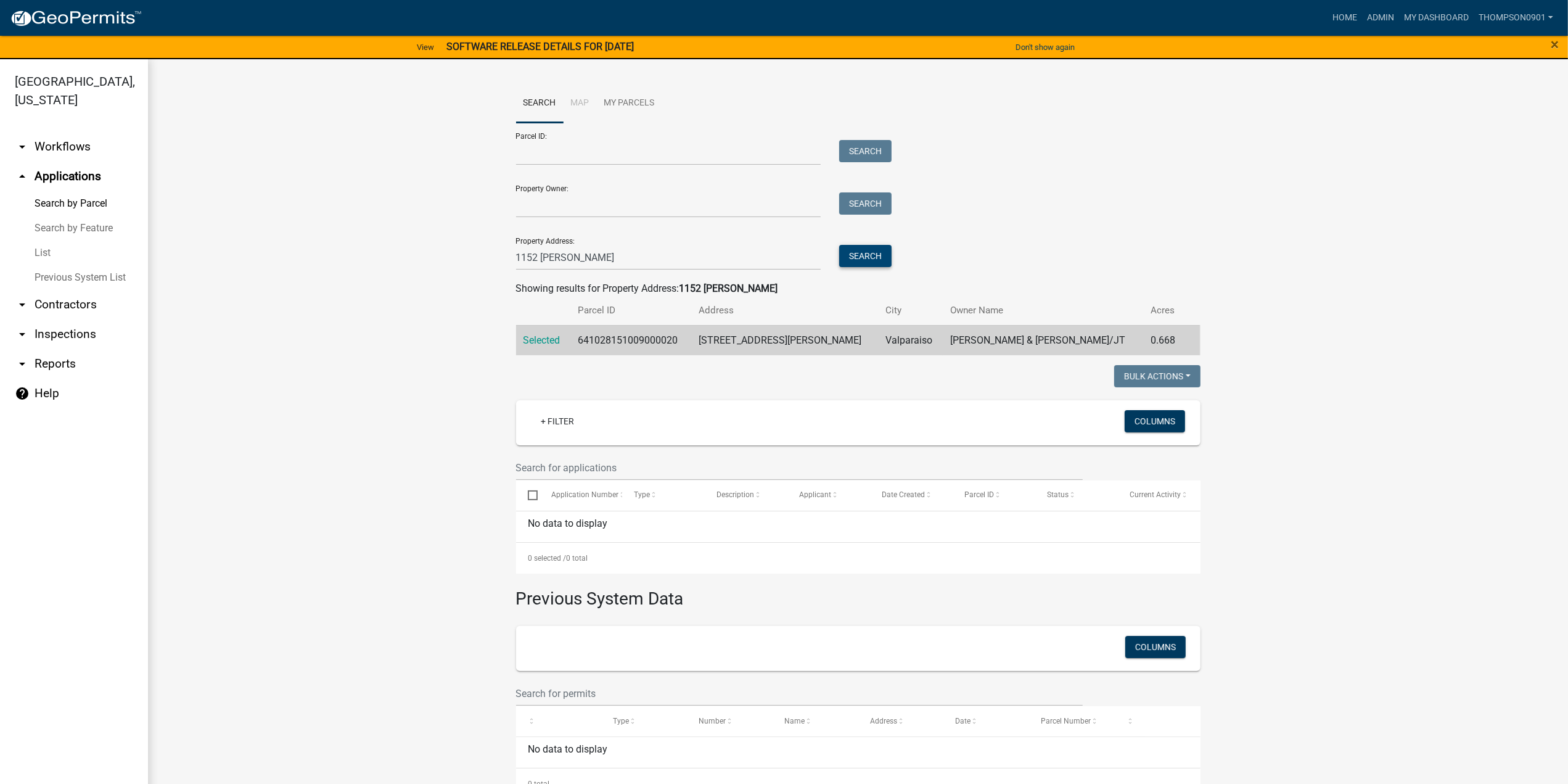
click at [857, 255] on button "Search" at bounding box center [865, 256] width 52 height 22
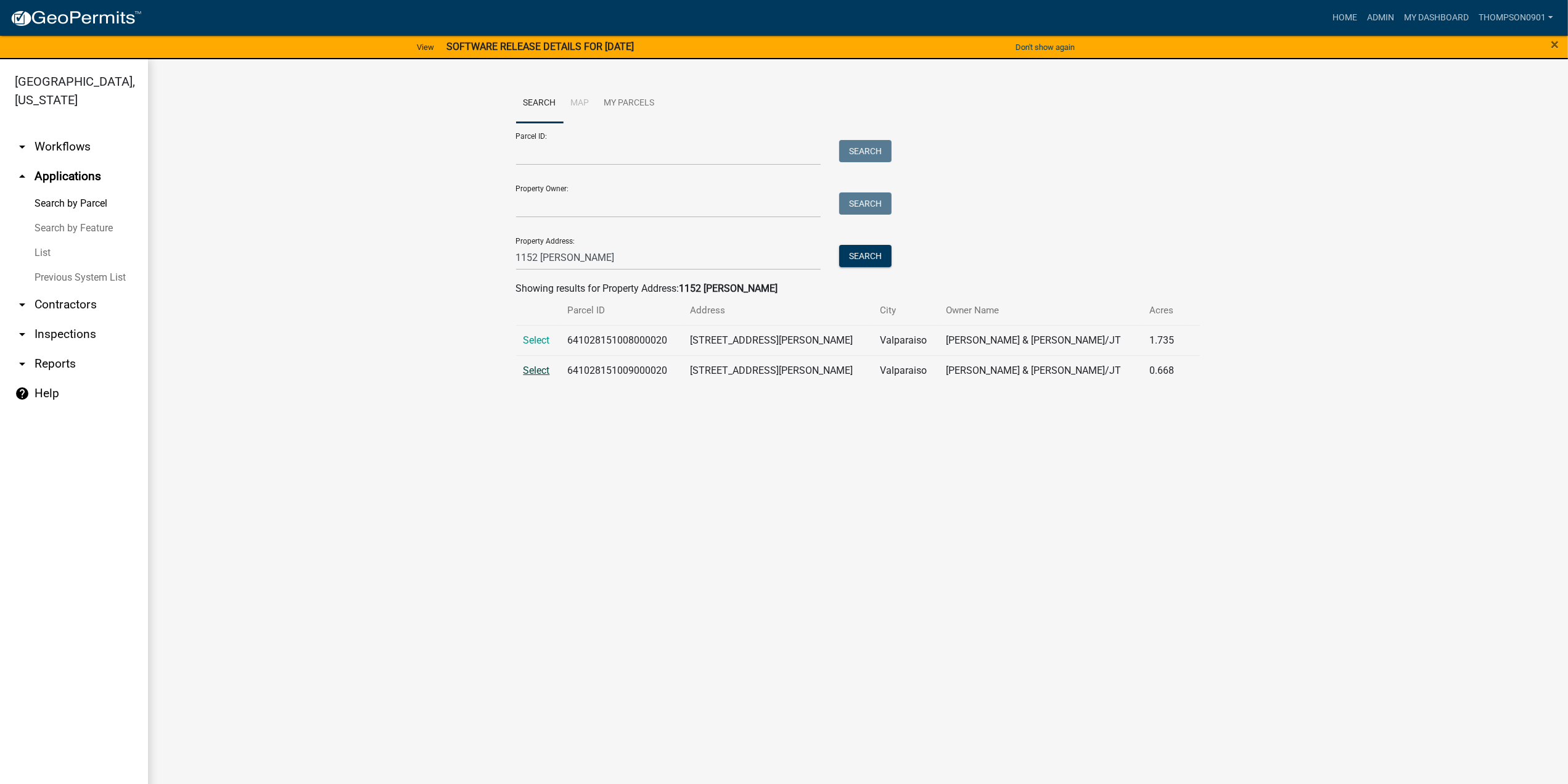
click at [542, 372] on span "Select" at bounding box center [536, 370] width 26 height 12
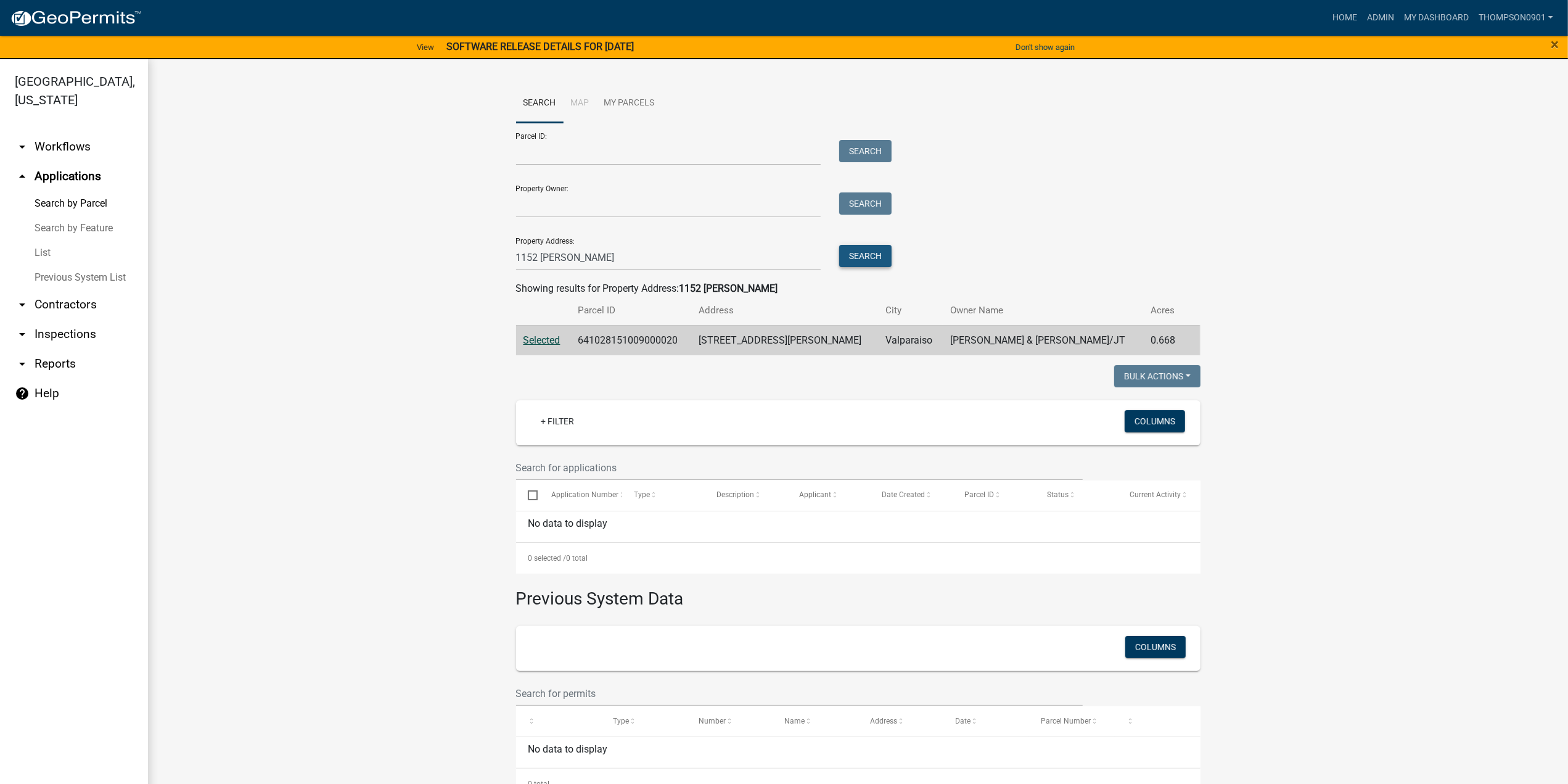
click at [860, 255] on button "Search" at bounding box center [865, 256] width 52 height 22
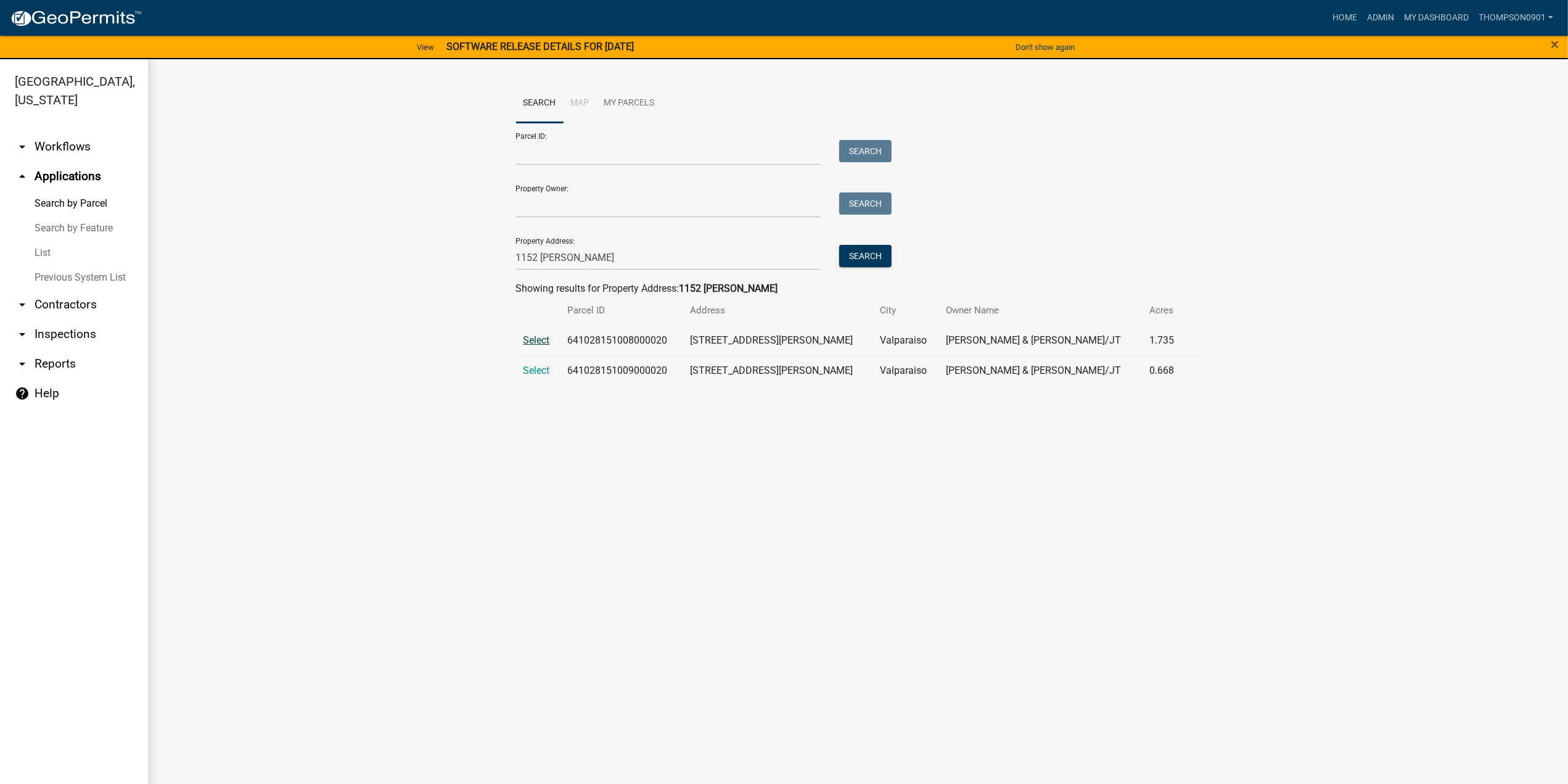
click at [538, 336] on span "Select" at bounding box center [536, 340] width 26 height 12
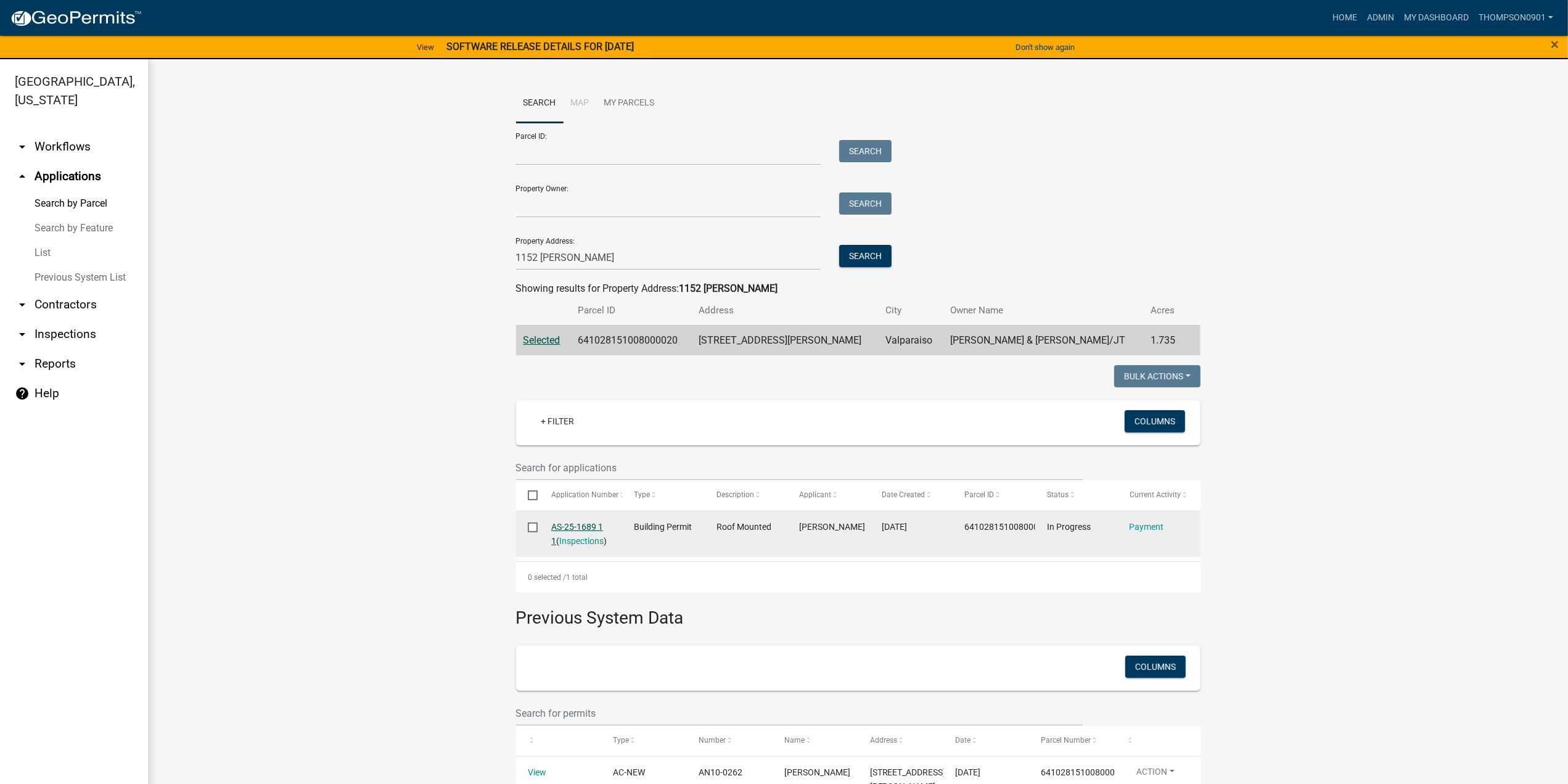
click at [575, 522] on link "AS-25-1689 1 1" at bounding box center [577, 534] width 51 height 24
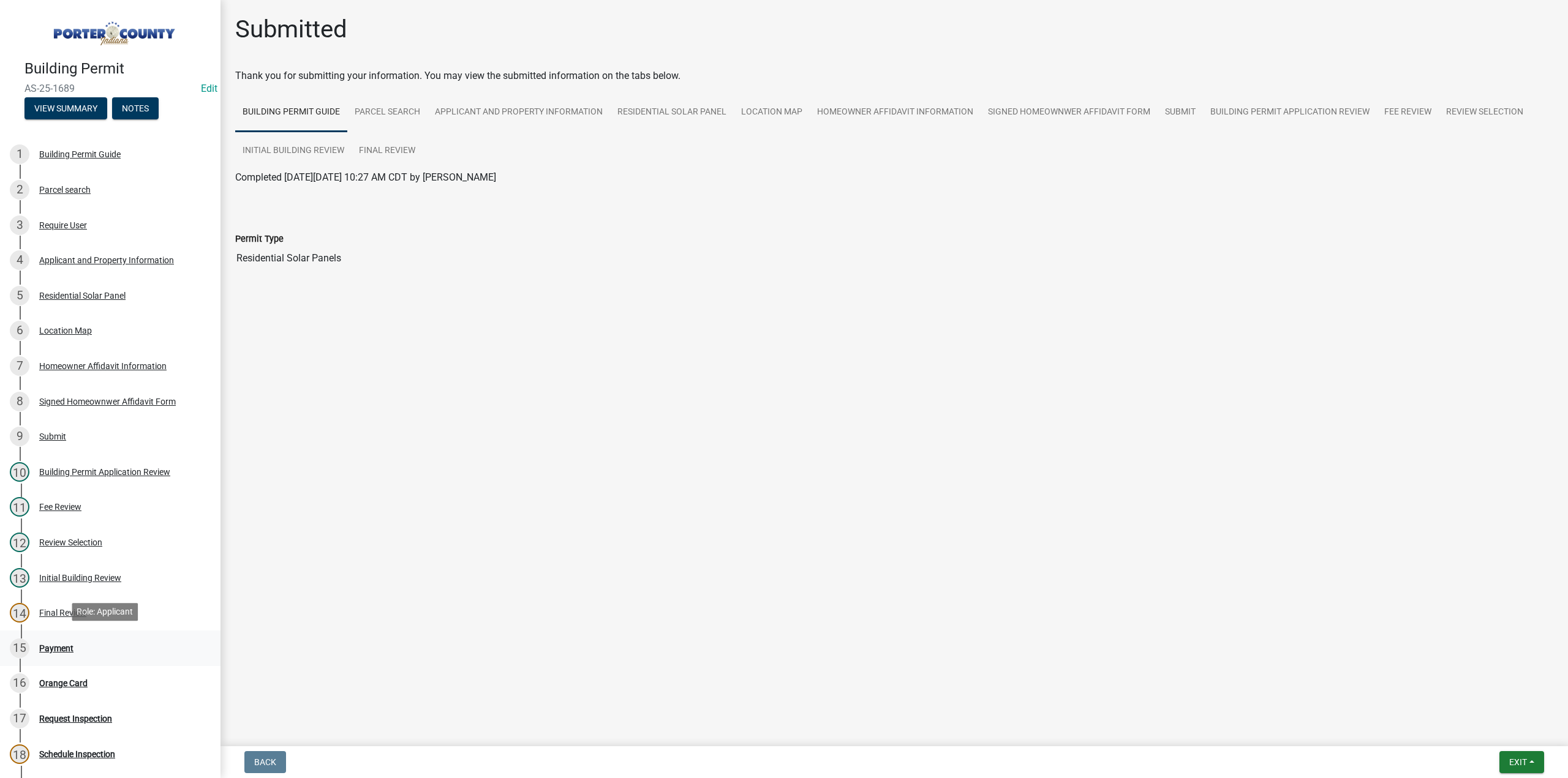
click at [66, 644] on div "Payment" at bounding box center [56, 647] width 34 height 8
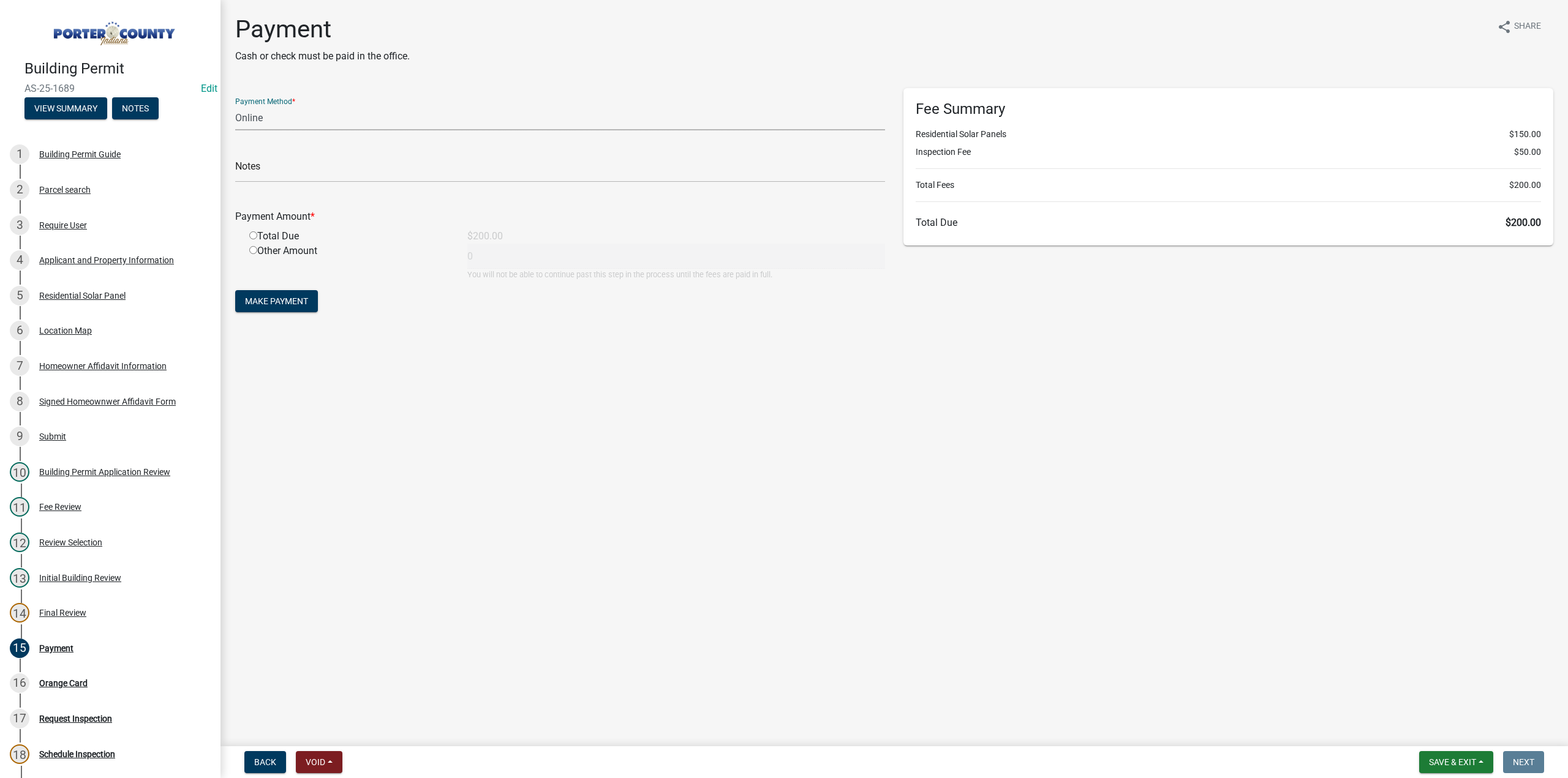
click at [261, 121] on select "Credit Card POS Check Cash Online" at bounding box center [559, 118] width 649 height 25
select select "1: 0"
click at [235, 106] on select "Credit Card POS Check Cash Online" at bounding box center [559, 118] width 649 height 25
click at [287, 172] on input "text" at bounding box center [559, 170] width 649 height 25
type input "330"
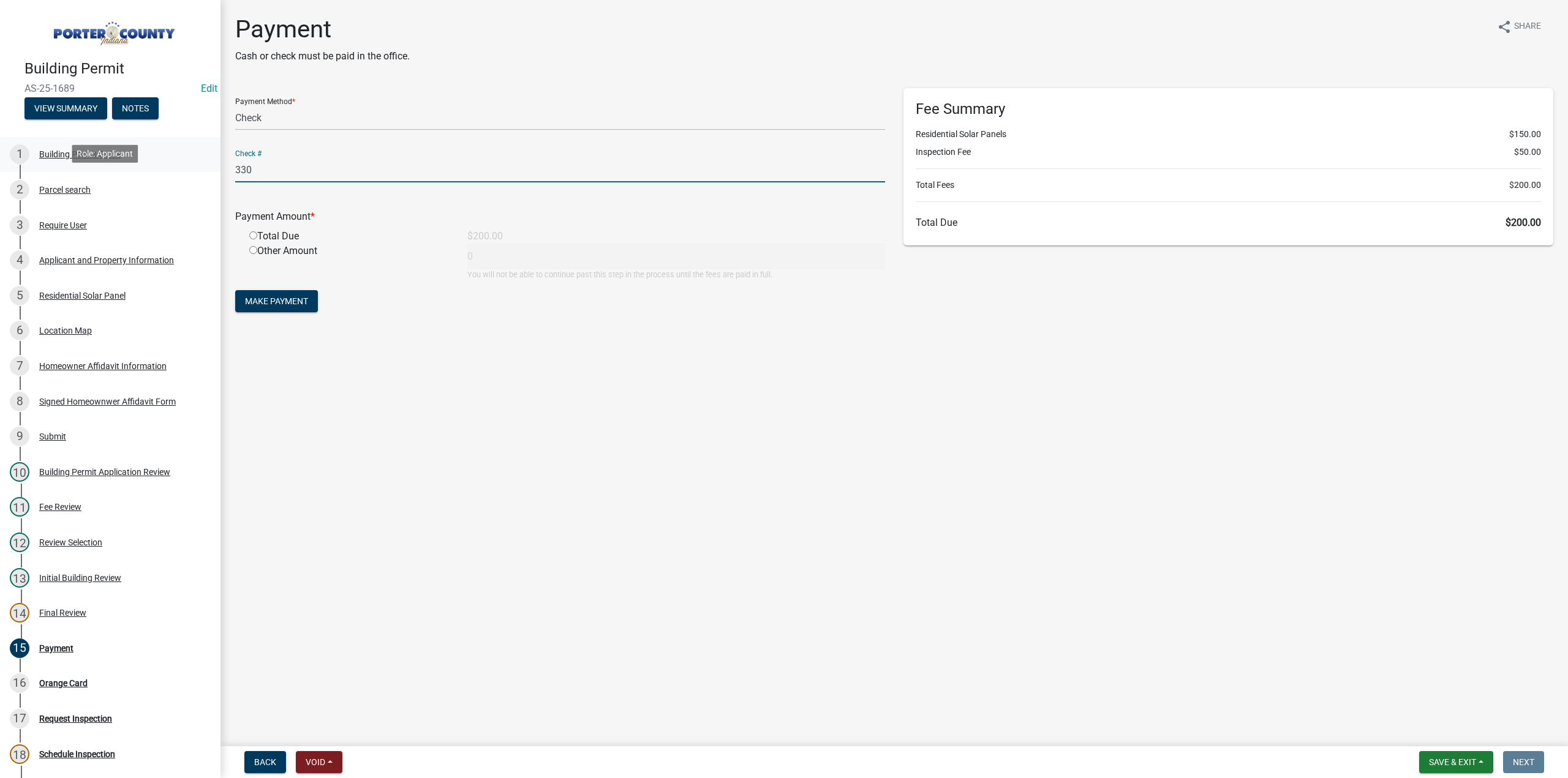
drag, startPoint x: 260, startPoint y: 169, endPoint x: 104, endPoint y: 159, distance: 156.3
click at [108, 163] on div "Building Permit AS-25-1689 Edit View Summary Notes 1 Building Permit Guide 2 Pa…" at bounding box center [784, 389] width 1568 height 778
click at [104, 257] on div "Applicant and Property Information" at bounding box center [106, 260] width 135 height 8
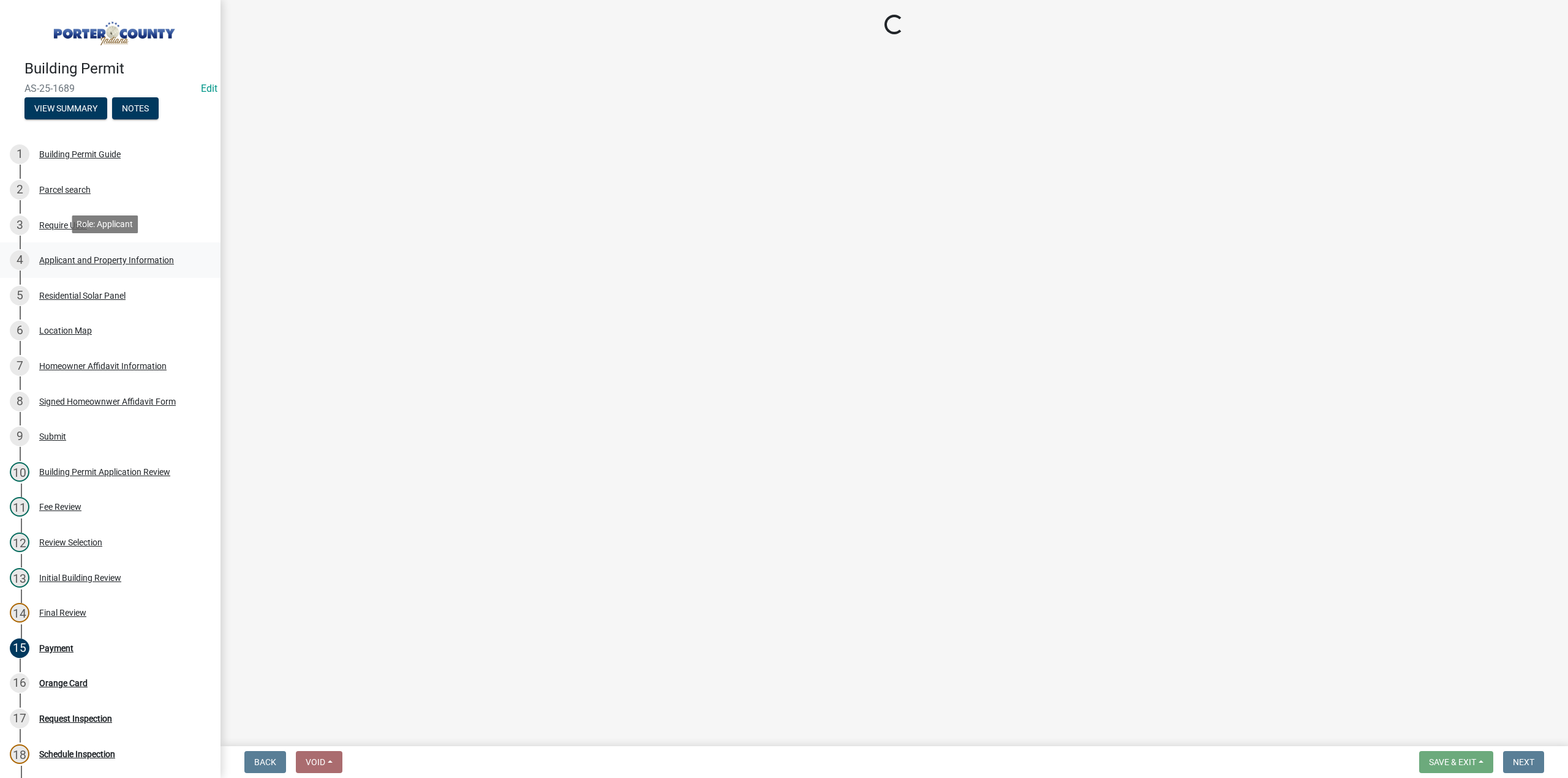
select select "3d0e3105-d46a-462c-9cf4-b32453f427e3"
select select "ea6751d4-6bf7-4a16-89ee-f7801ab82aa1"
select select "349f168d-d974-4bf4-9d87-84a8db4888cd"
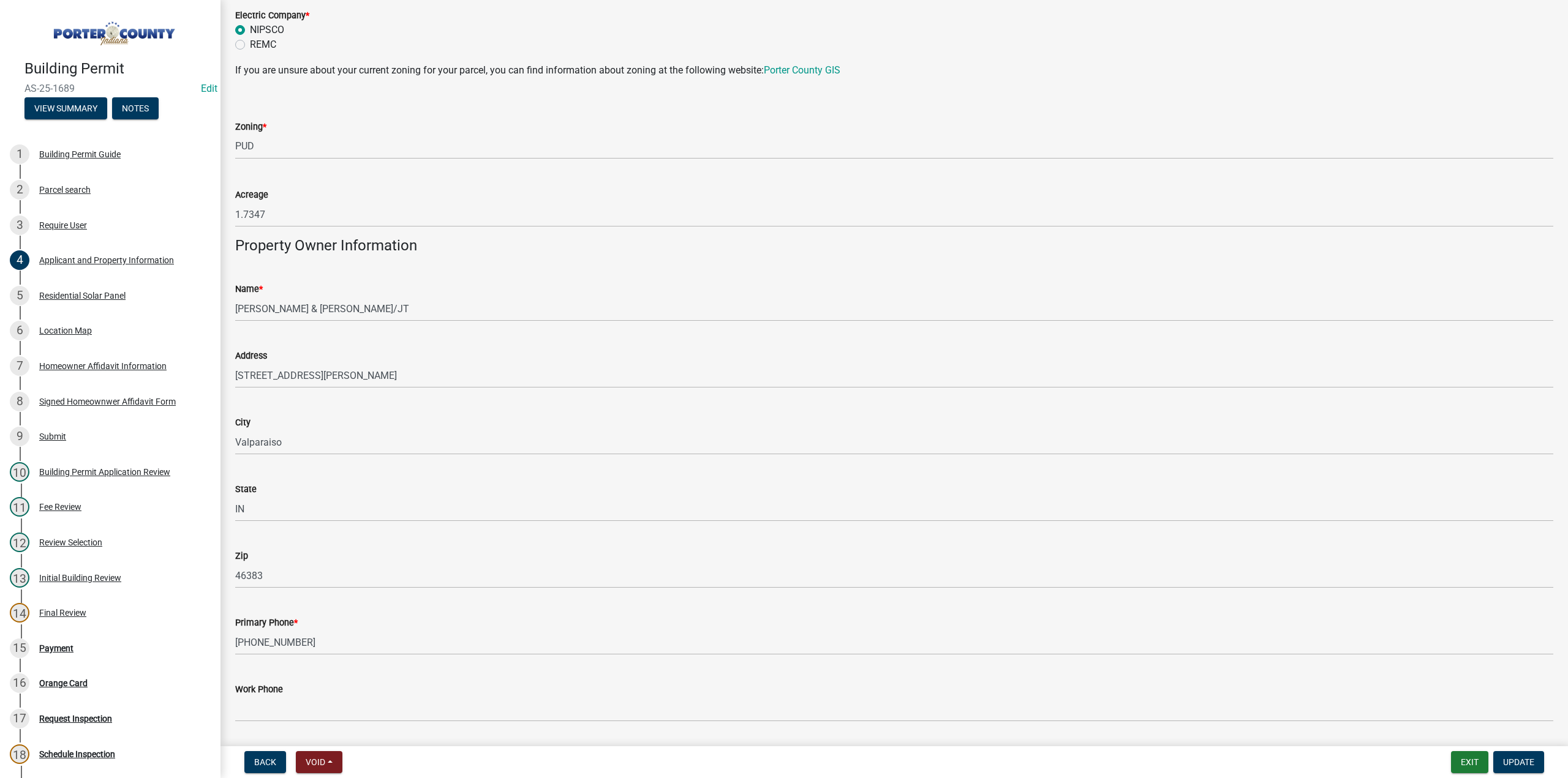
scroll to position [1102, 0]
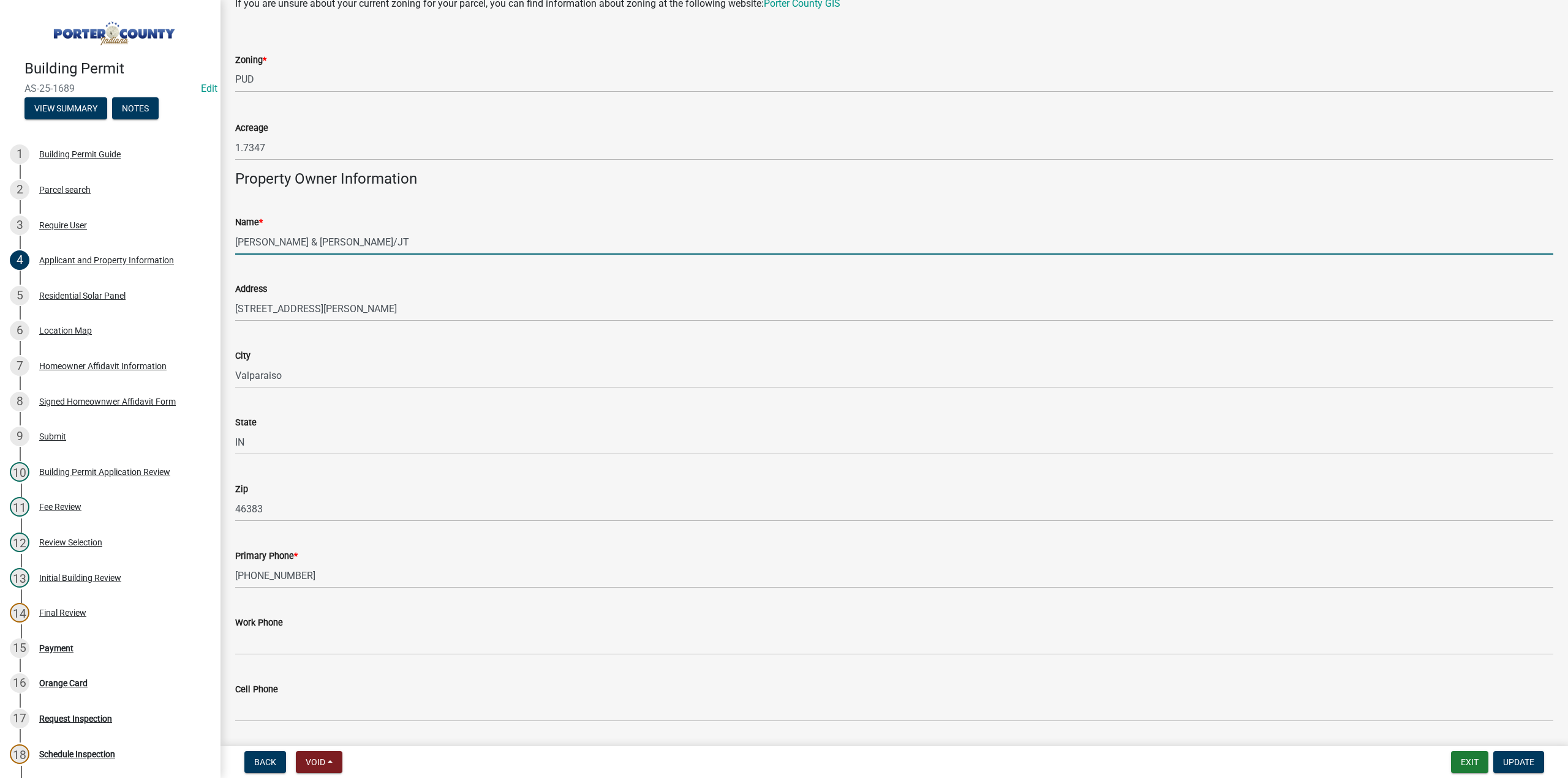
drag, startPoint x: 304, startPoint y: 244, endPoint x: 234, endPoint y: 243, distance: 70.0
click at [234, 243] on div "Name * [PERSON_NAME] & [PERSON_NAME]/JT" at bounding box center [894, 225] width 1336 height 57
drag, startPoint x: 62, startPoint y: 641, endPoint x: 77, endPoint y: 604, distance: 39.9
click at [62, 640] on div "15 Payment" at bounding box center [106, 647] width 191 height 19
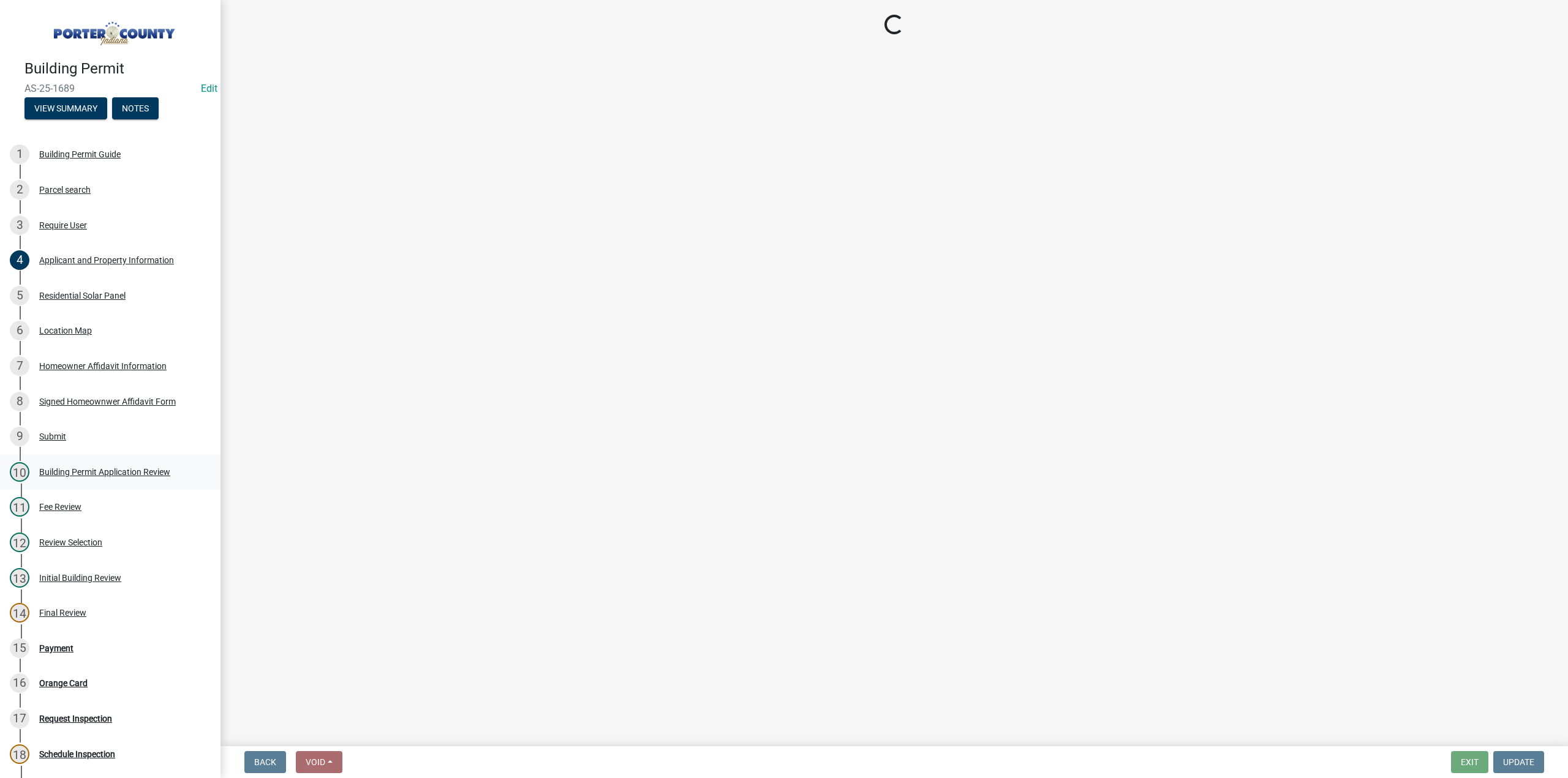
scroll to position [0, 0]
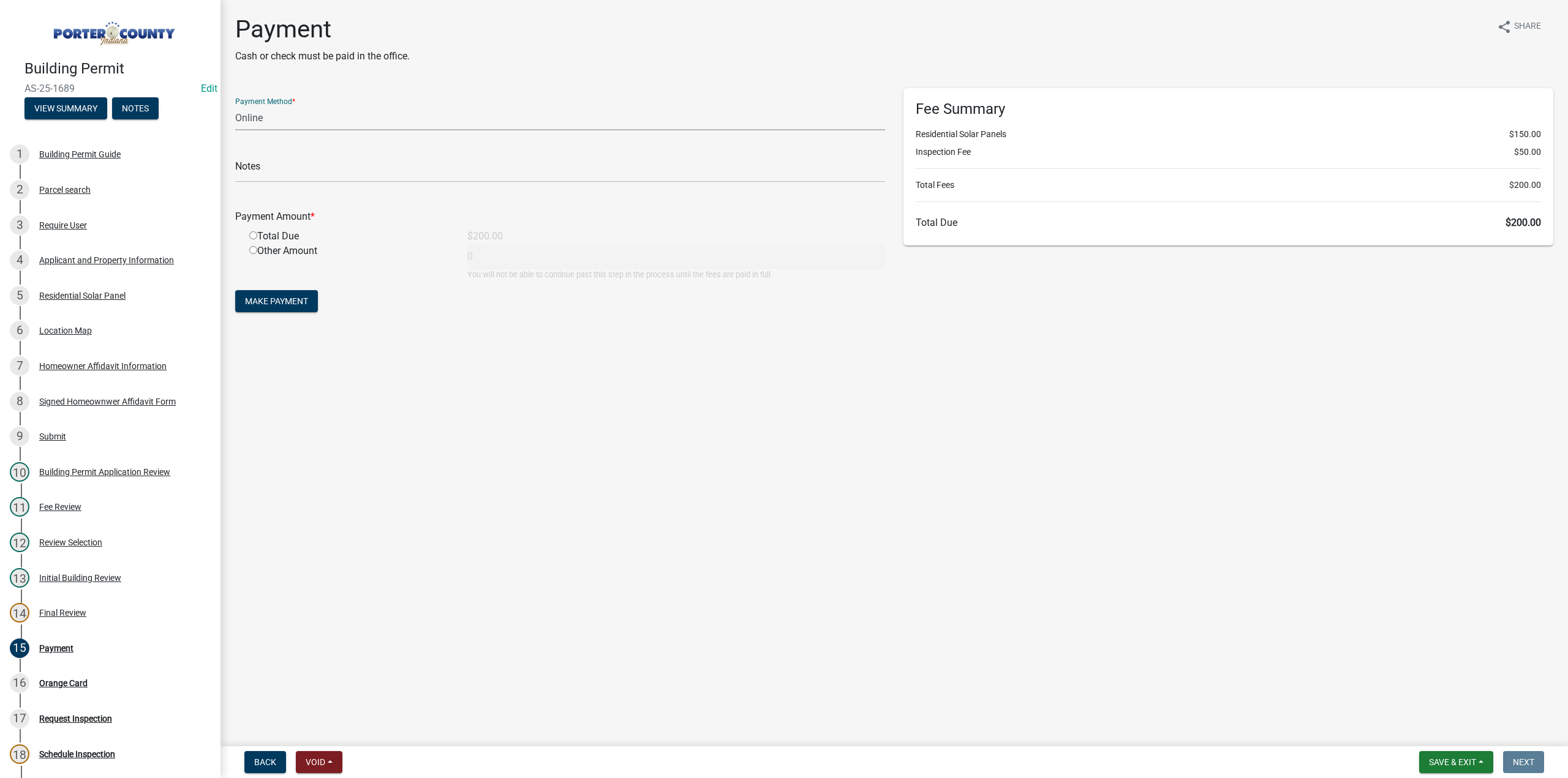
click at [265, 117] on select "Credit Card POS Check Cash Online" at bounding box center [559, 118] width 649 height 25
select select "1: 0"
click at [235, 106] on select "Credit Card POS Check Cash Online" at bounding box center [559, 118] width 649 height 25
click at [267, 161] on input "text" at bounding box center [559, 170] width 649 height 25
click at [265, 171] on input "#330" at bounding box center [559, 170] width 649 height 25
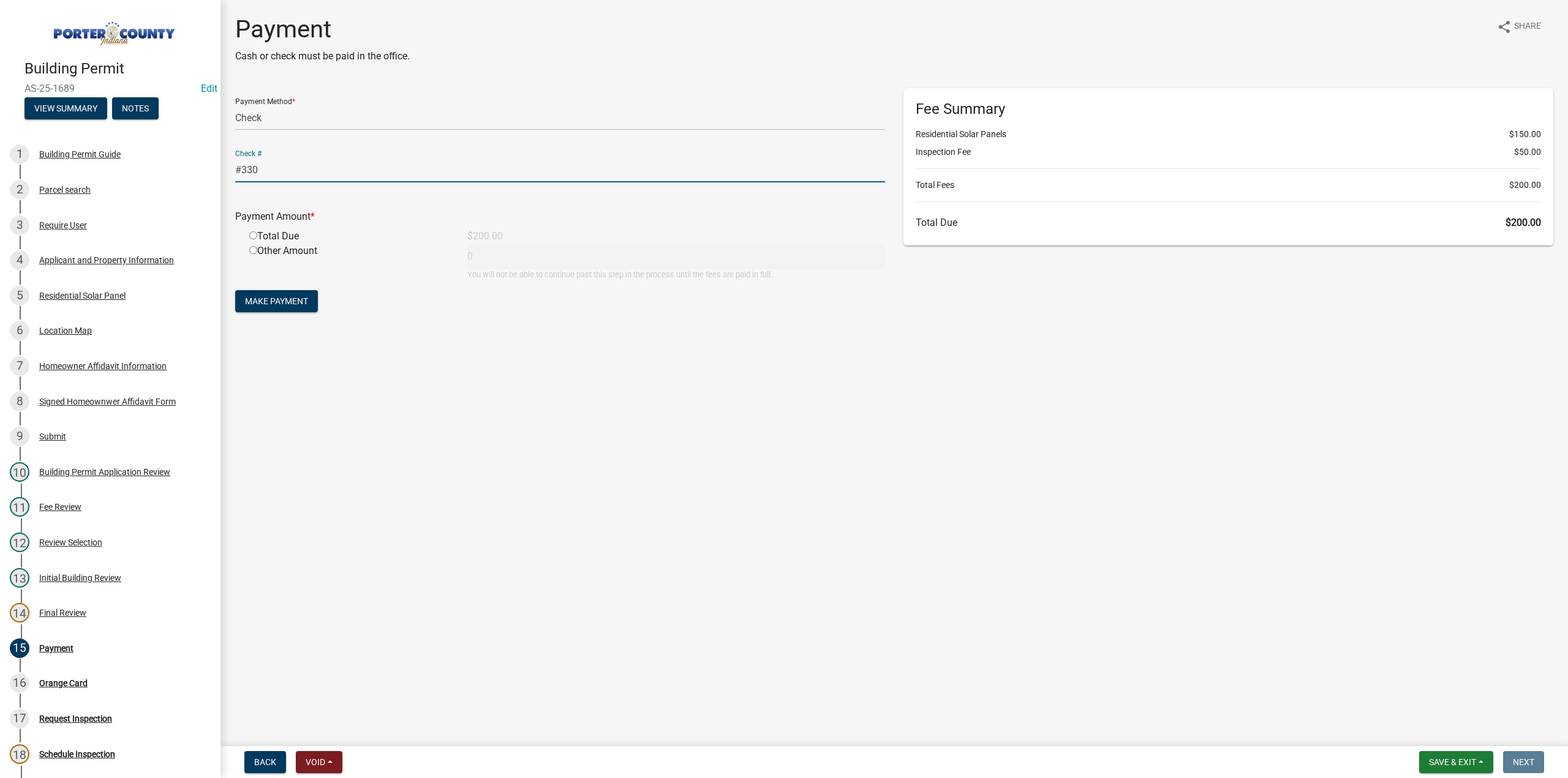
paste input "[PERSON_NAME]"
type input "#330 [PERSON_NAME]"
click at [253, 236] on input "radio" at bounding box center [253, 235] width 8 height 8
radio input "true"
type input "200"
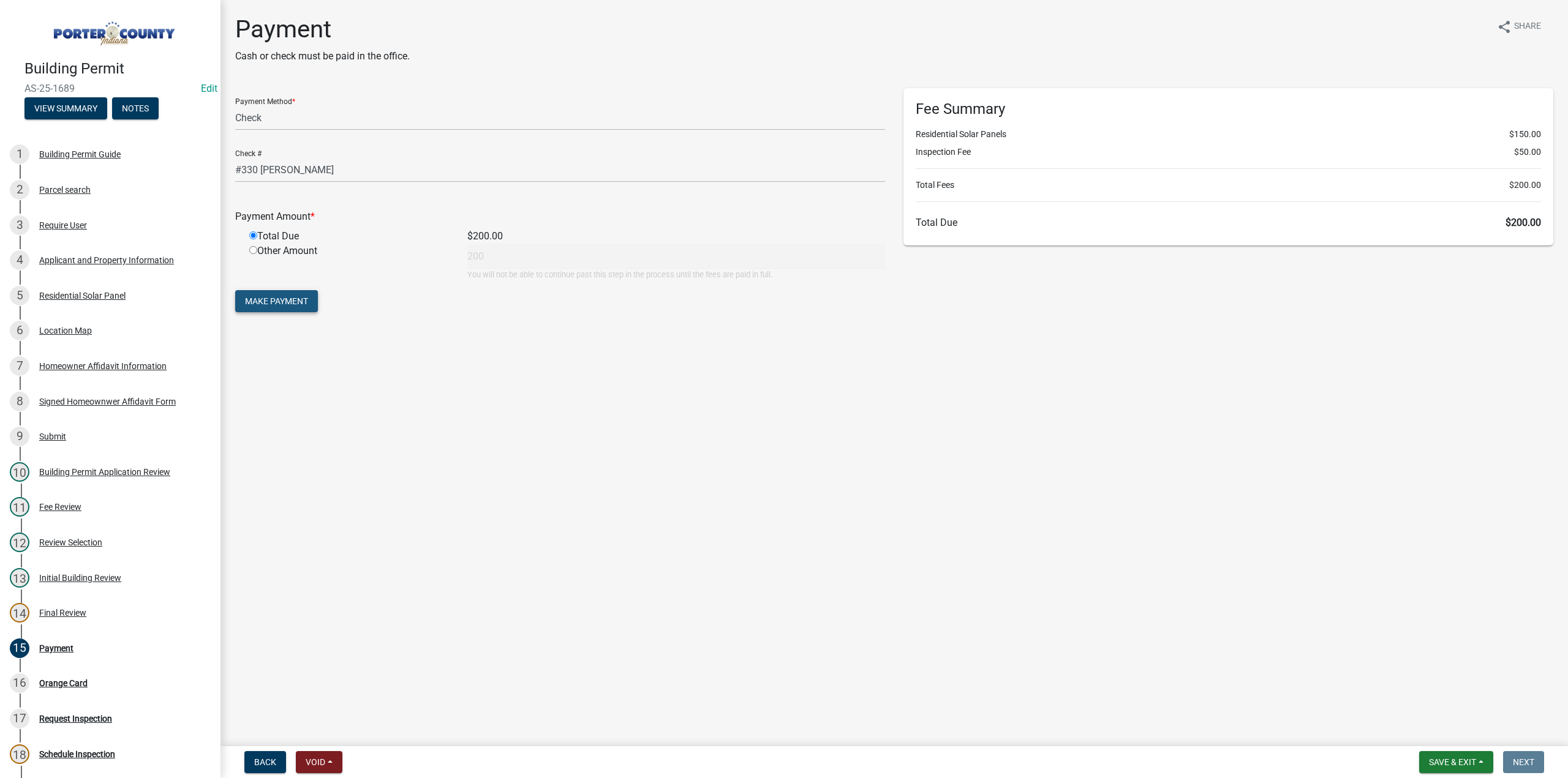
click at [292, 305] on span "Make Payment" at bounding box center [276, 300] width 63 height 10
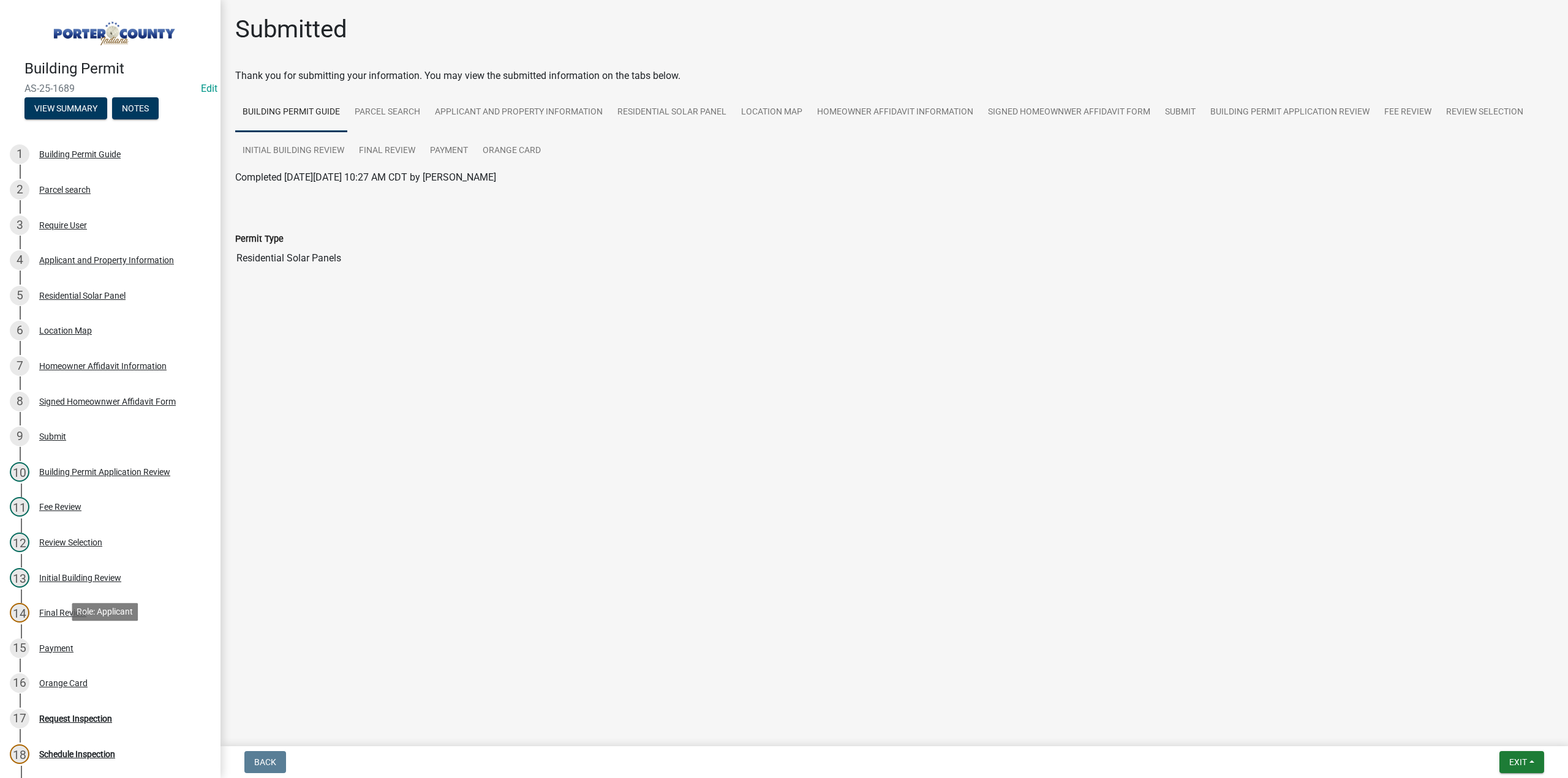
click at [56, 640] on div "15 Payment" at bounding box center [106, 647] width 191 height 19
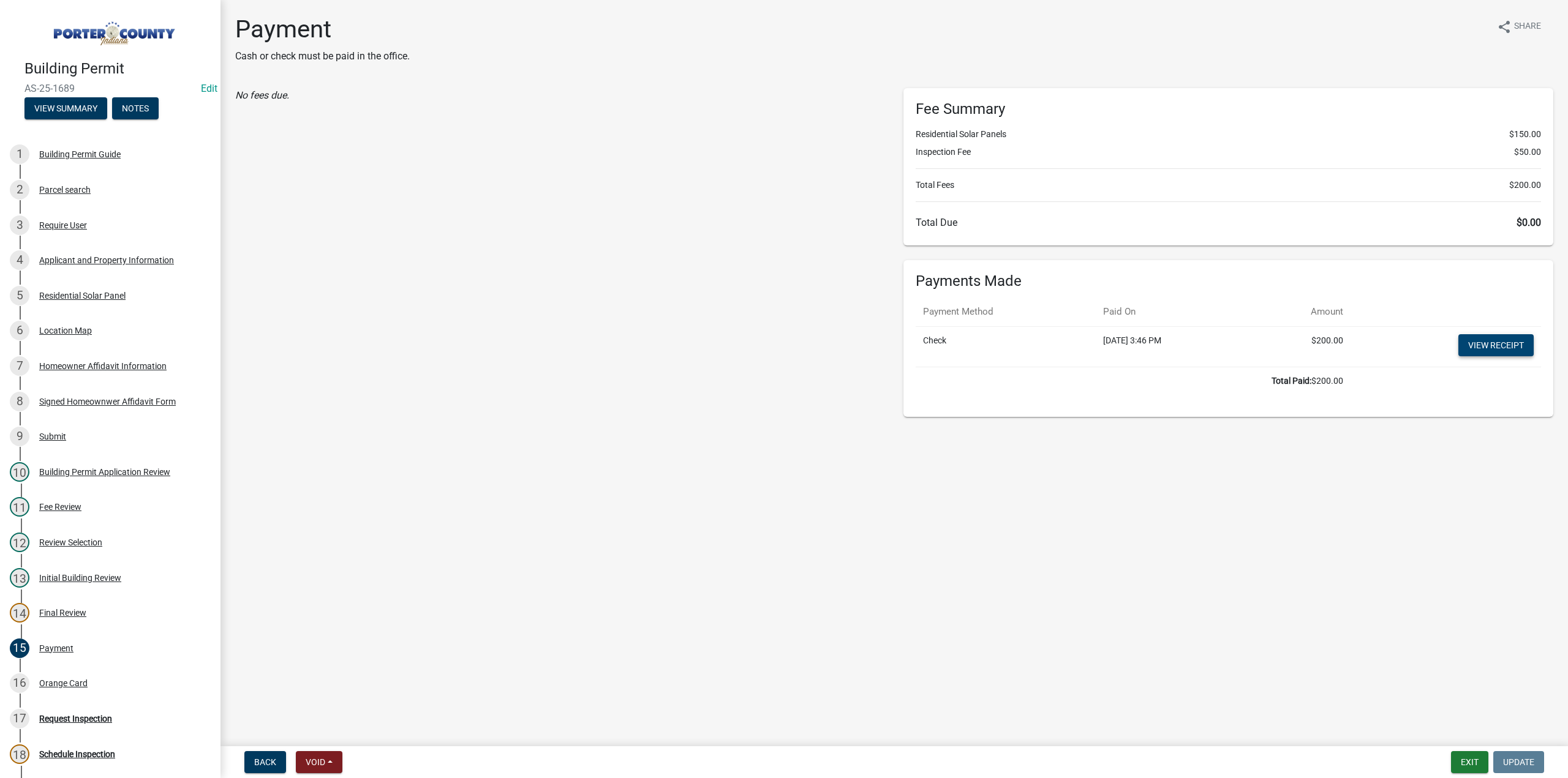
click at [1480, 340] on link "View receipt" at bounding box center [1496, 345] width 75 height 22
click at [78, 683] on div "Orange Card" at bounding box center [63, 682] width 48 height 8
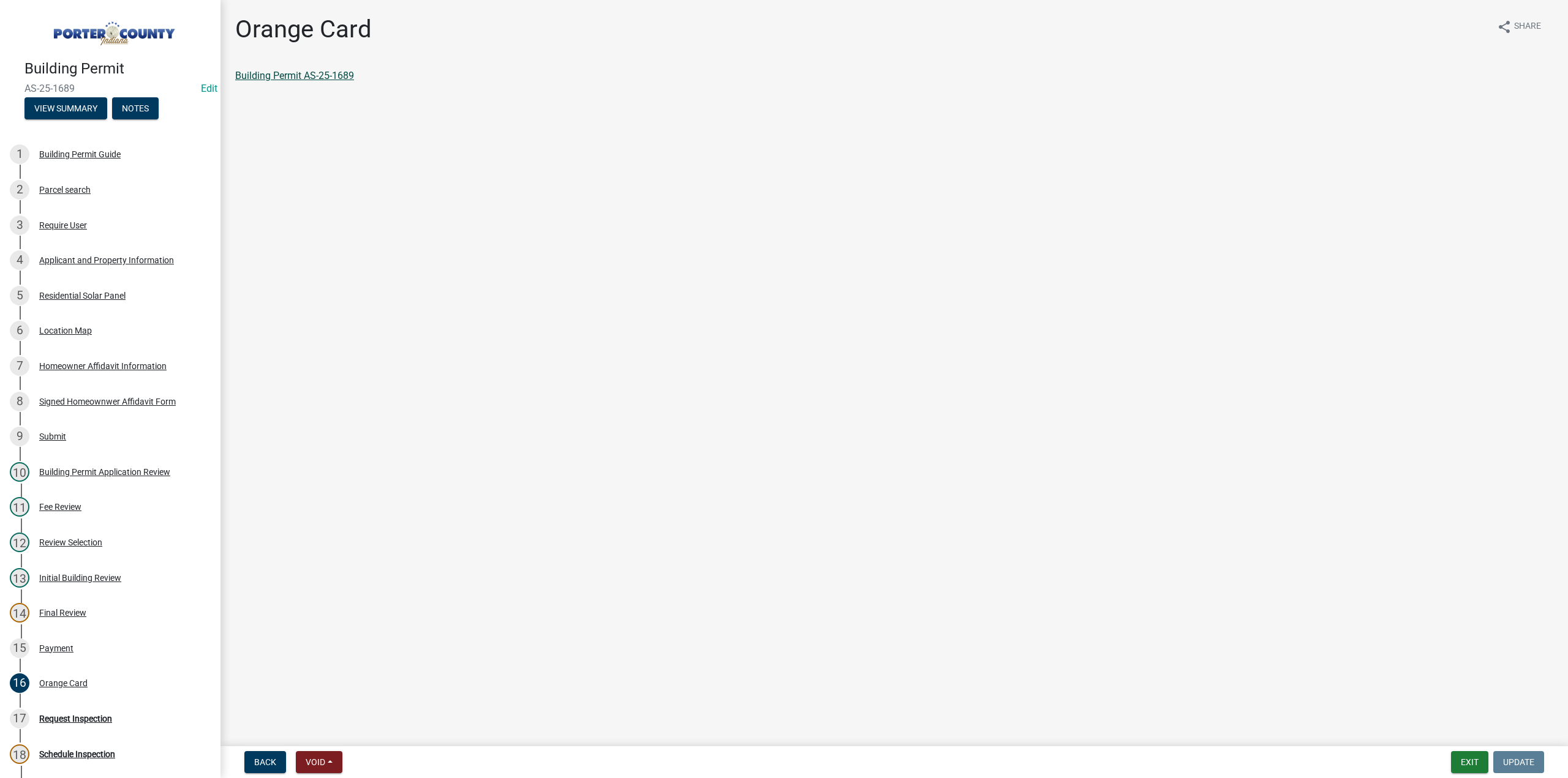
click at [317, 77] on link "Building Permit AS-25-1689" at bounding box center [294, 75] width 119 height 12
click at [114, 292] on div "Residential Solar Panel" at bounding box center [82, 295] width 86 height 8
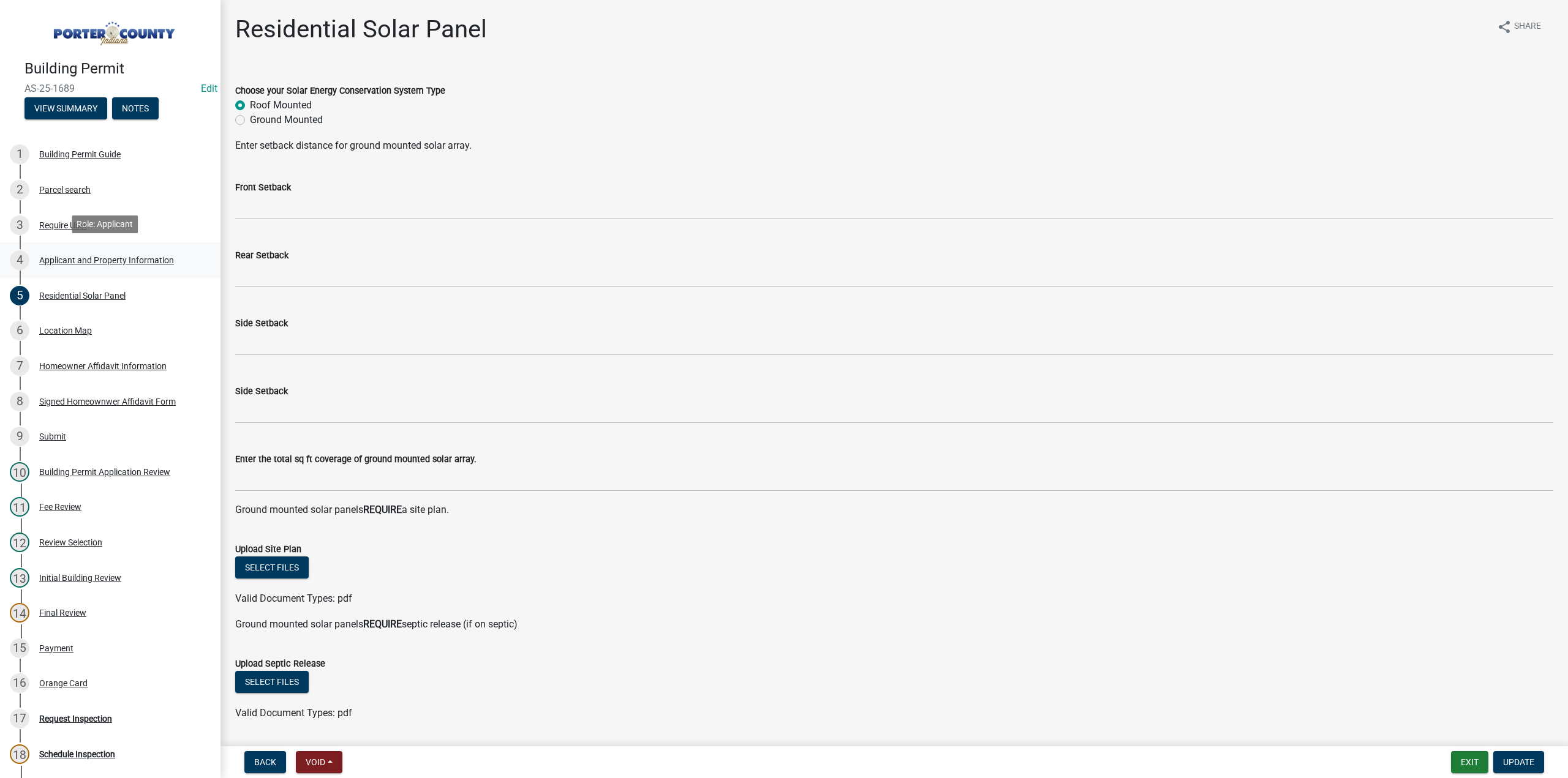
click at [85, 257] on div "Applicant and Property Information" at bounding box center [106, 260] width 135 height 8
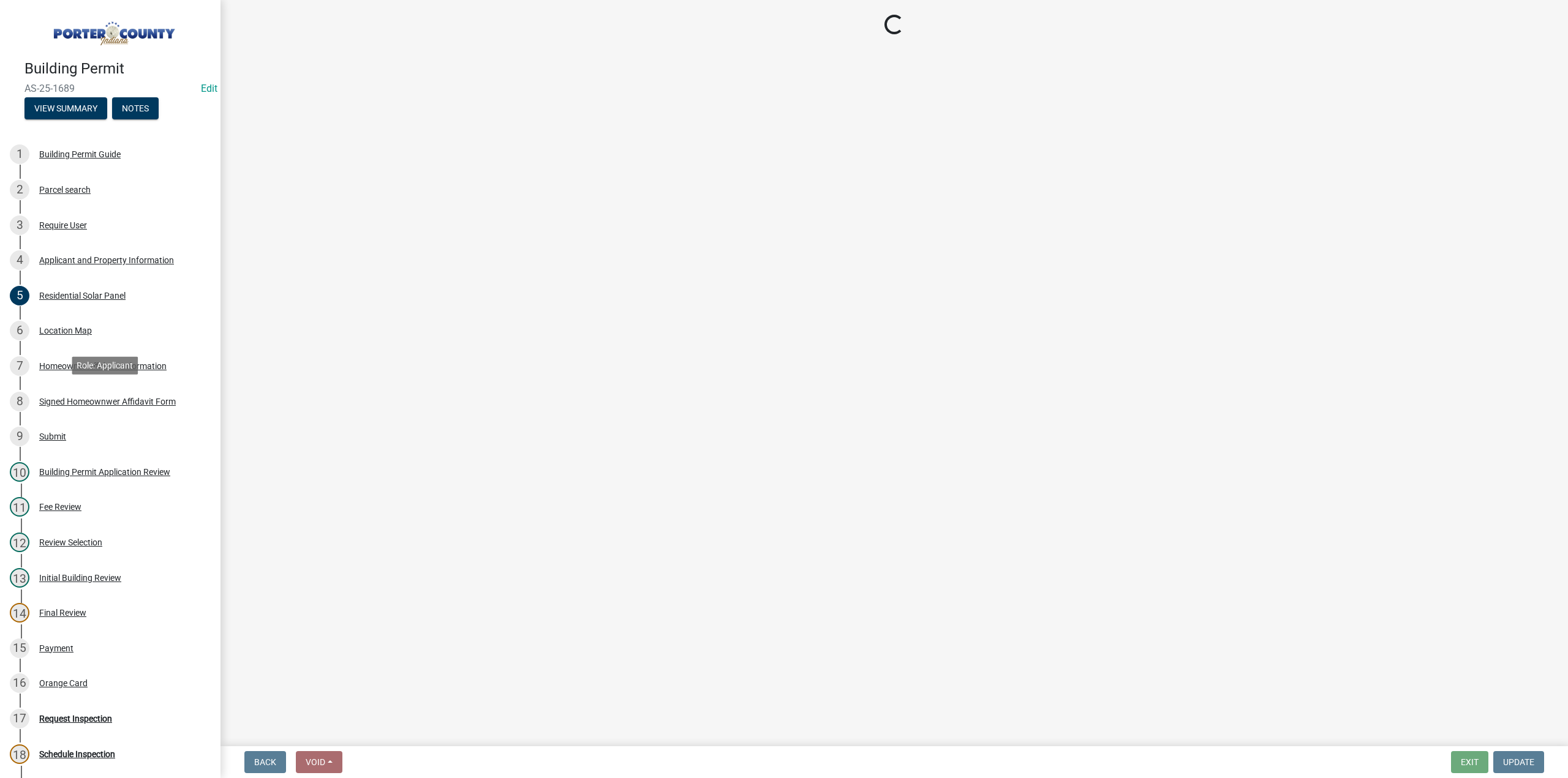
select select "3d0e3105-d46a-462c-9cf4-b32453f427e3"
select select "ea6751d4-6bf7-4a16-89ee-f7801ab82aa1"
select select "349f168d-d974-4bf4-9d87-84a8db4888cd"
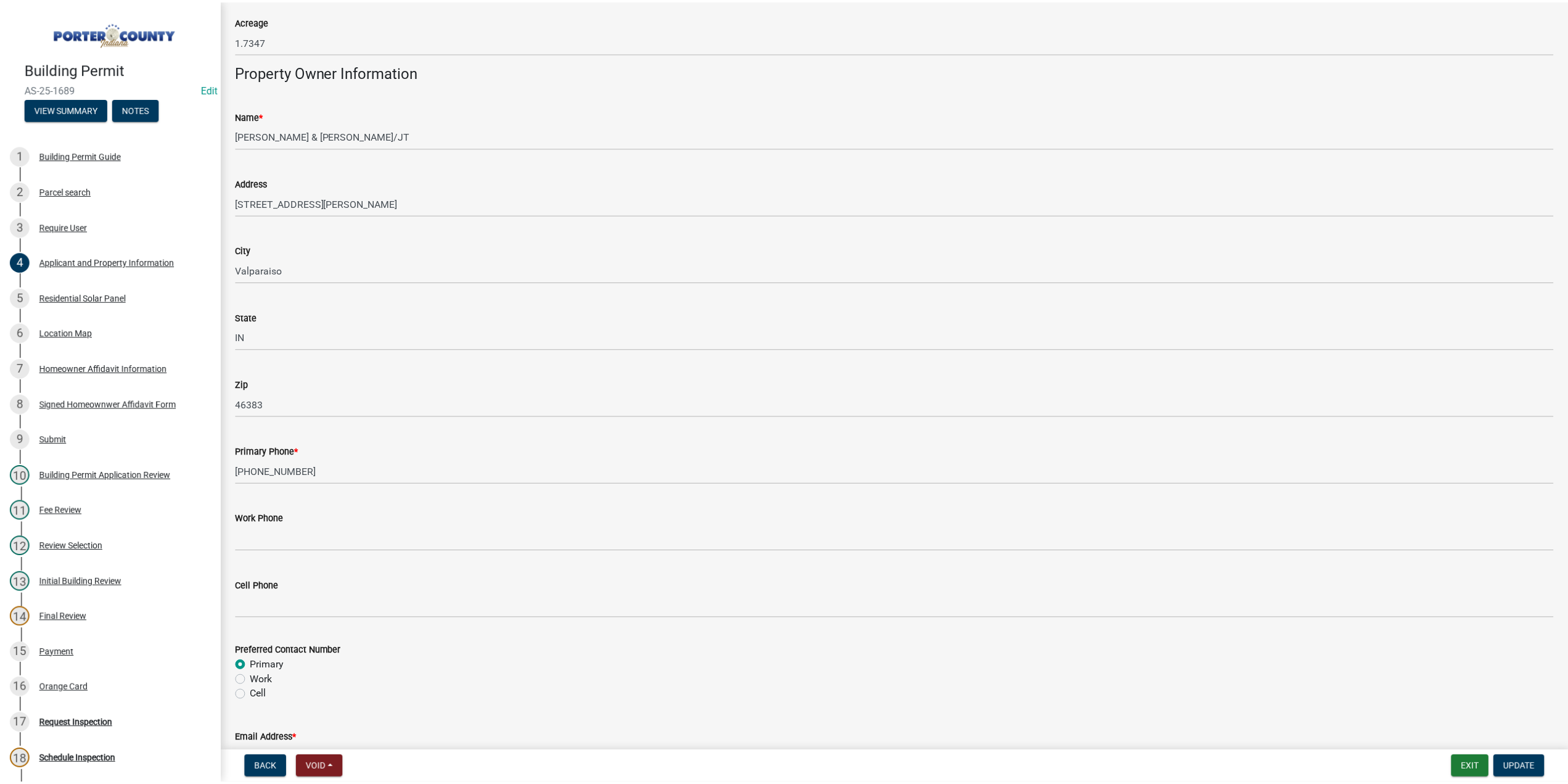
scroll to position [1500, 0]
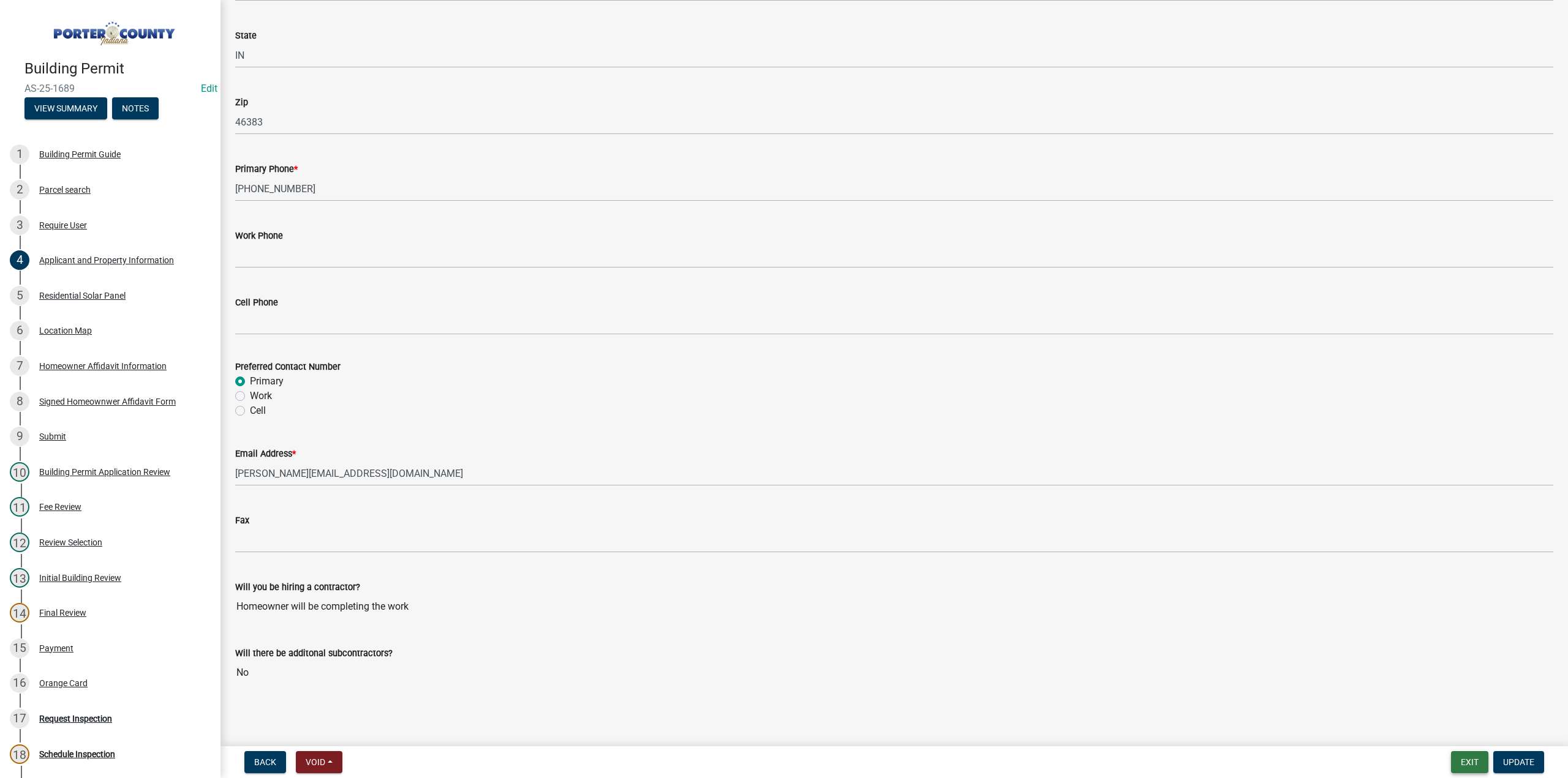
click at [1465, 763] on button "Exit" at bounding box center [1470, 762] width 37 height 22
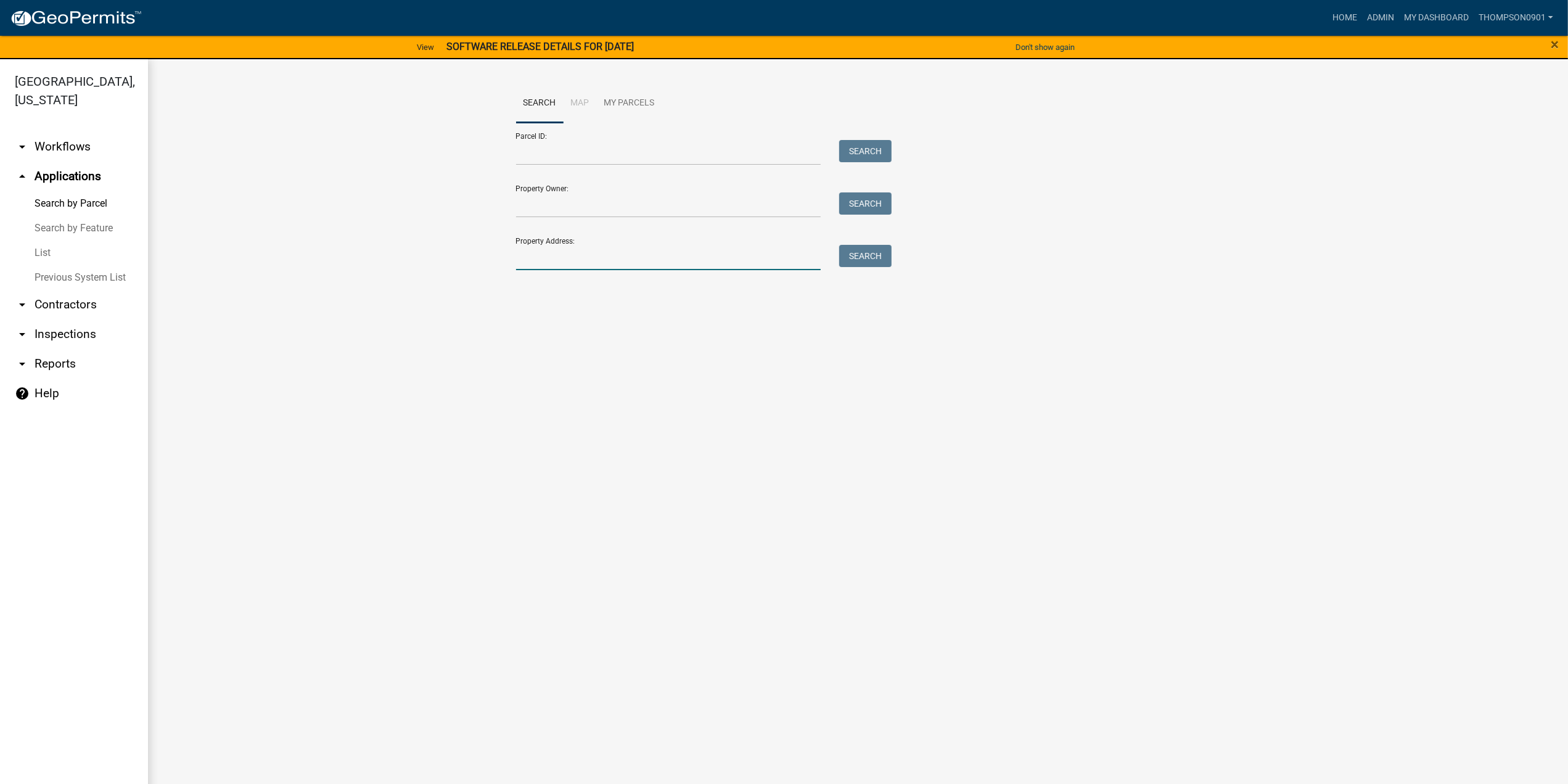
click at [632, 265] on input "Property Address:" at bounding box center [668, 257] width 306 height 25
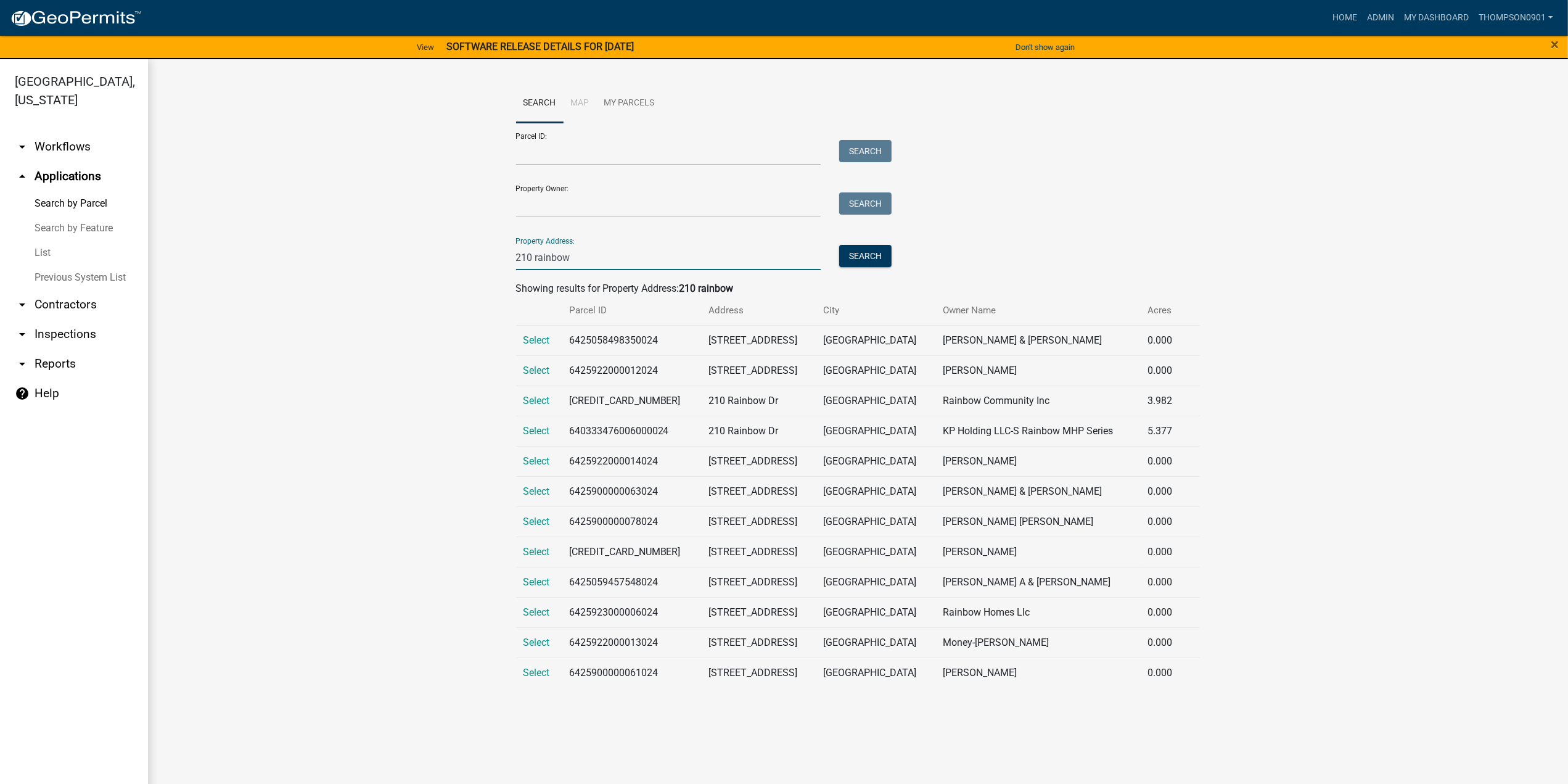
type input "210 rainbow"
drag, startPoint x: 670, startPoint y: 581, endPoint x: 574, endPoint y: 583, distance: 96.0
click at [574, 583] on td "6425059457548024" at bounding box center [632, 582] width 140 height 30
copy td "6425059457548024"
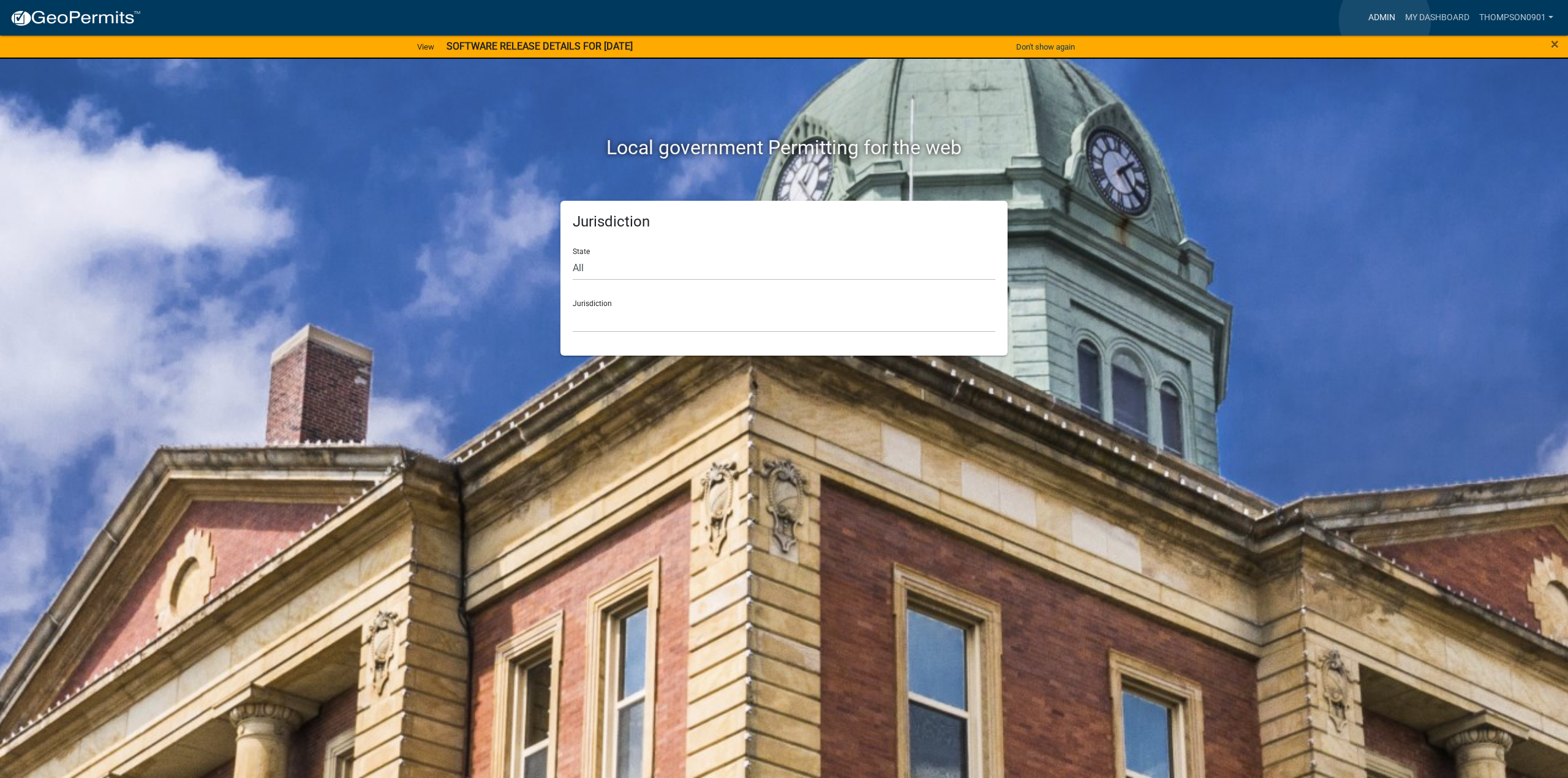
click at [1384, 20] on link "Admin" at bounding box center [1382, 18] width 37 height 23
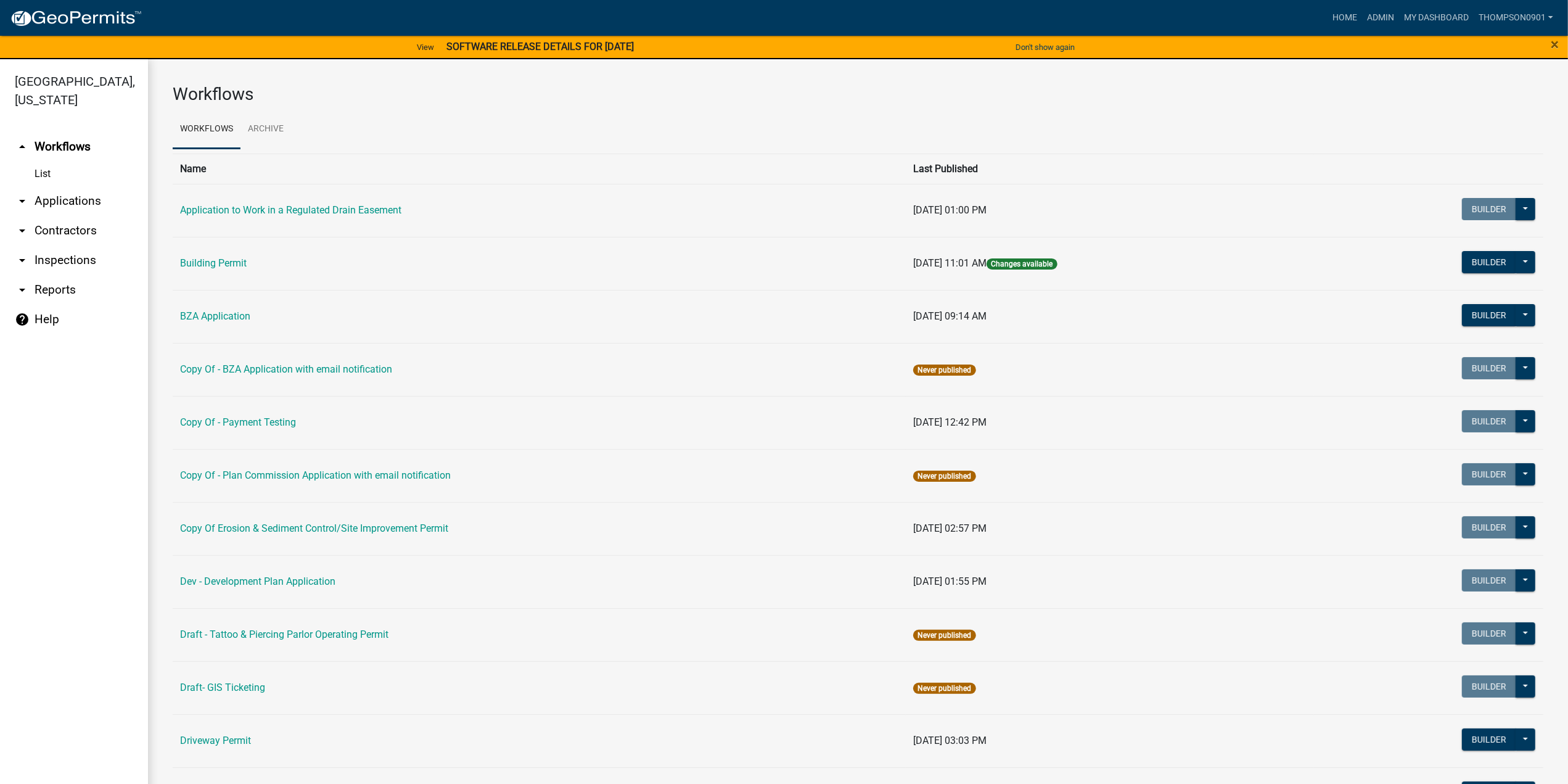
click at [66, 217] on link "arrow_drop_down Contractors" at bounding box center [74, 231] width 148 height 30
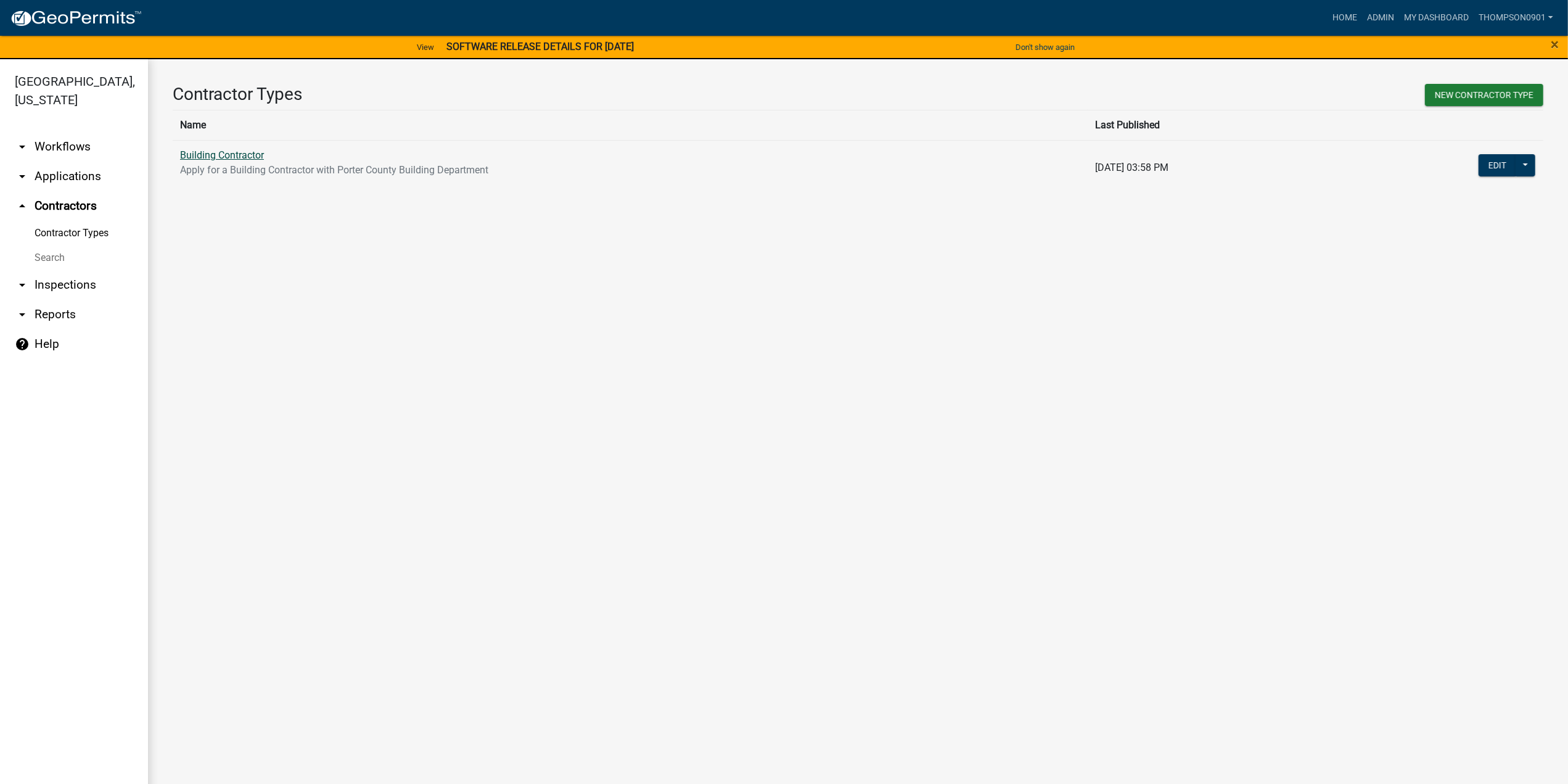
click at [199, 156] on link "Building Contractor" at bounding box center [222, 155] width 84 height 12
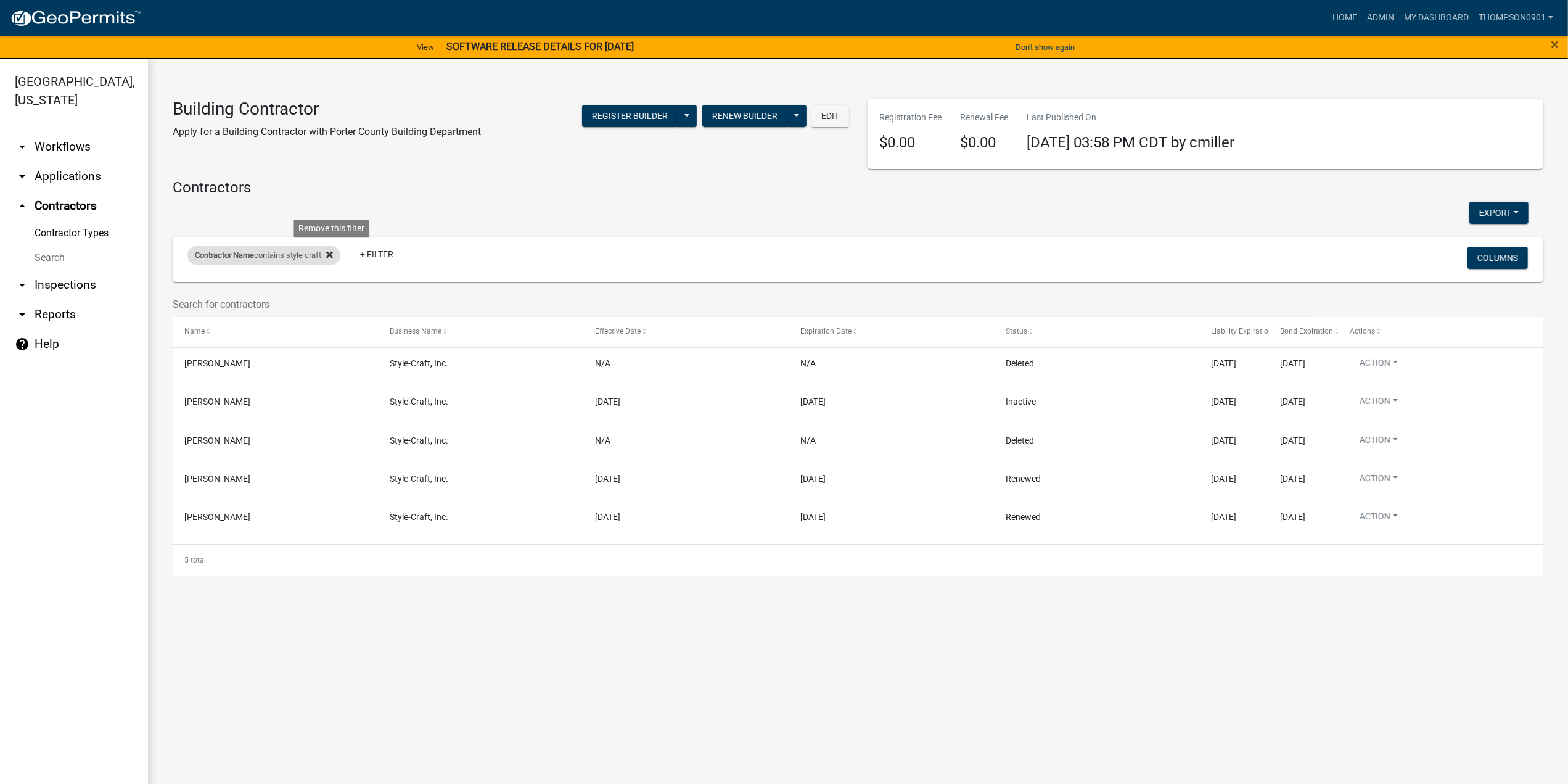
click at [333, 253] on icon at bounding box center [329, 254] width 7 height 7
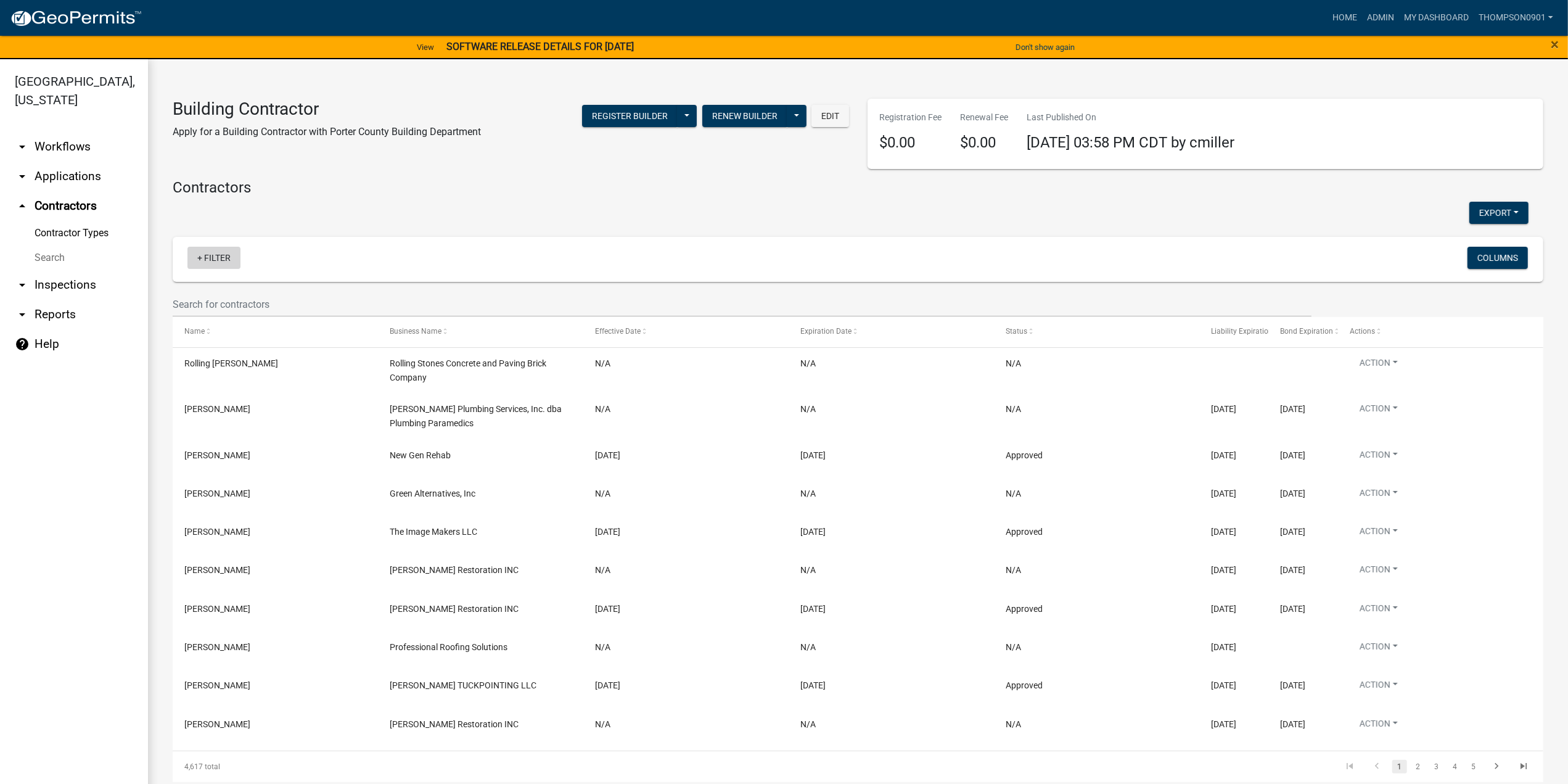
click at [224, 256] on link "+ Filter" at bounding box center [214, 258] width 53 height 22
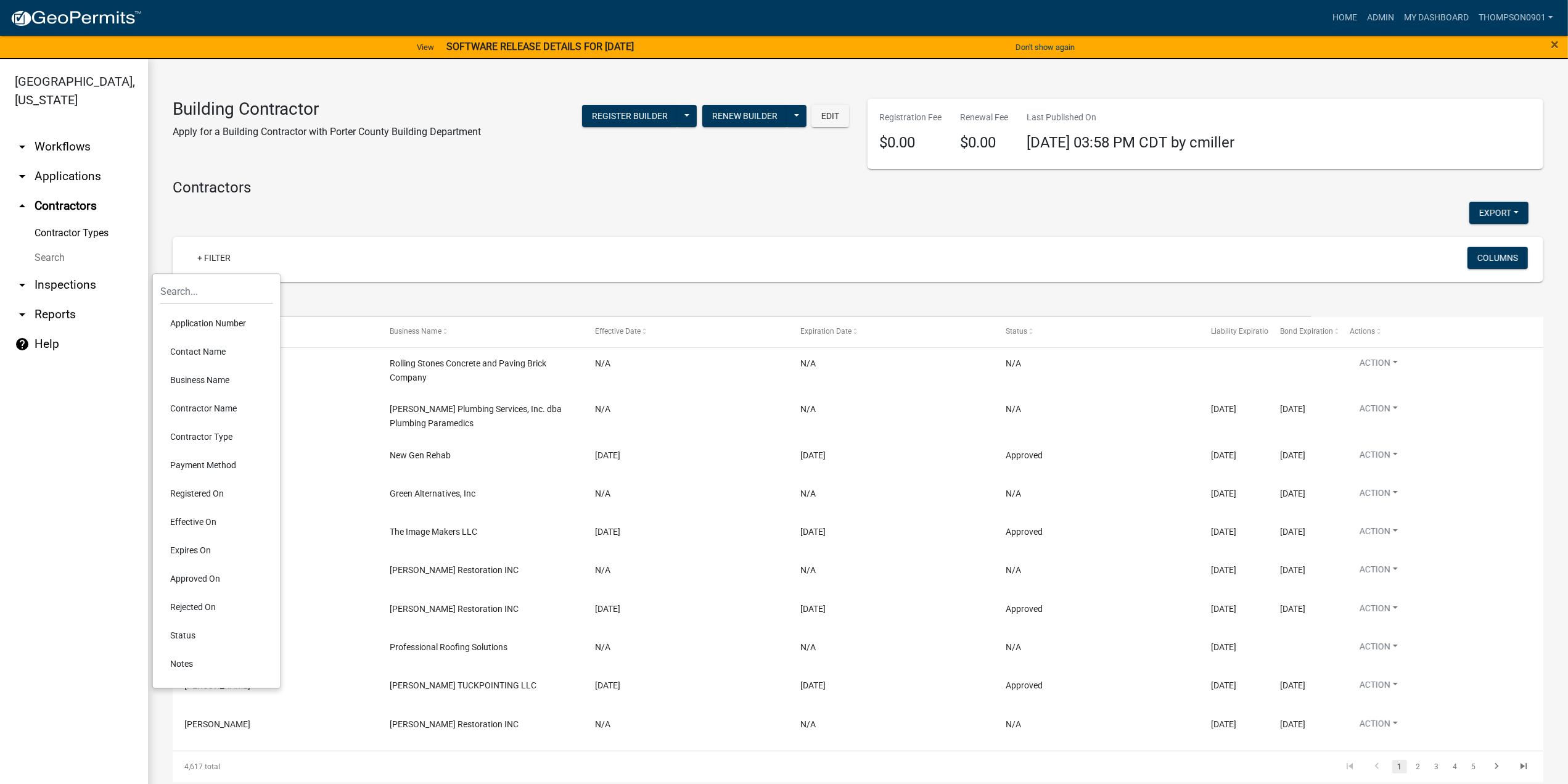
click at [197, 416] on li "Contractor Name" at bounding box center [217, 408] width 113 height 28
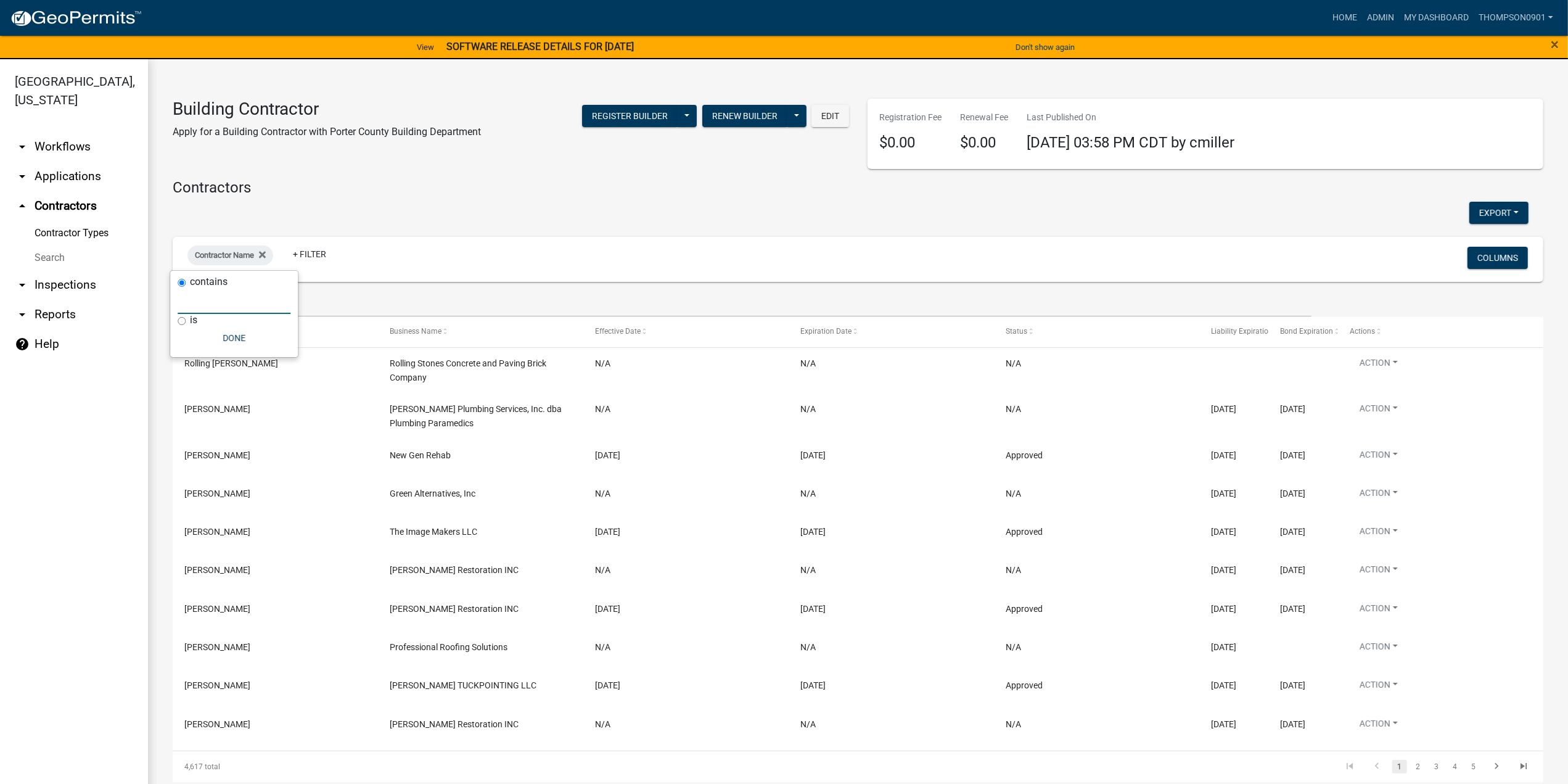
click at [200, 304] on input "text" at bounding box center [234, 301] width 113 height 25
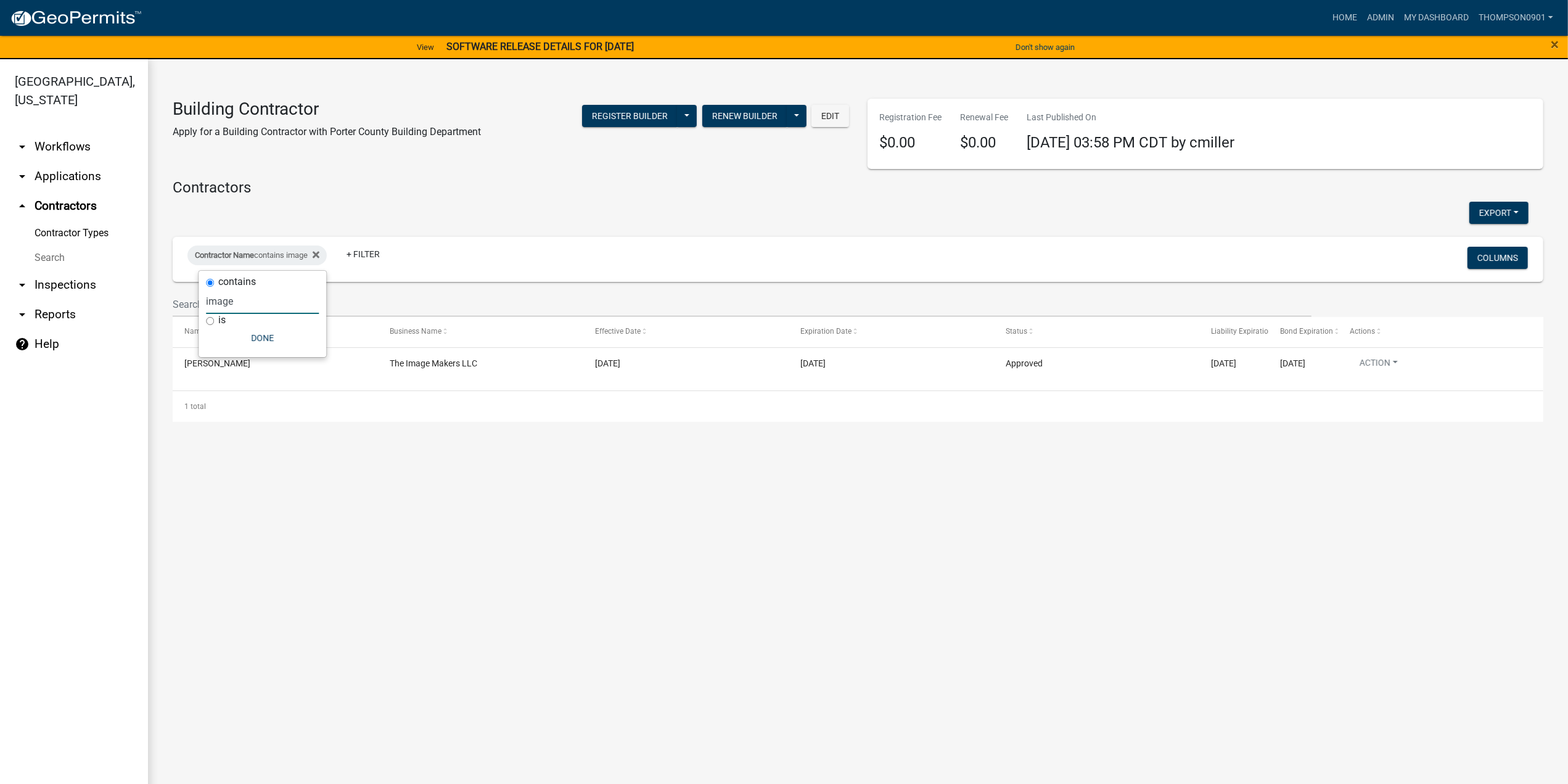
type input "image"
